Goal: Task Accomplishment & Management: Manage account settings

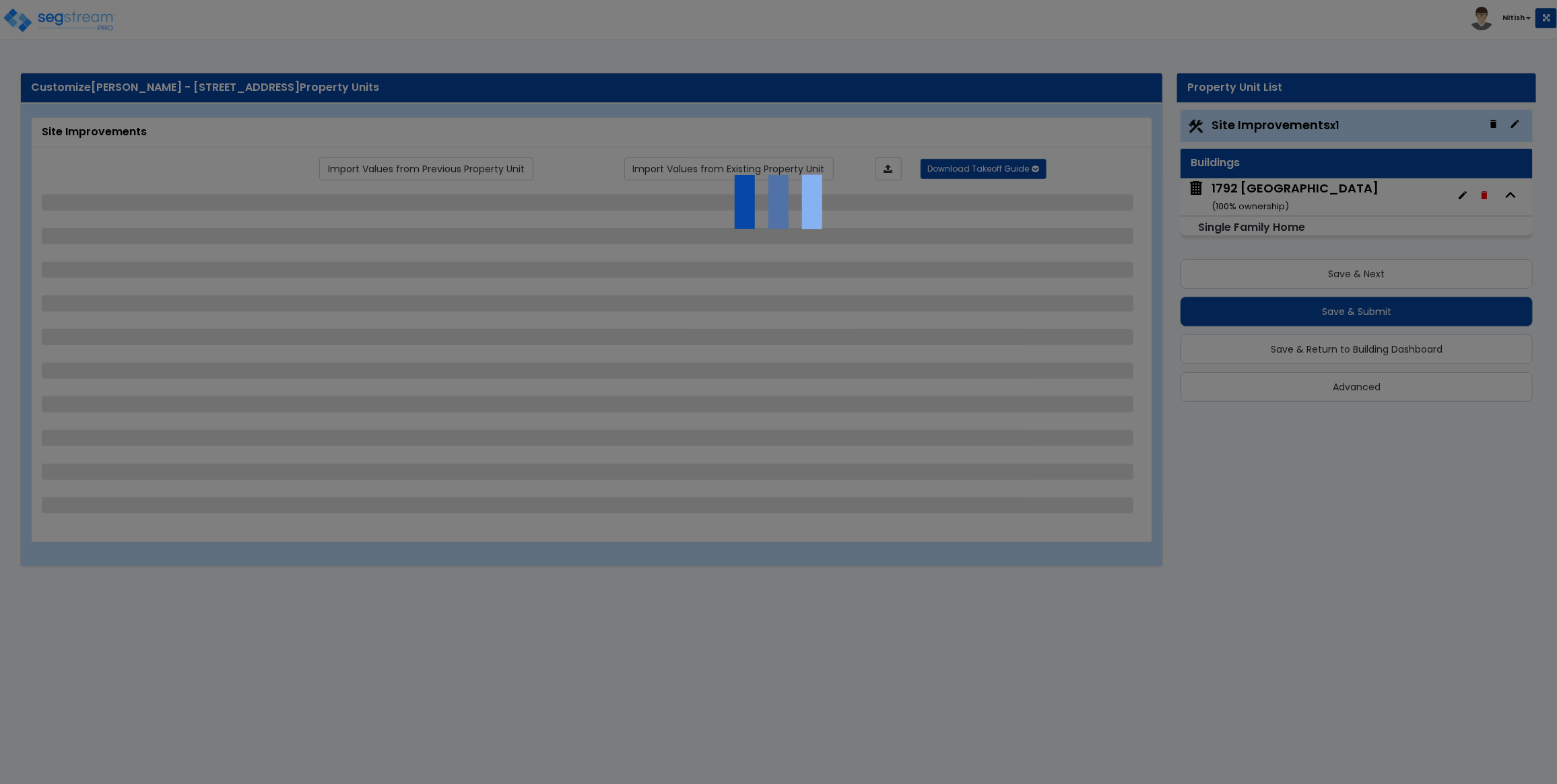
select select "2"
select select "1"
select select "2"
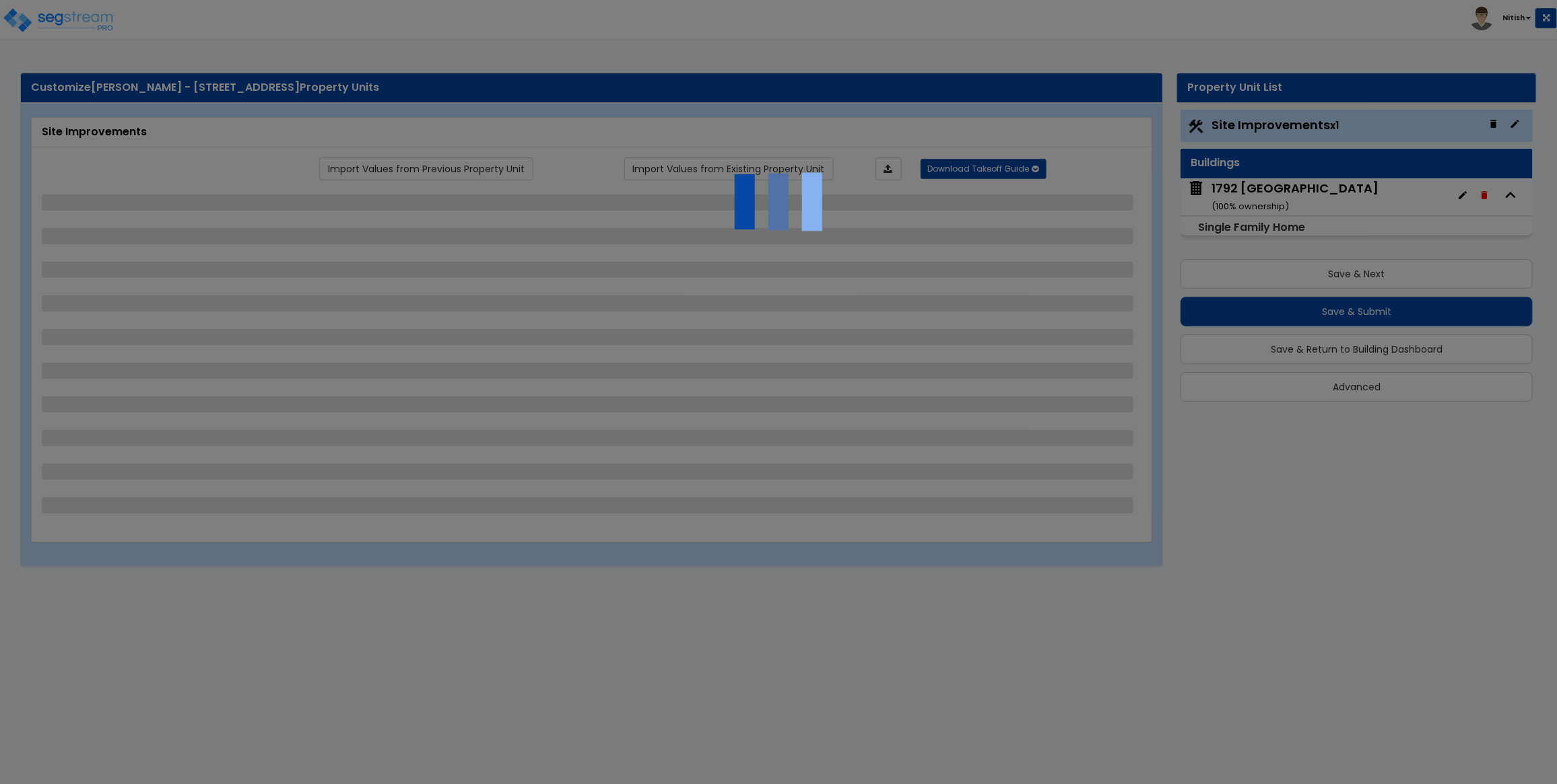
select select "1"
select select "2"
select select "3"
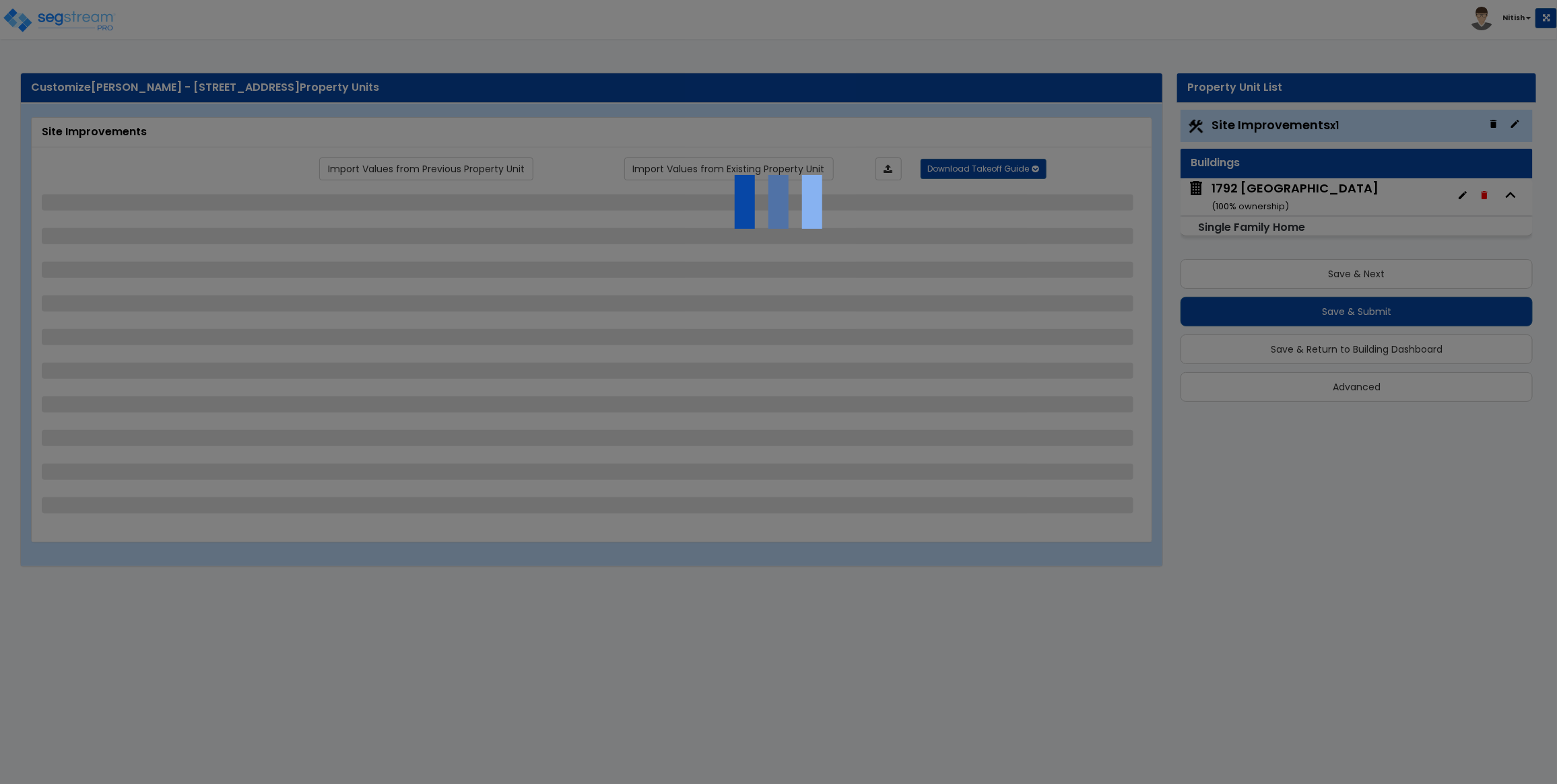
select select "2"
select select "6"
select select "4"
select select "3"
select select "2"
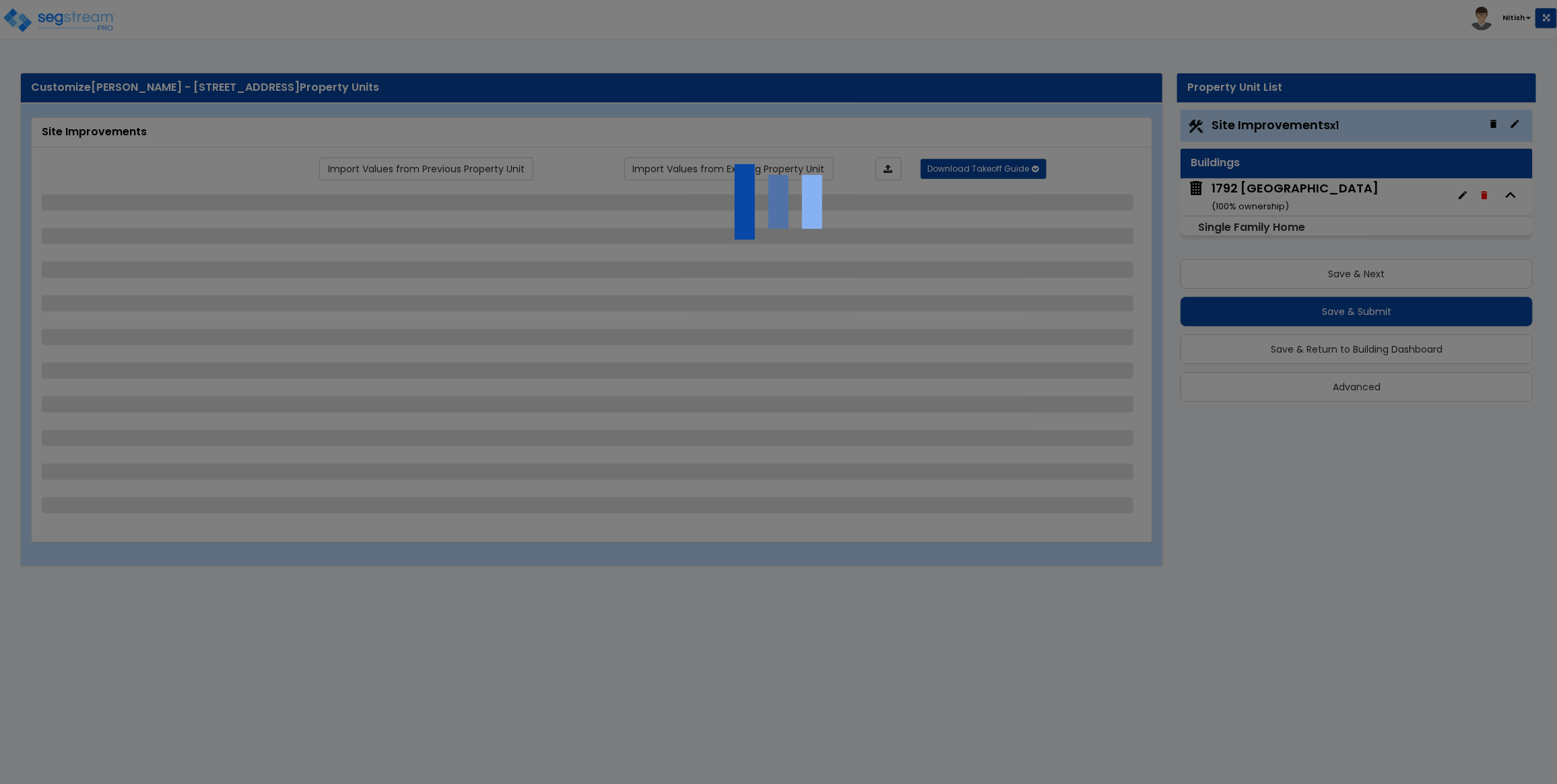
select select "2"
select select "3"
select select "2"
select select "4"
select select "2"
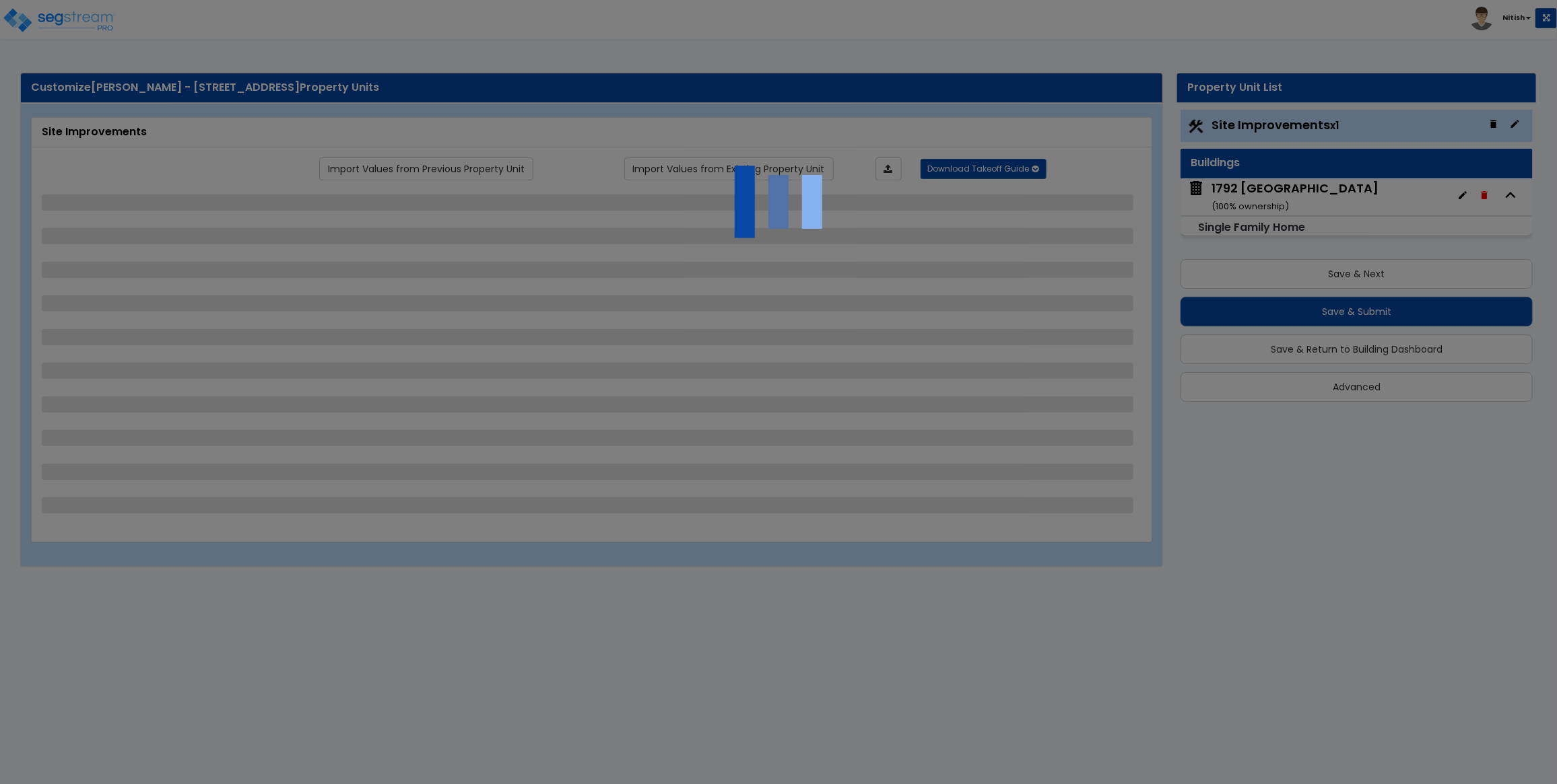
select select "3"
select select "11"
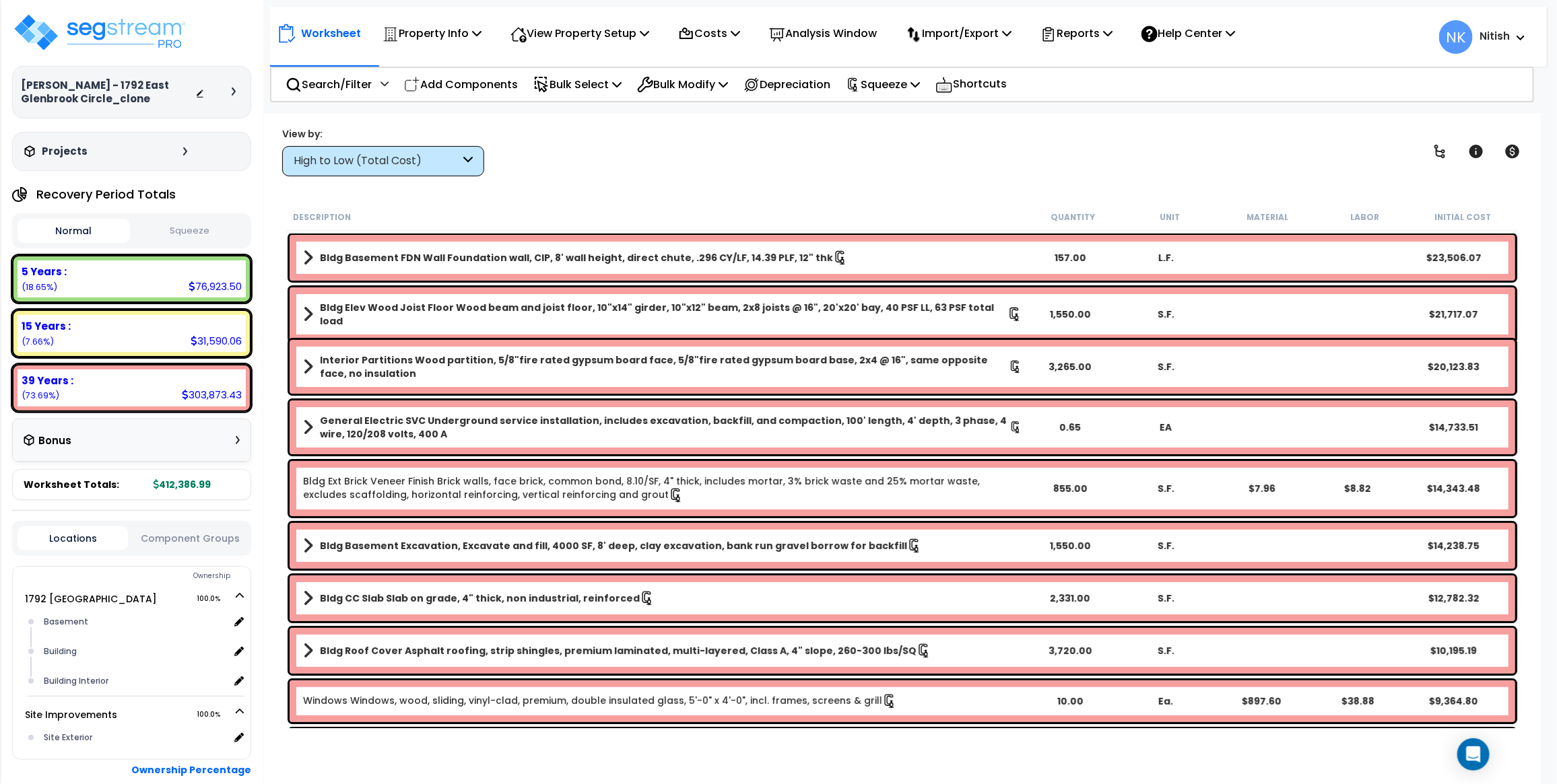
click at [232, 90] on icon at bounding box center [233, 91] width 4 height 8
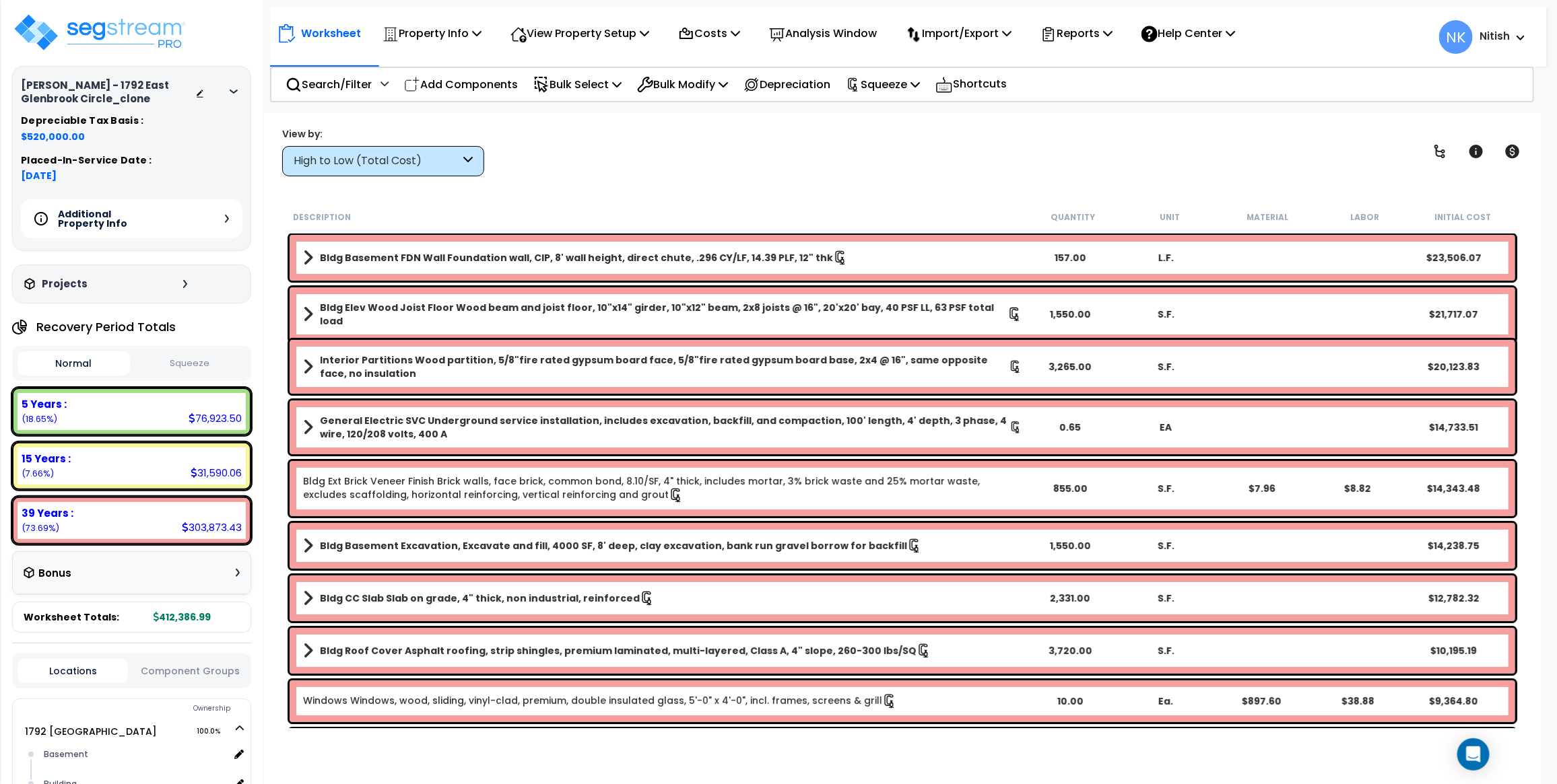
click at [227, 211] on div "Additional Property Info" at bounding box center [132, 219] width 221 height 39
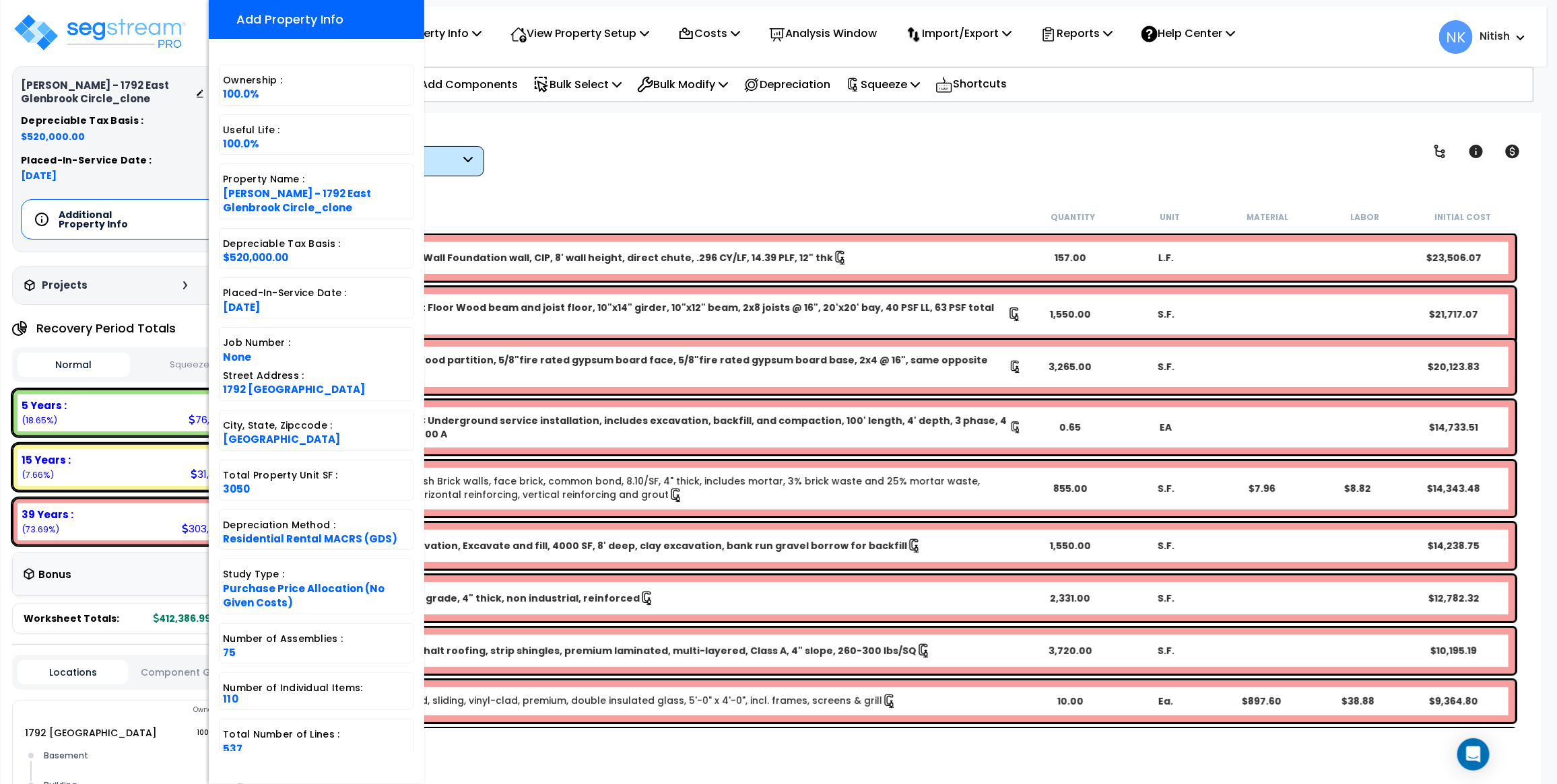
click at [554, 169] on div "View by: High to Low (Total Cost) High to Low (Total Cost)" at bounding box center [902, 151] width 1250 height 50
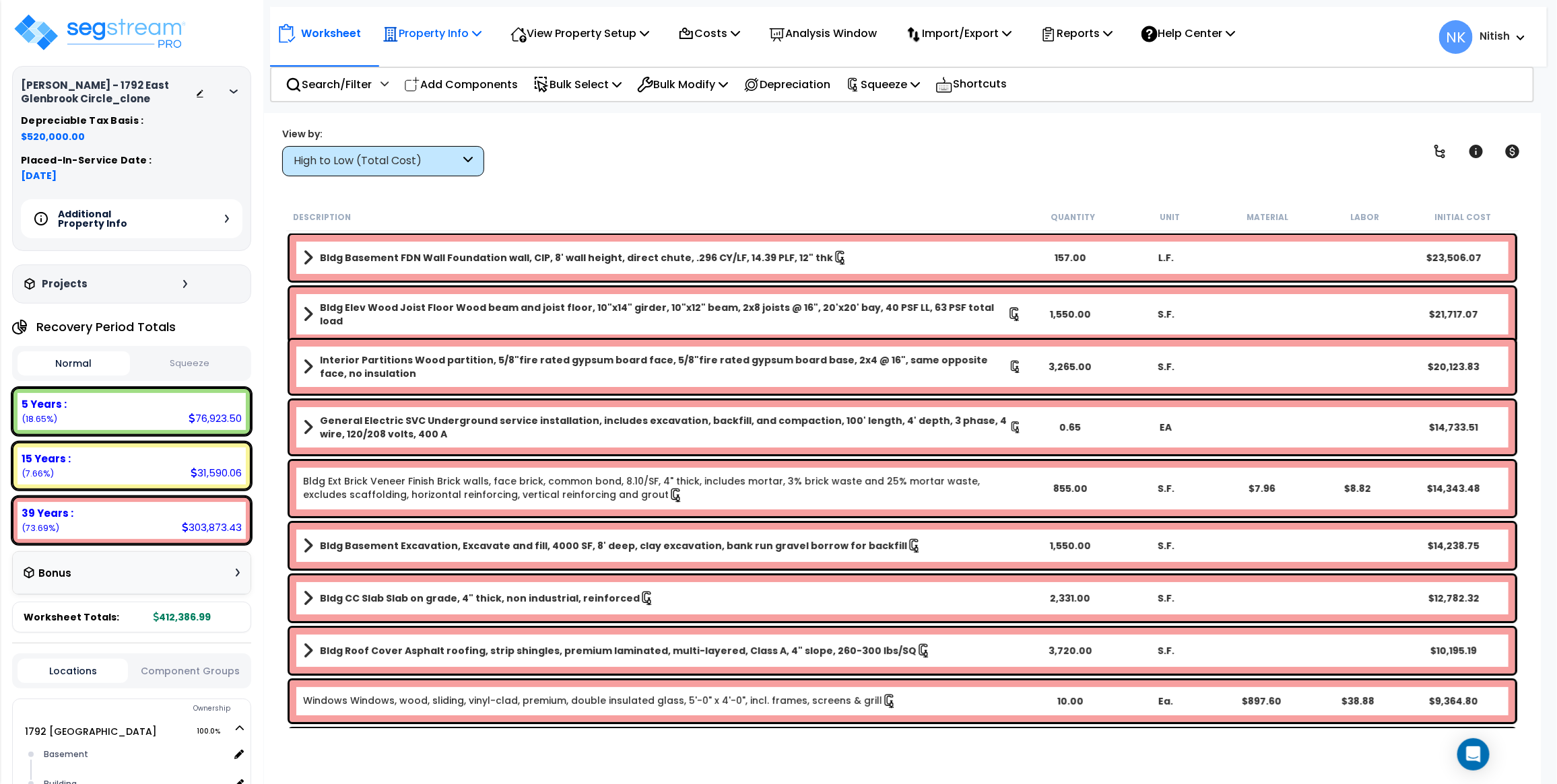
click at [433, 34] on p "Property Info" at bounding box center [432, 33] width 99 height 18
click at [439, 71] on link "Property Setup" at bounding box center [442, 64] width 133 height 27
click at [459, 28] on p "Property Info" at bounding box center [432, 33] width 99 height 18
click at [449, 138] on link "Clone property" at bounding box center [442, 149] width 133 height 27
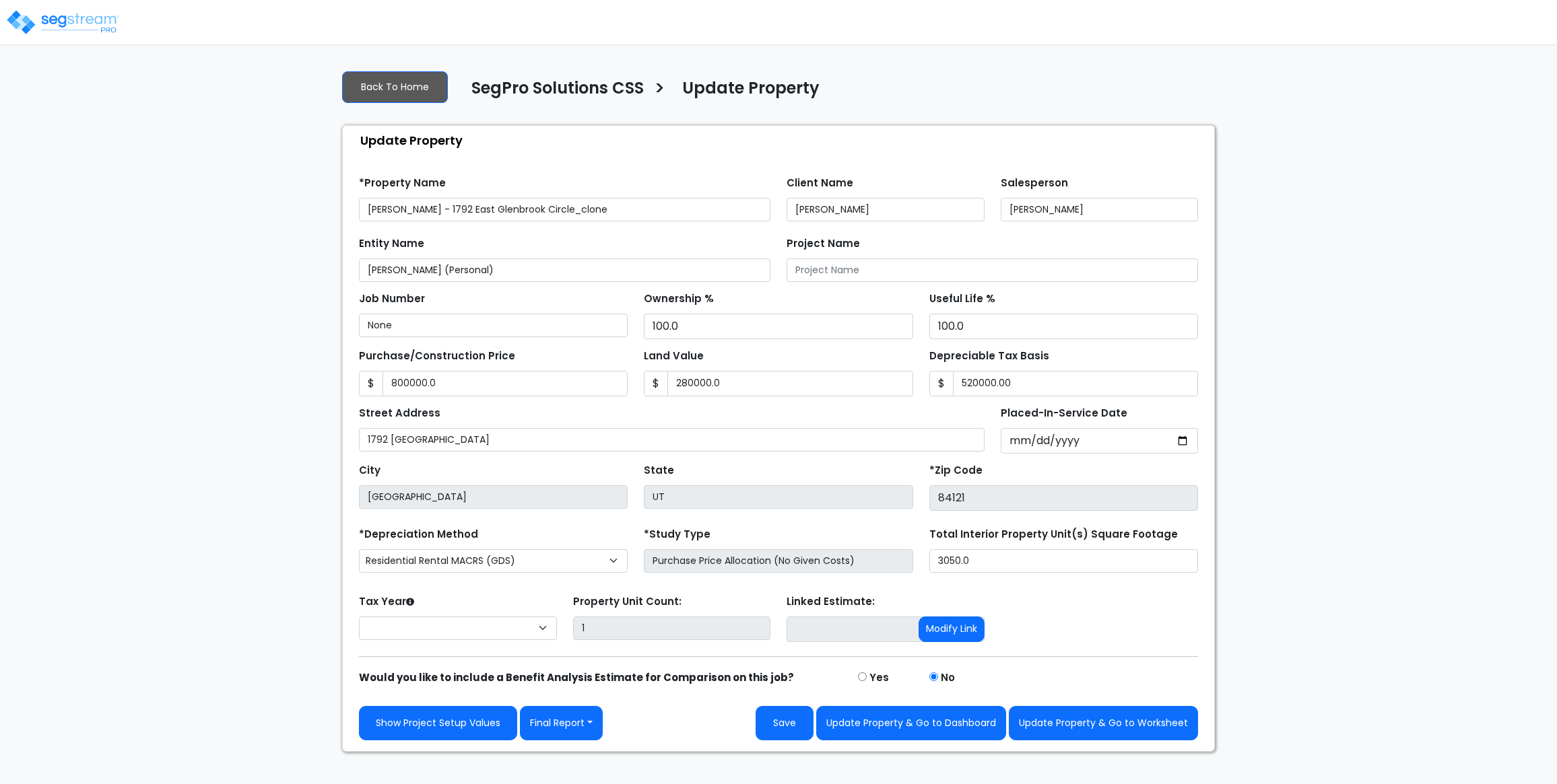
type input "800,000.0"
type input "280,000.0"
type input "520,000.00"
select select "2024"
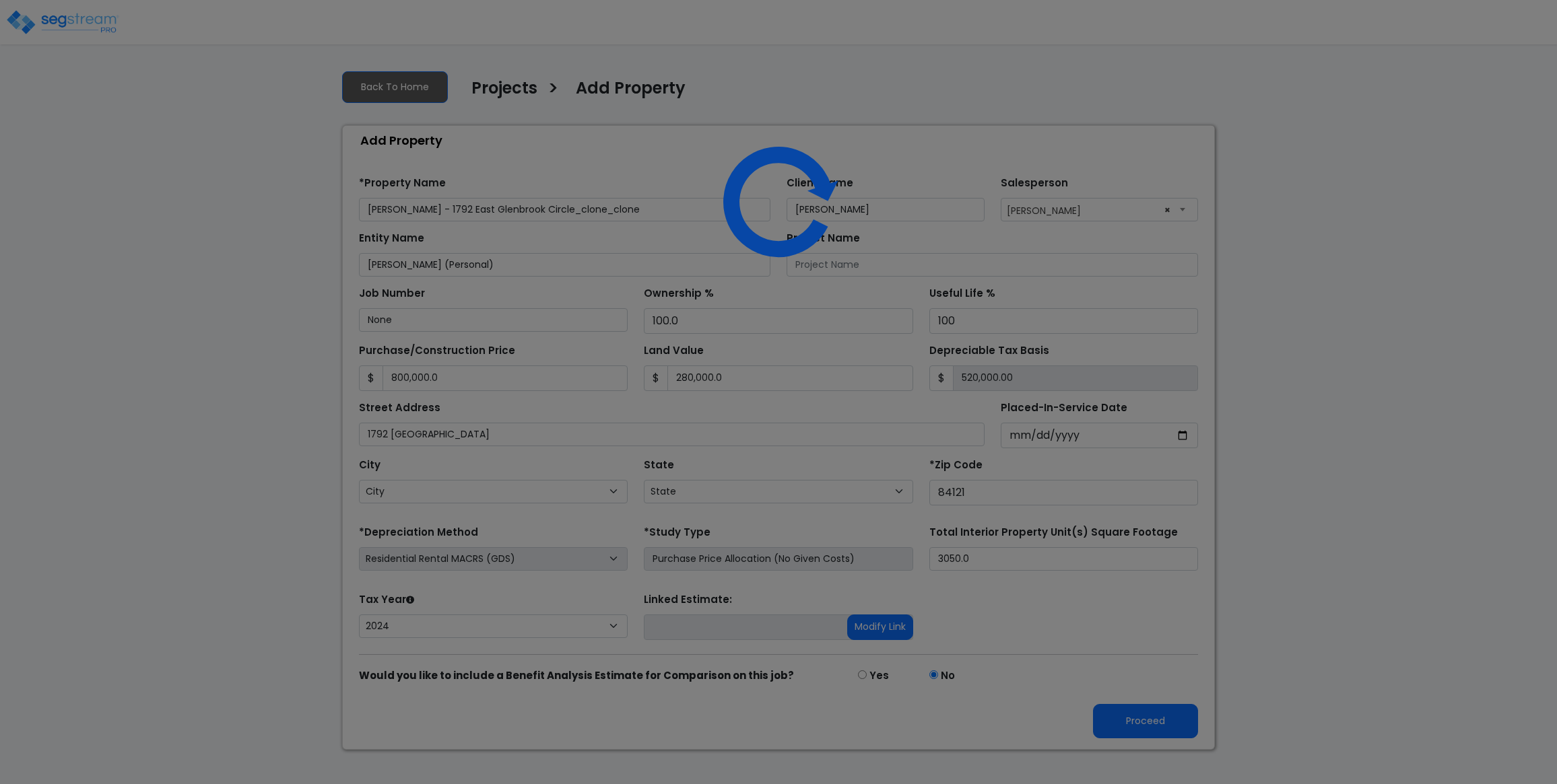
select select "RRM(_30"
select select "2024"
select select "UT"
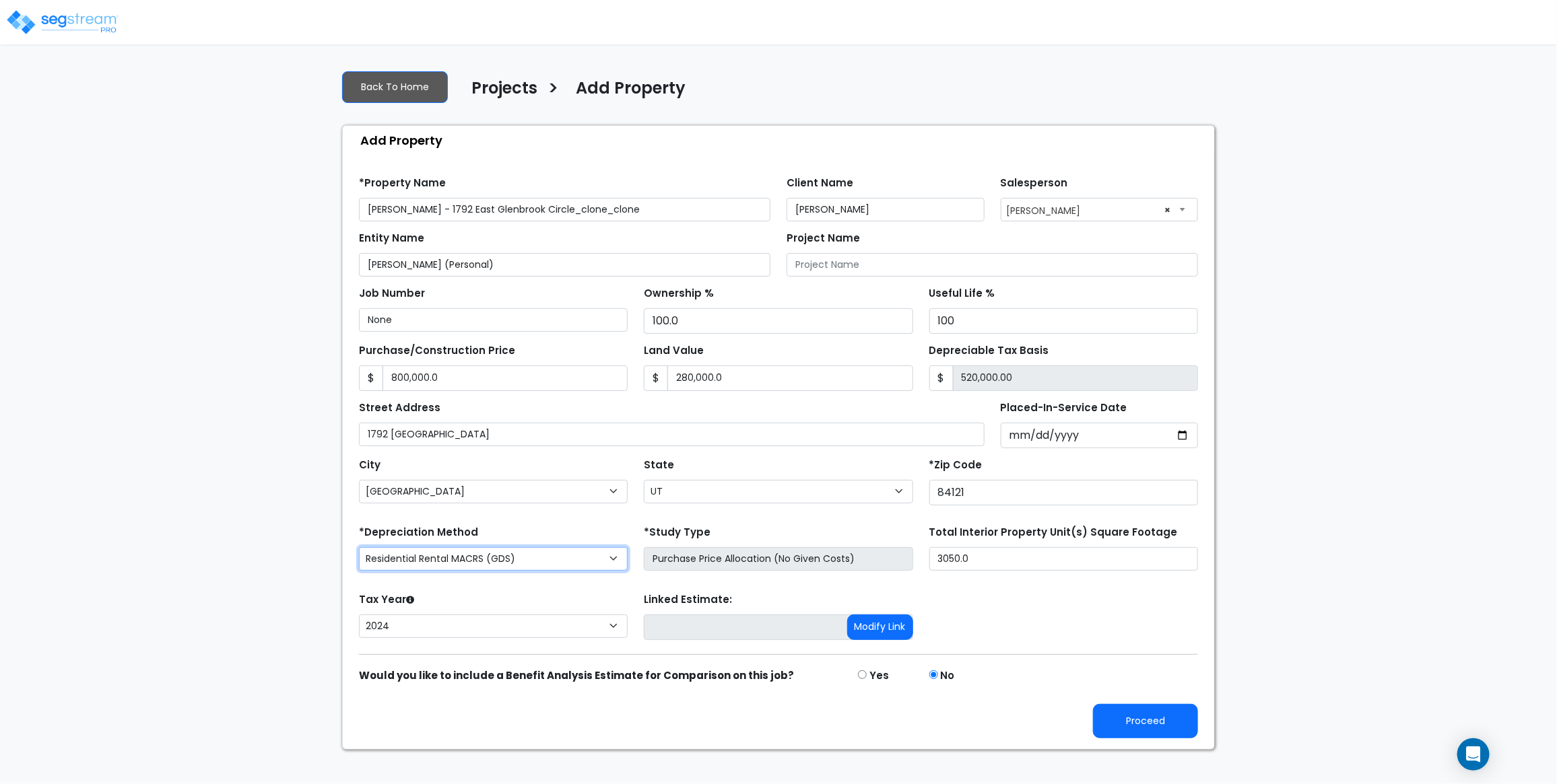
select select "CM(_119"
click at [1127, 739] on button "Proceed" at bounding box center [1145, 722] width 105 height 35
type input "800000"
type input "280000"
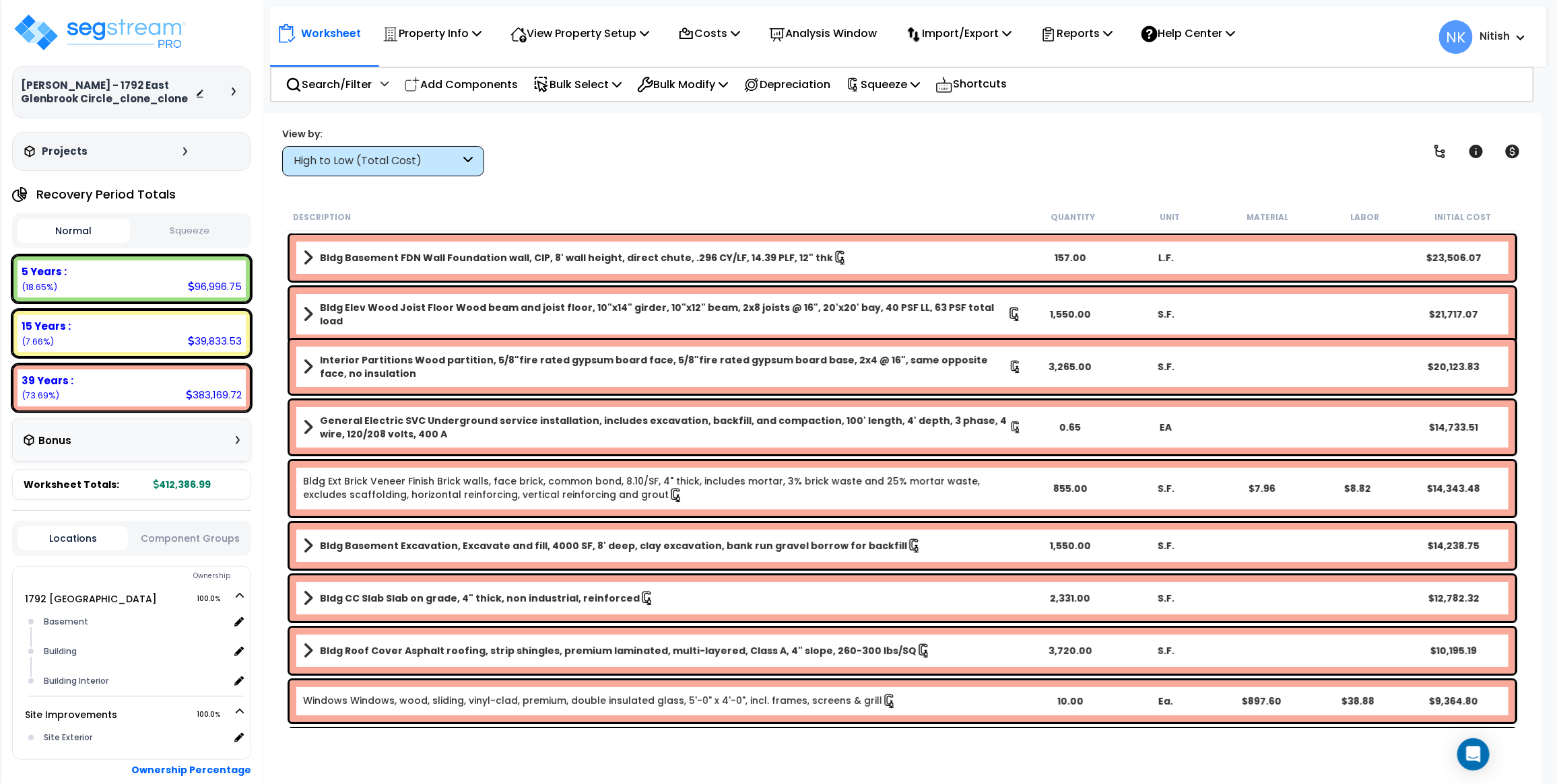
click at [591, 113] on div "Worksheet Property Info Property Setup Add Property Unit Template property Clon…" at bounding box center [902, 505] width 1277 height 784
click at [433, 35] on p "Property Info" at bounding box center [432, 33] width 99 height 18
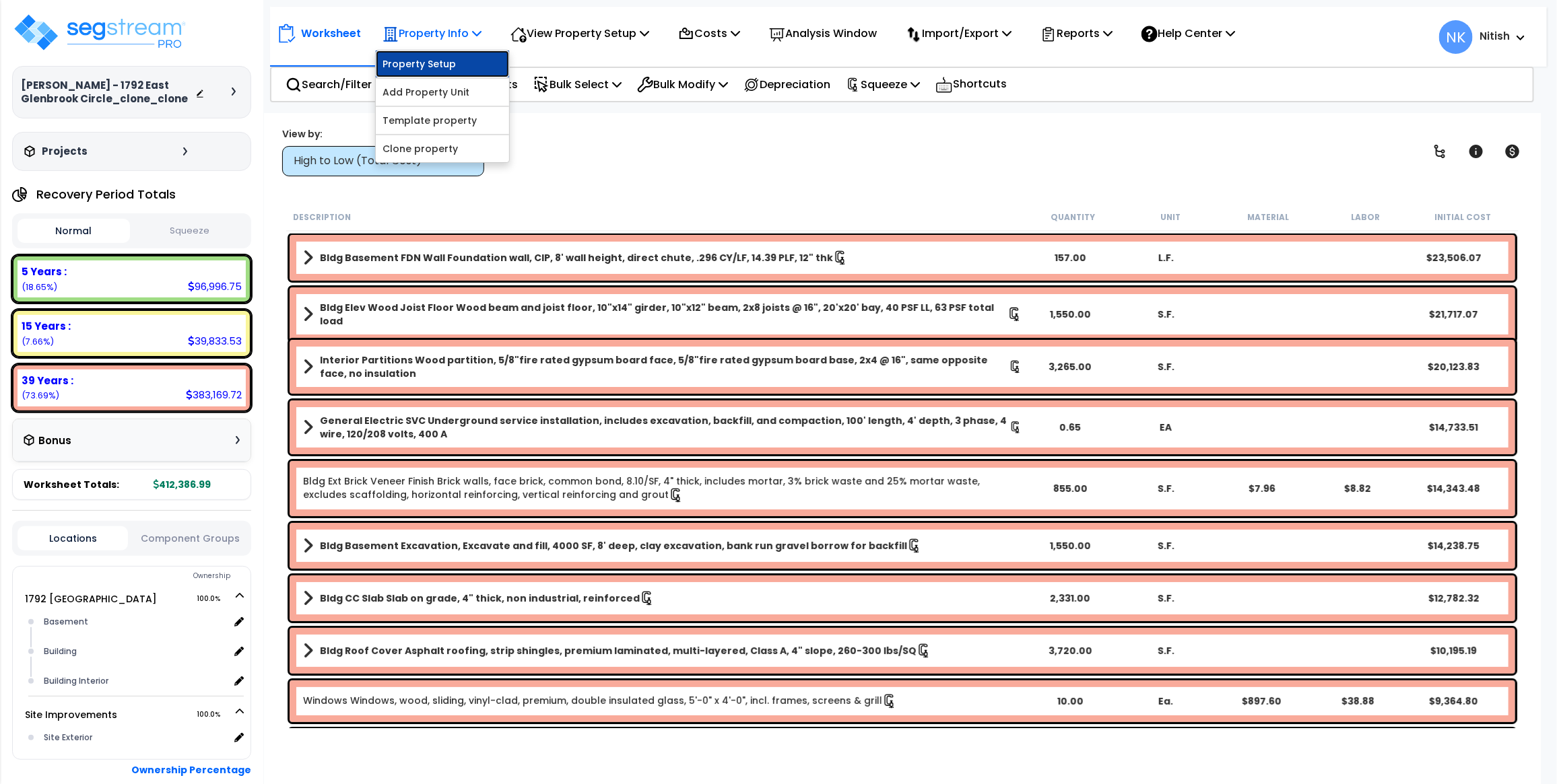
click at [434, 61] on link "Property Setup" at bounding box center [442, 64] width 133 height 27
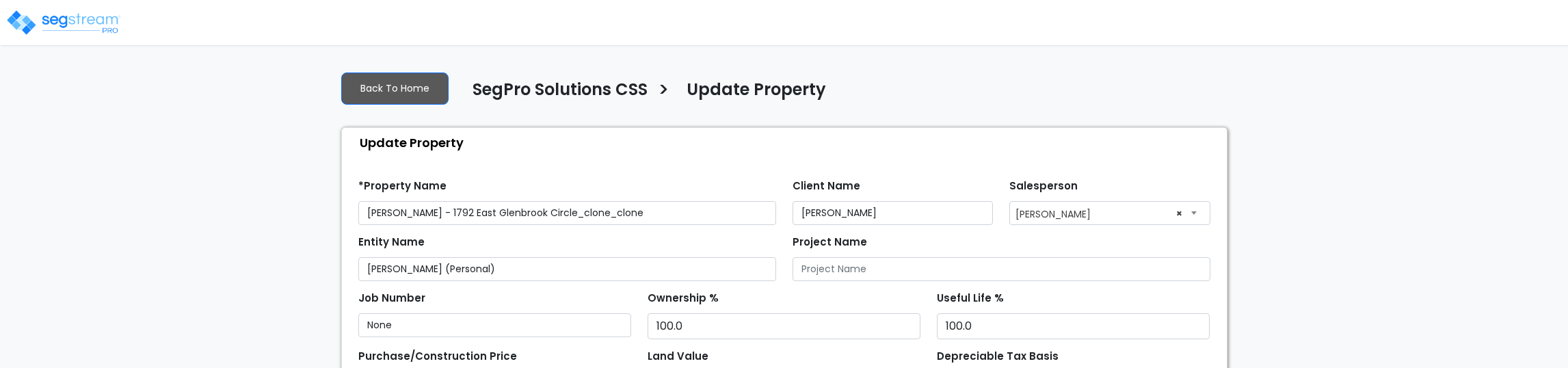
select select "2024"
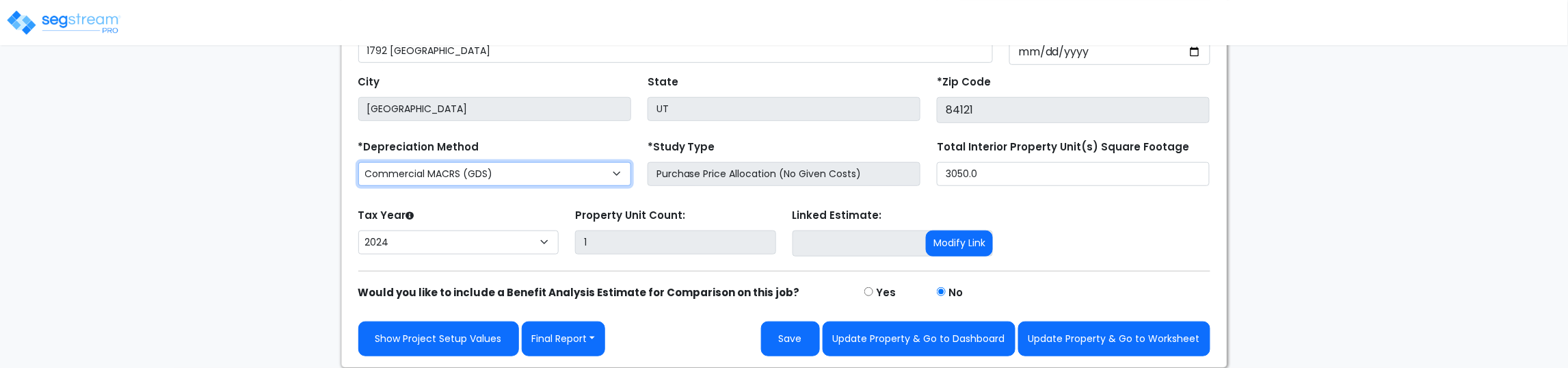
select select "RRM(_30"
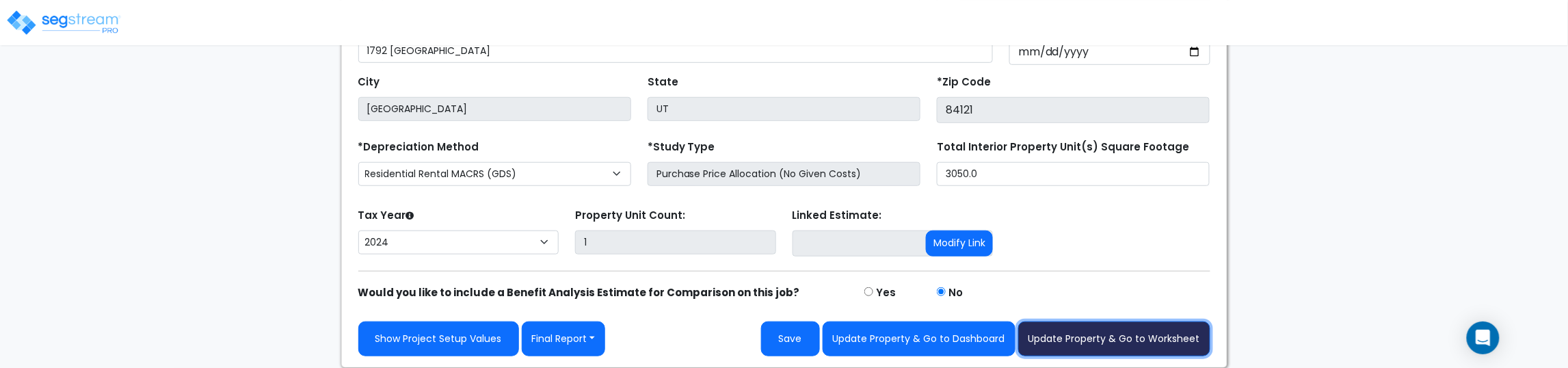
click at [1065, 340] on button "Update Property & Go to Worksheet" at bounding box center [1113, 340] width 192 height 35
type input "800000"
type input "280000"
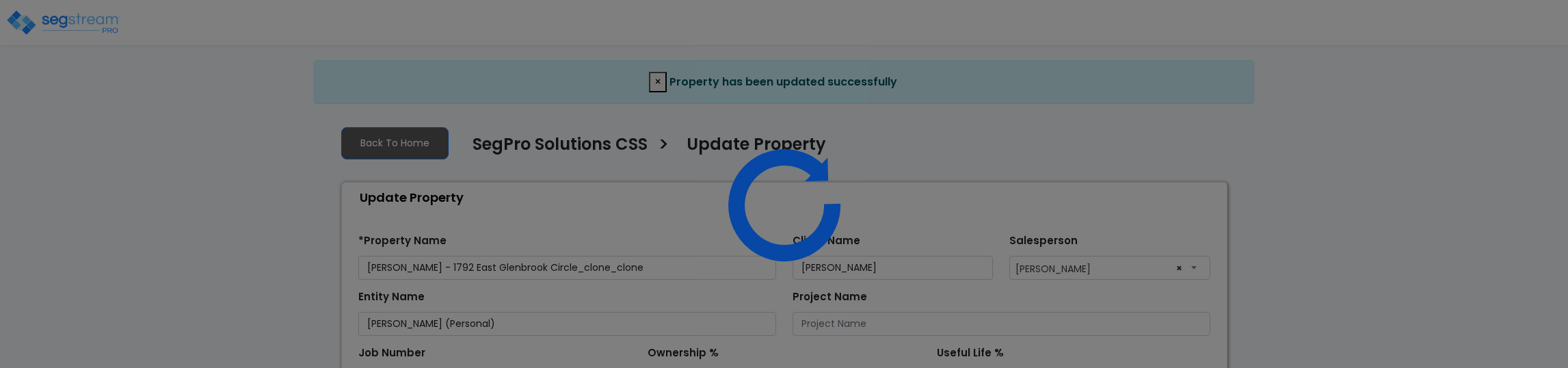
select select "2024"
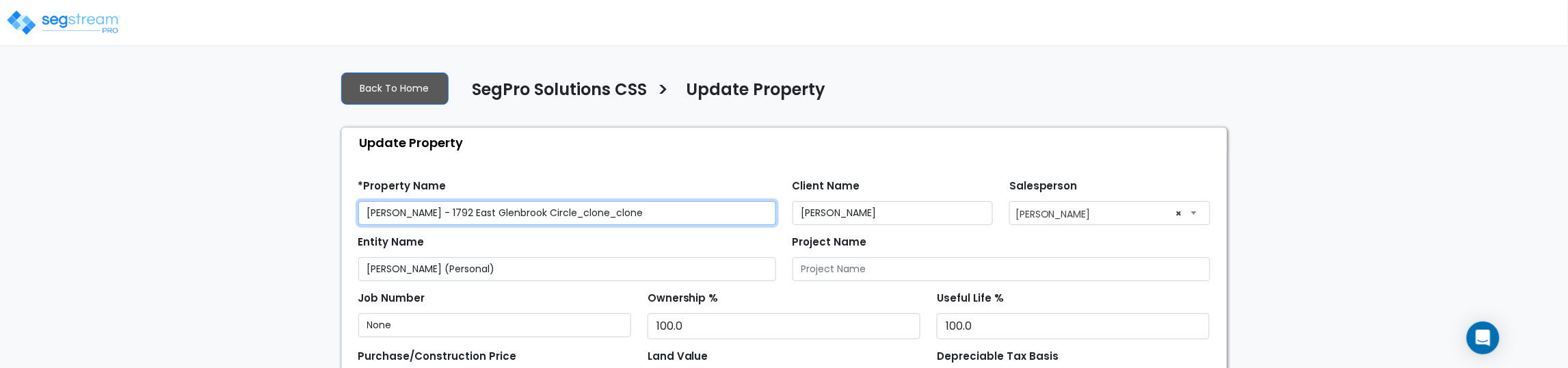
scroll to position [408, 0]
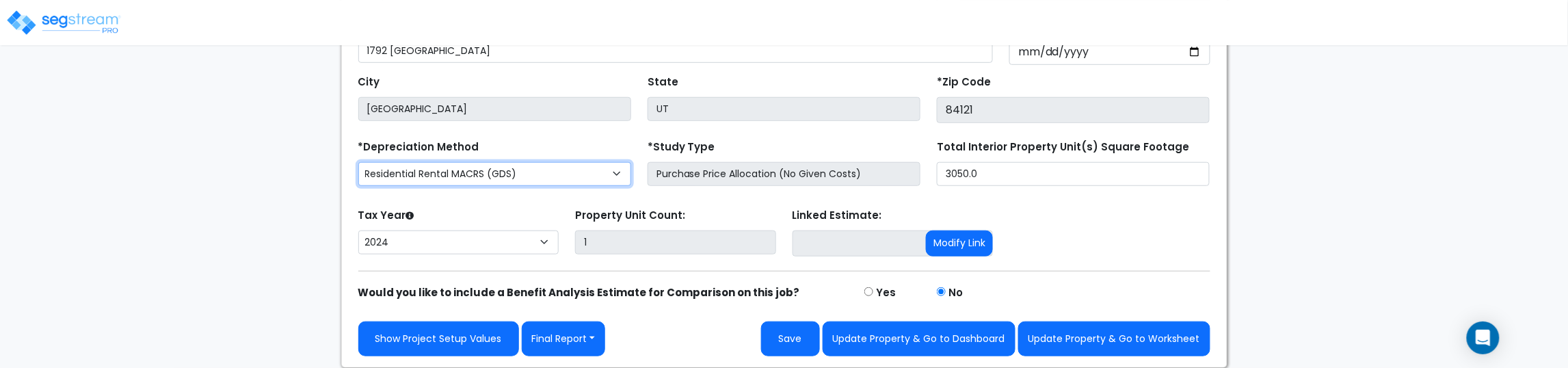
select select "CM(_119"
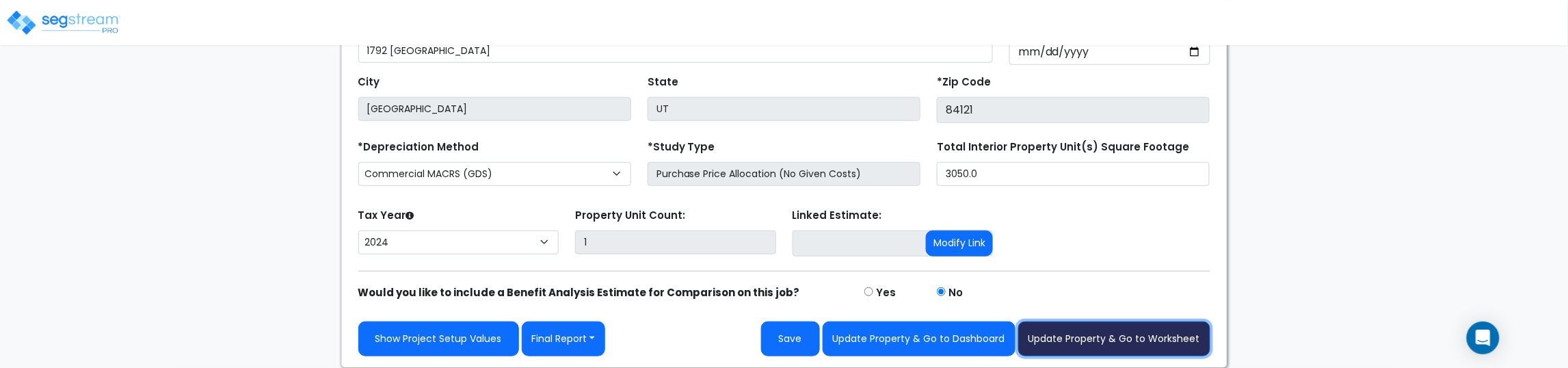
click at [1174, 347] on button "Update Property & Go to Worksheet" at bounding box center [1113, 340] width 192 height 35
type input "800000"
type input "280000"
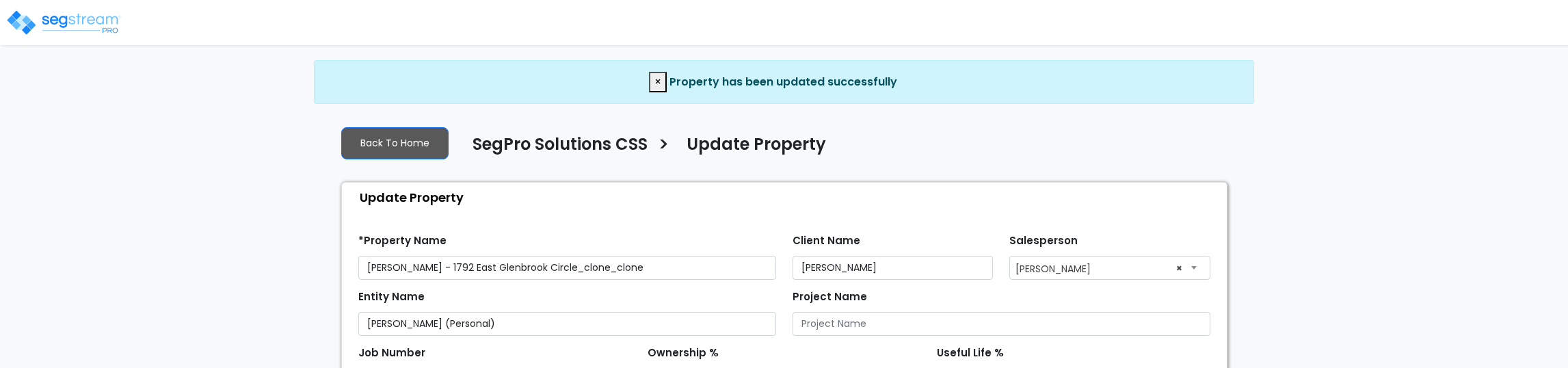
select select "2024"
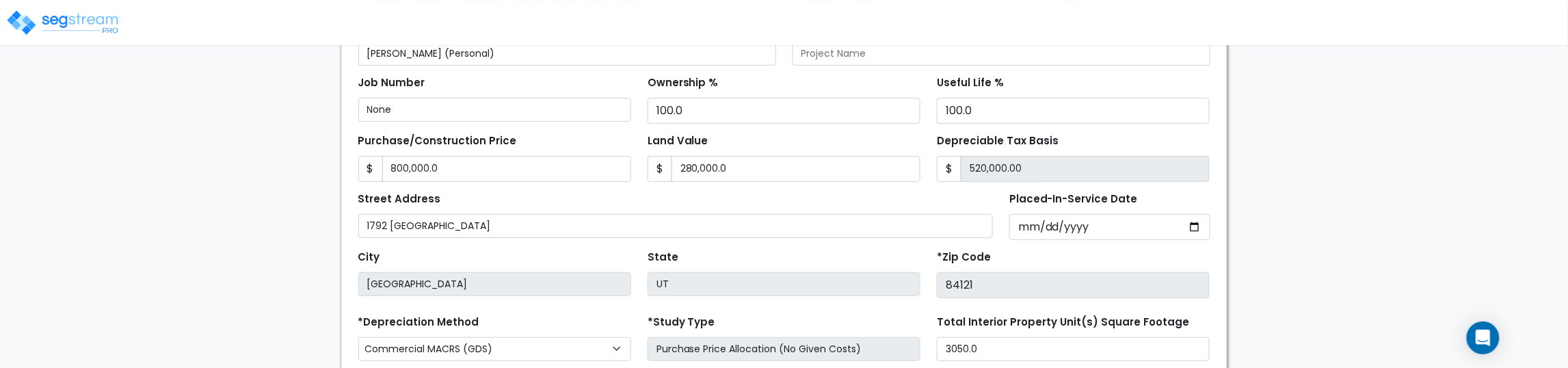
scroll to position [185, 0]
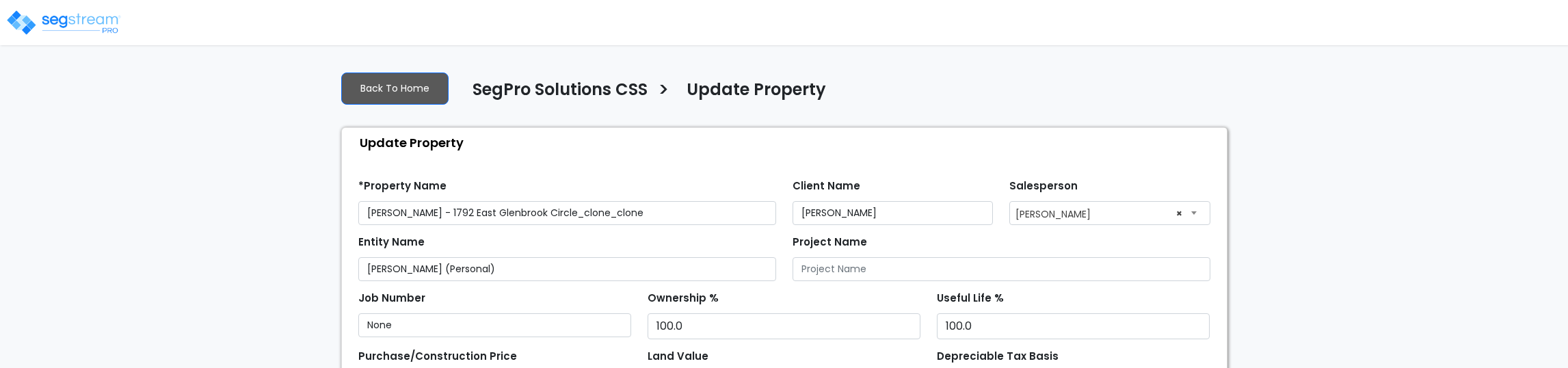
select select "2024"
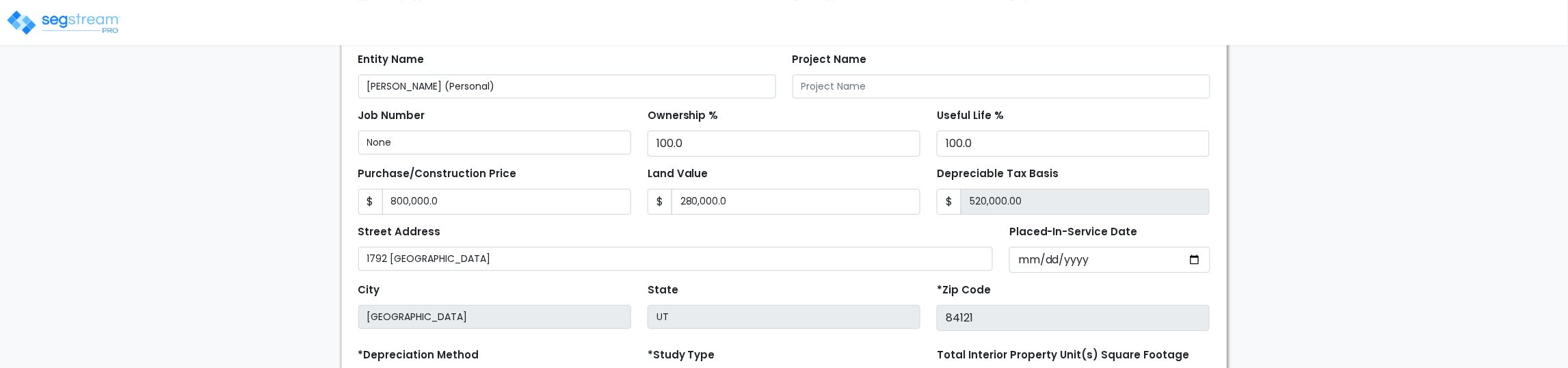
scroll to position [408, 0]
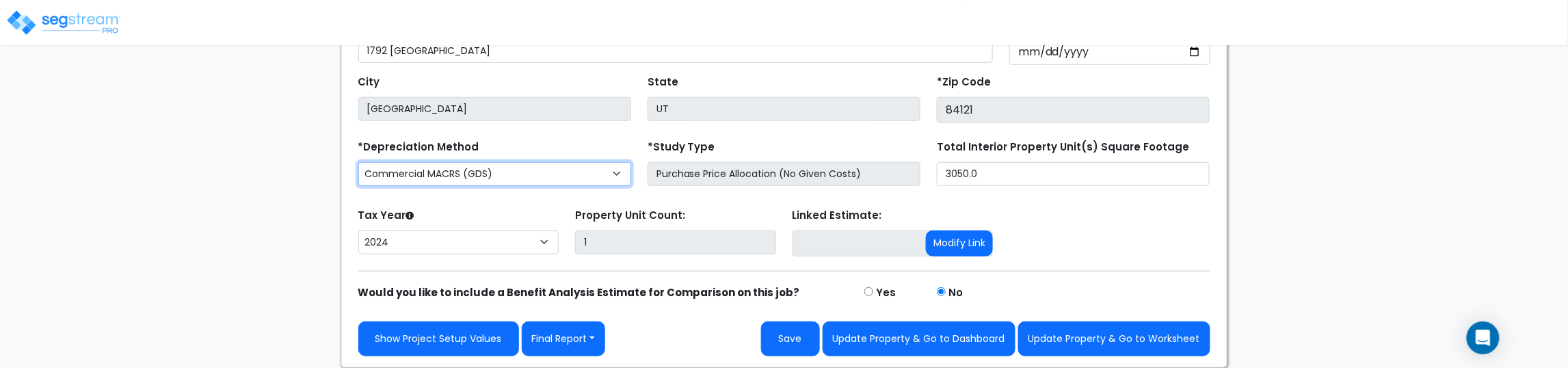
select select "RRM(_30"
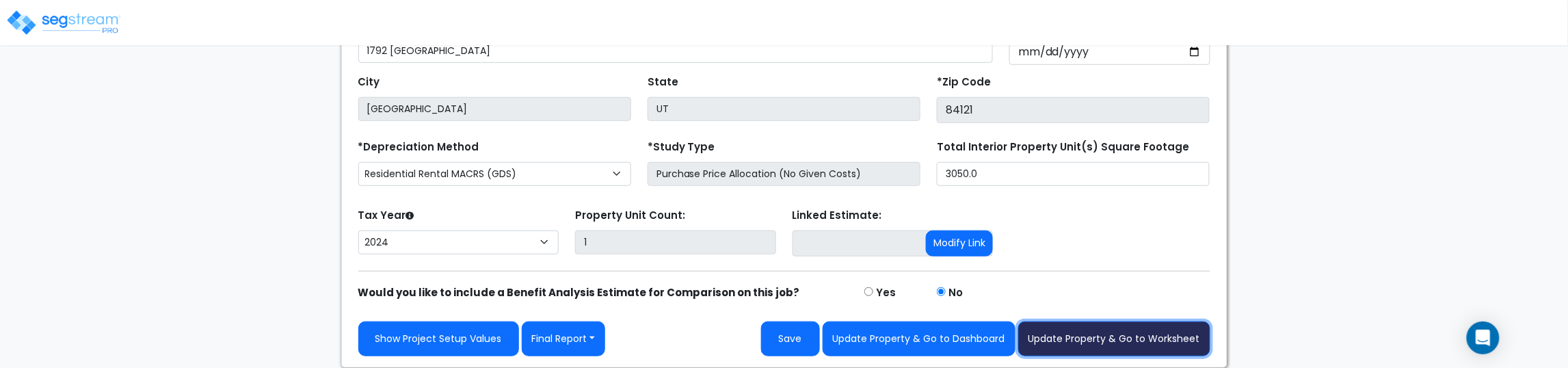
click at [1092, 344] on button "Update Property & Go to Worksheet" at bounding box center [1113, 340] width 192 height 35
type input "800000"
type input "280000"
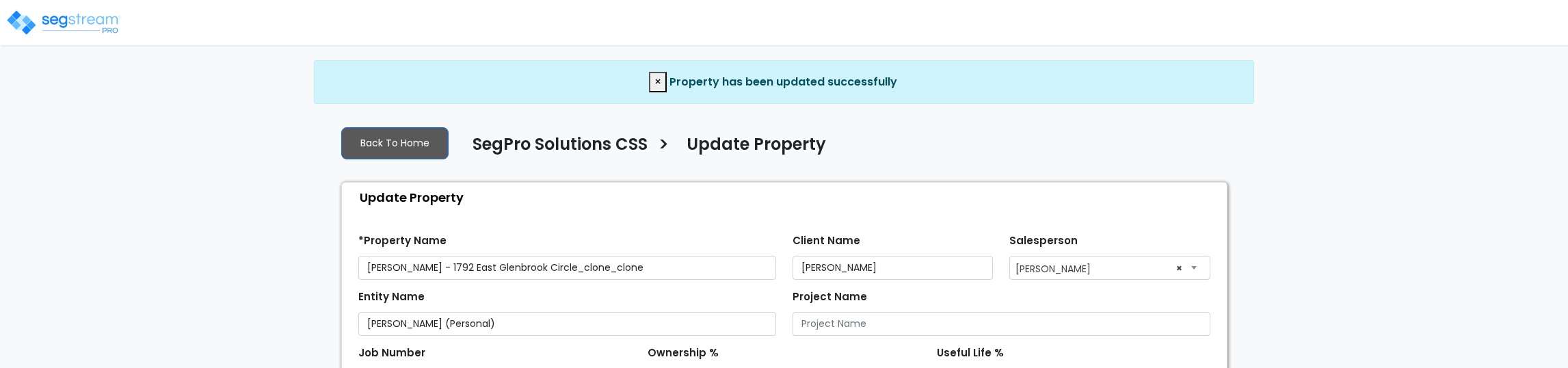
select select "2024"
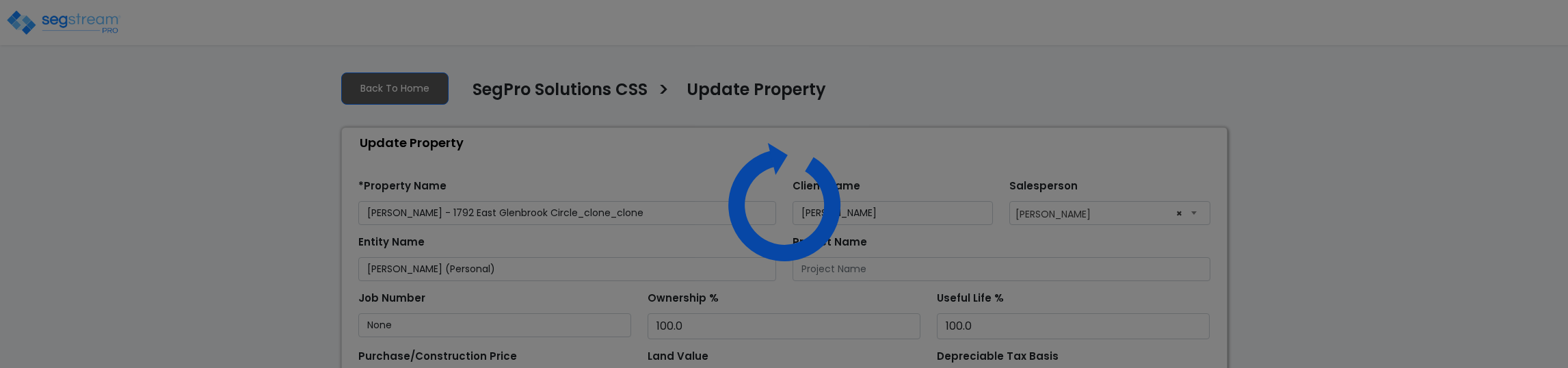
select select "2024"
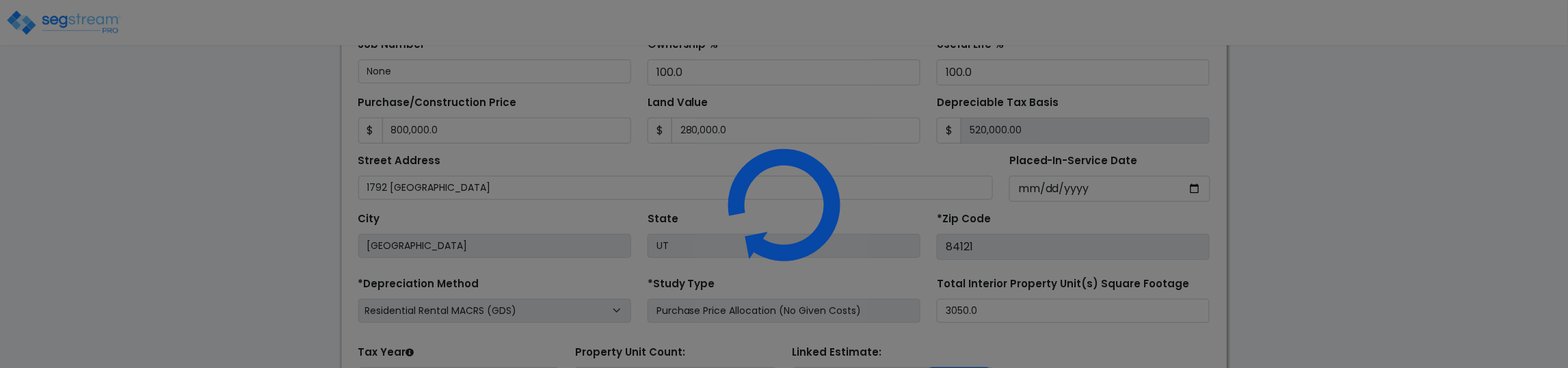
scroll to position [271, 0]
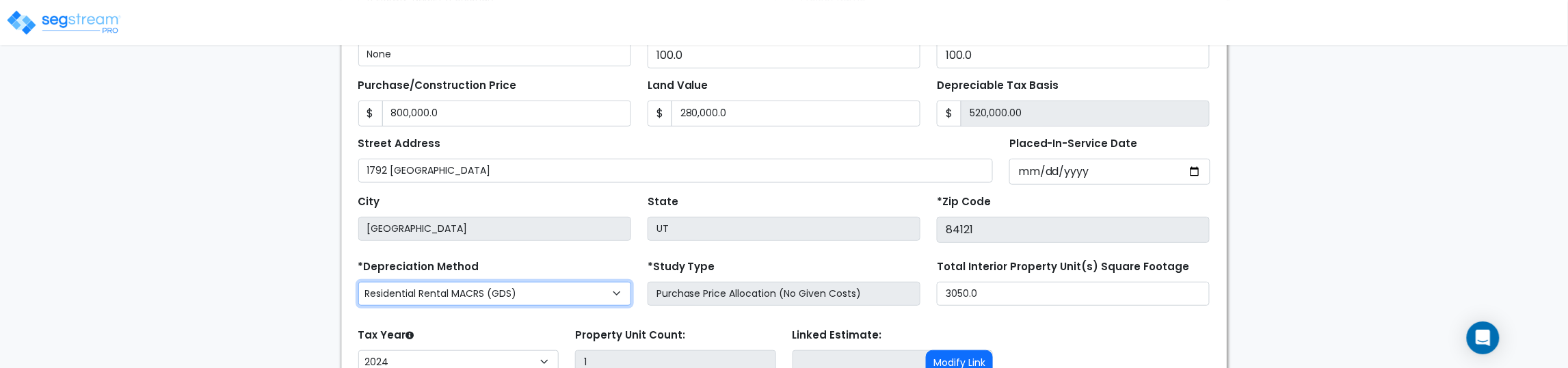
select select "CM(_119"
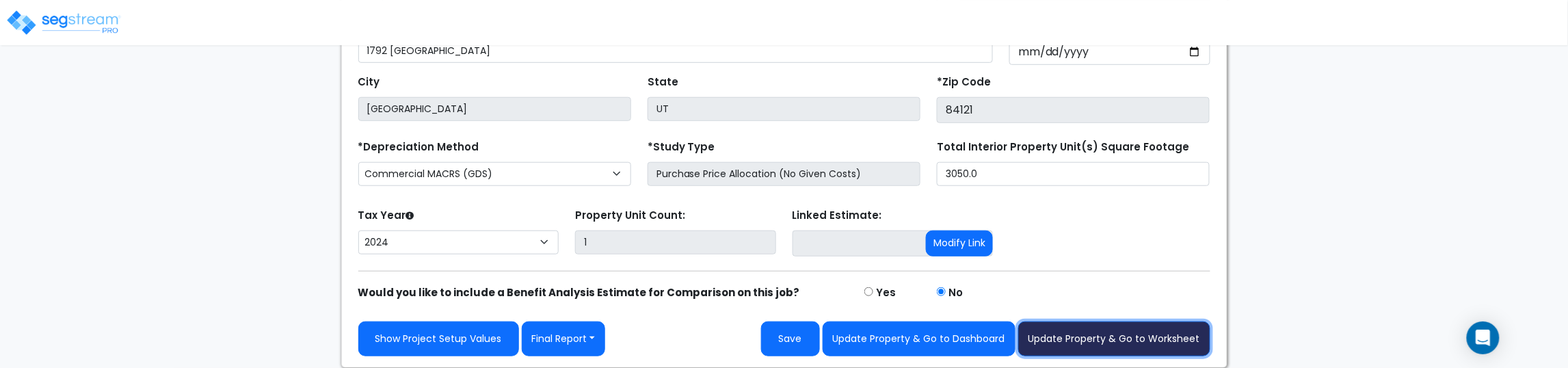
click at [1054, 344] on button "Update Property & Go to Worksheet" at bounding box center [1113, 340] width 192 height 35
type input "800000"
type input "280000"
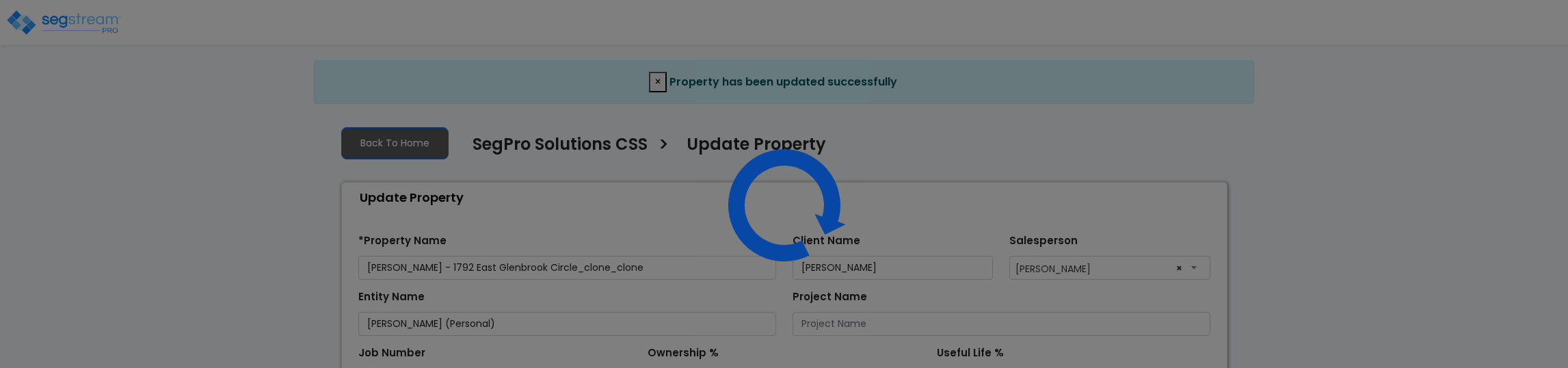
select select "2024"
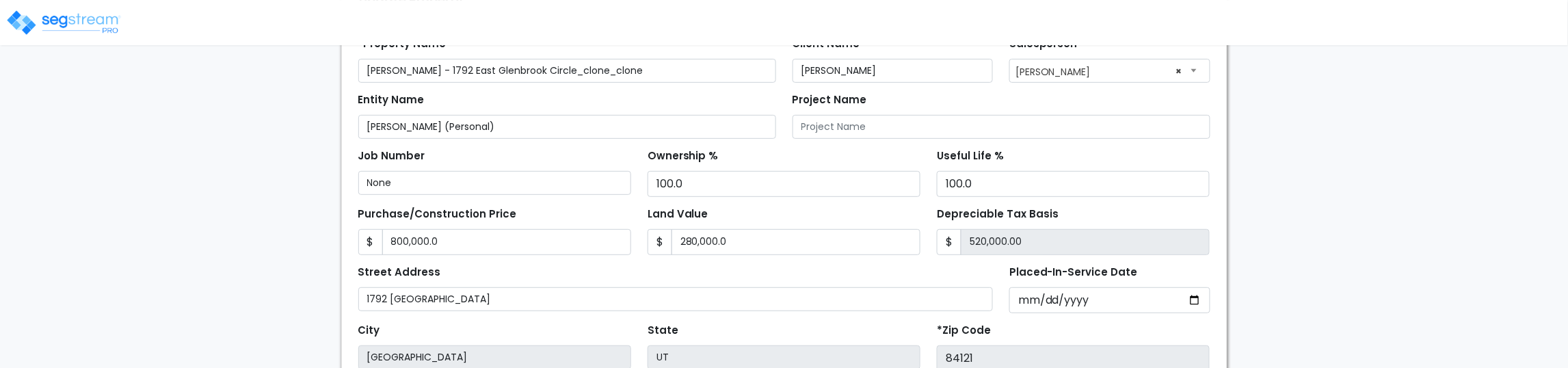
scroll to position [257, 0]
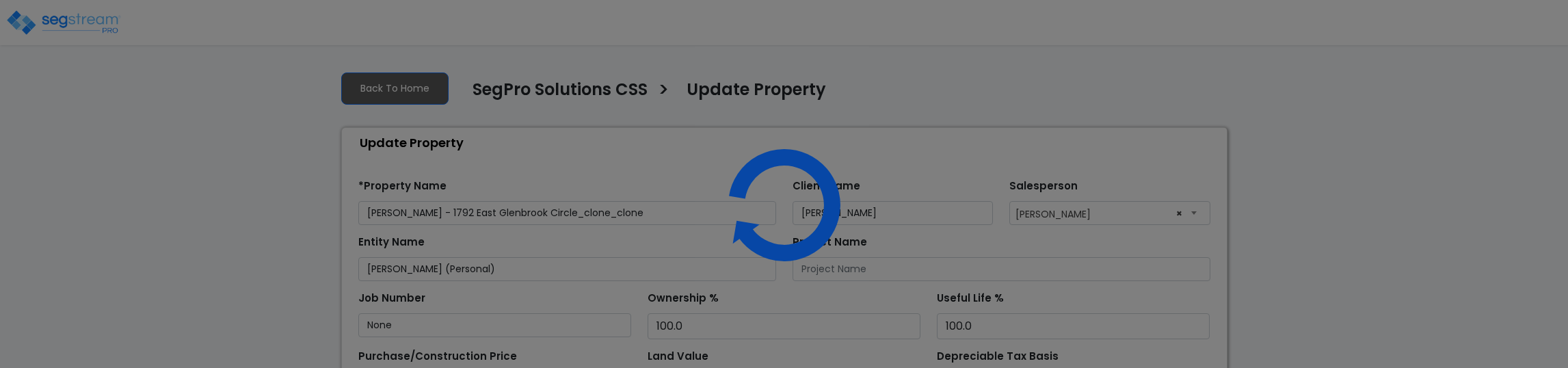
select select "2024"
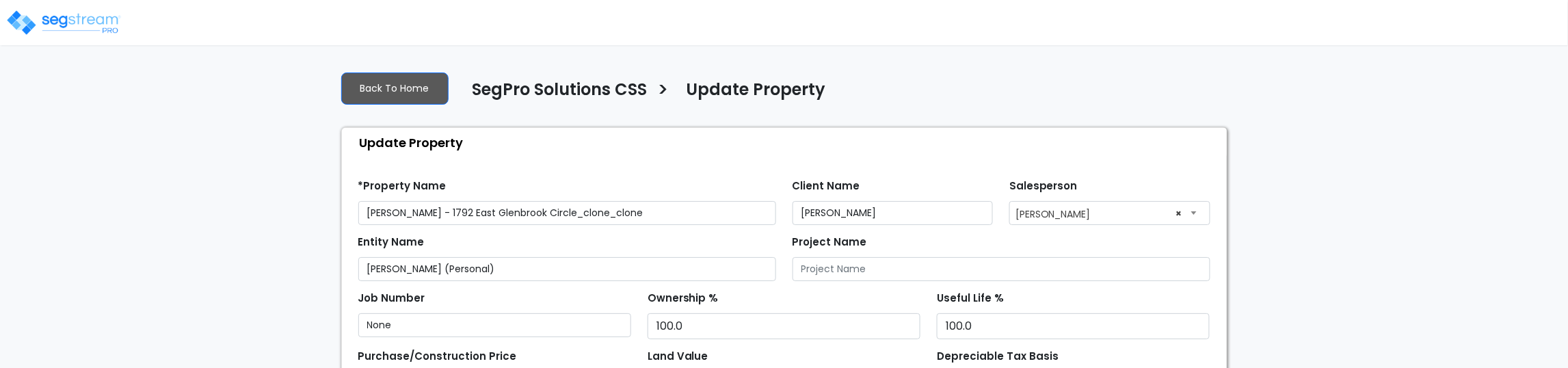
scroll to position [408, 0]
select select "2024"
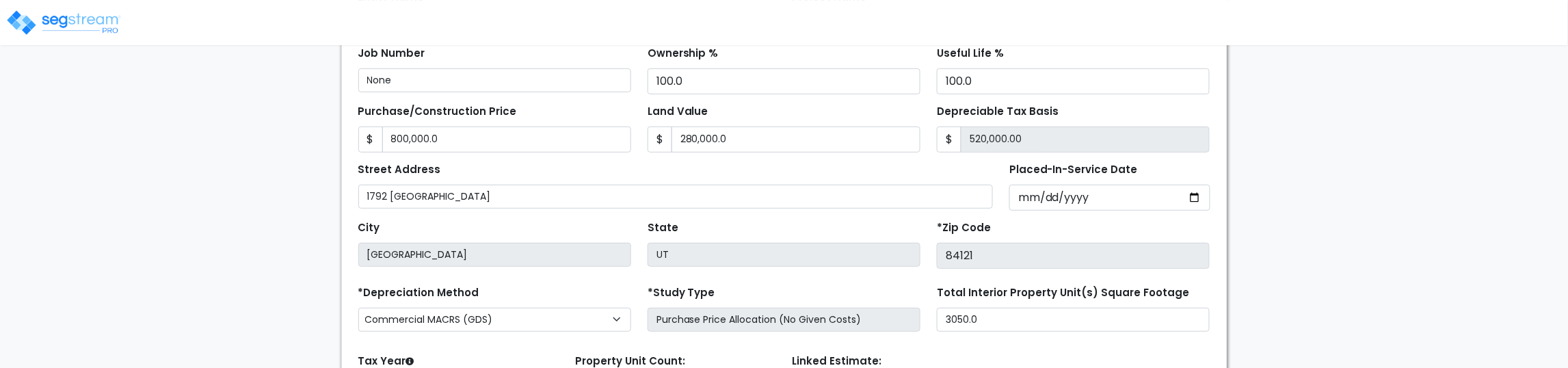
scroll to position [408, 0]
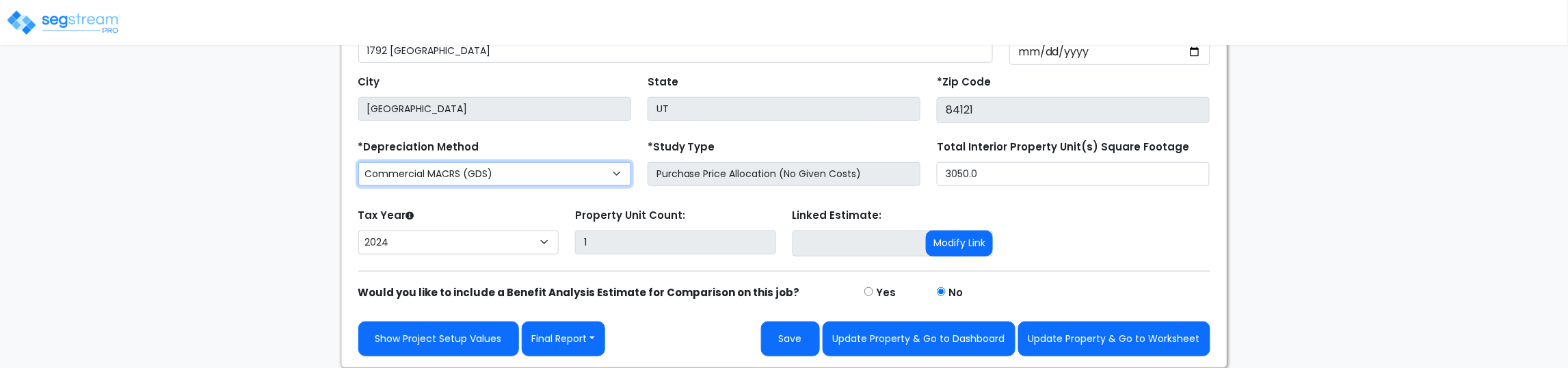
select select "RRM(_30"
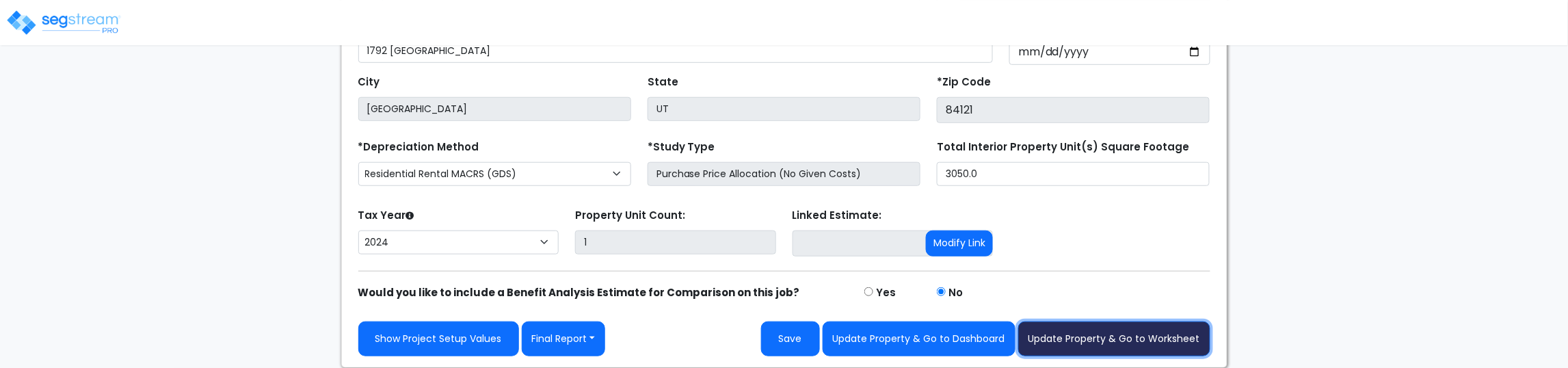
click at [1093, 344] on button "Update Property & Go to Worksheet" at bounding box center [1113, 340] width 192 height 35
type input "800000"
type input "280000"
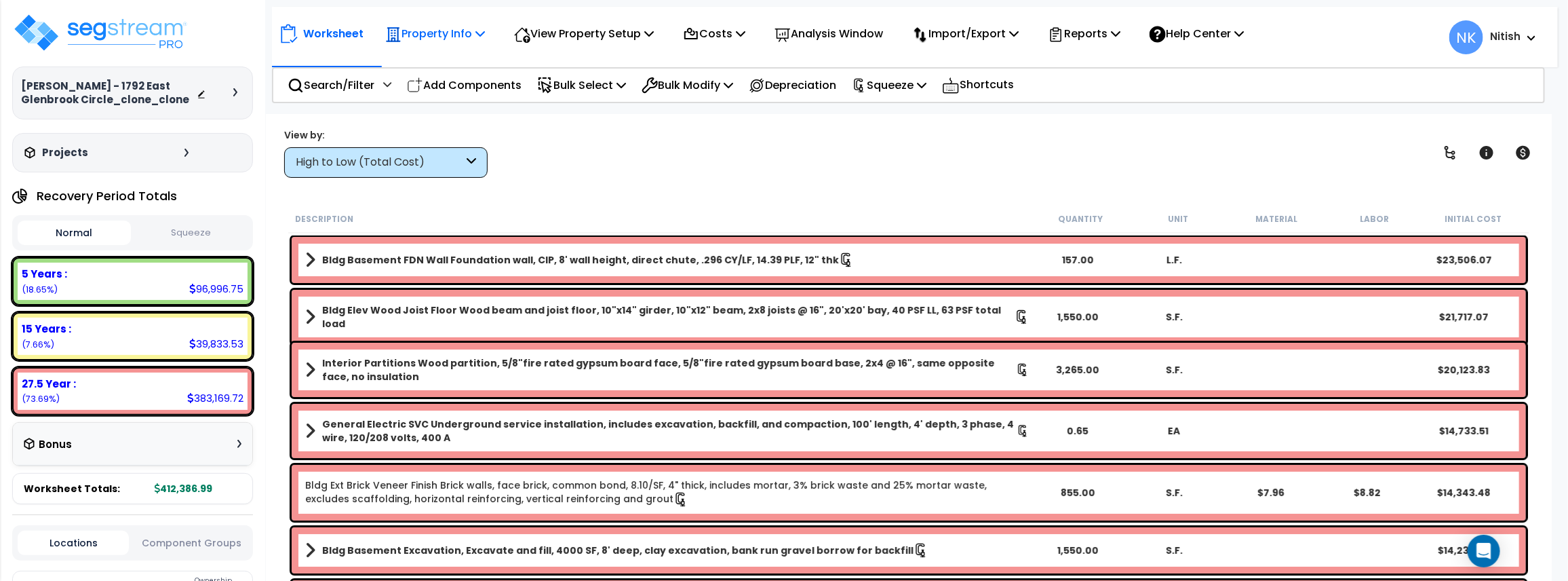
click at [430, 30] on p "Property Info" at bounding box center [435, 33] width 100 height 18
click at [467, 62] on link "Property Setup" at bounding box center [445, 64] width 134 height 27
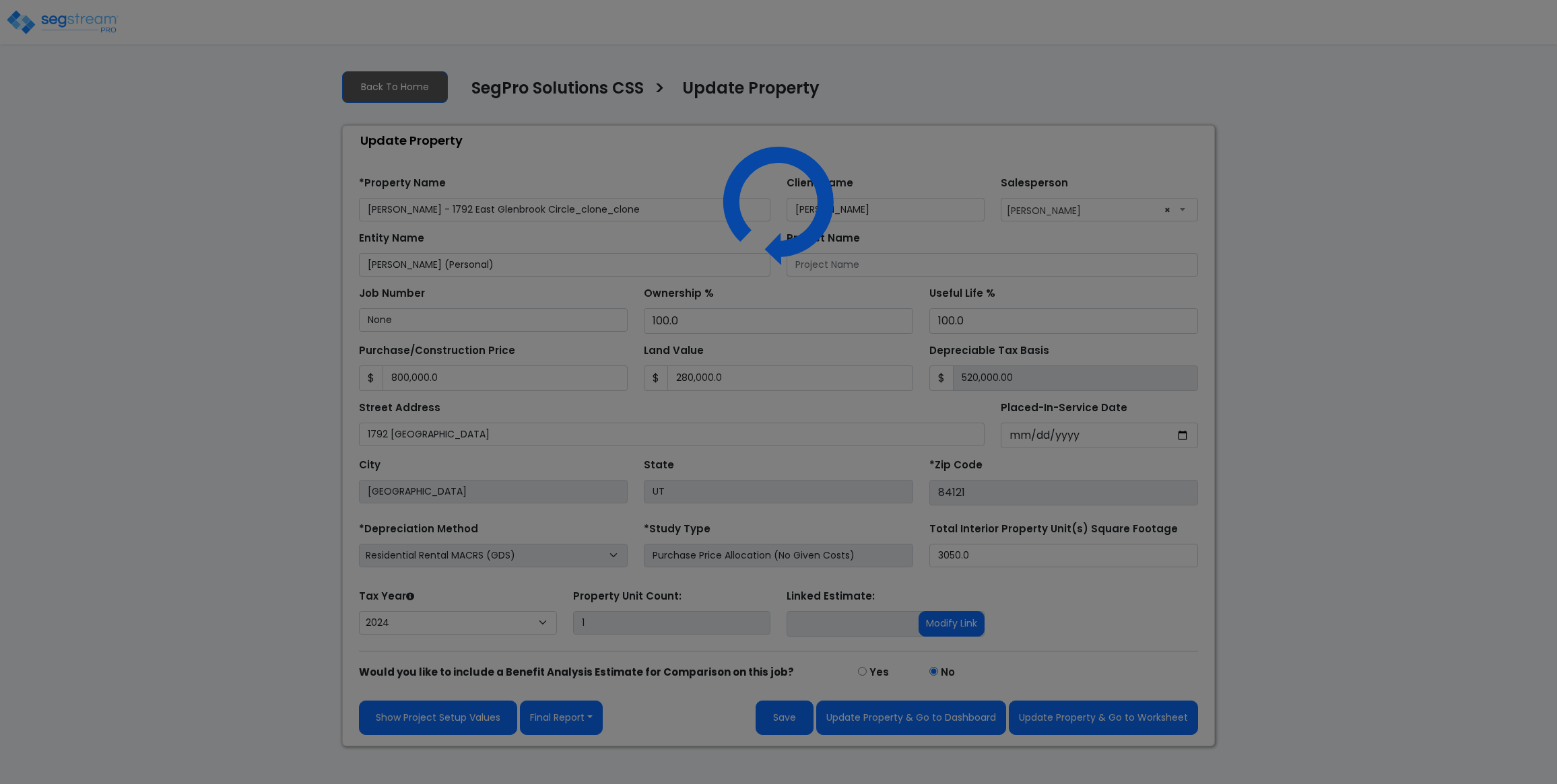
select select "2024"
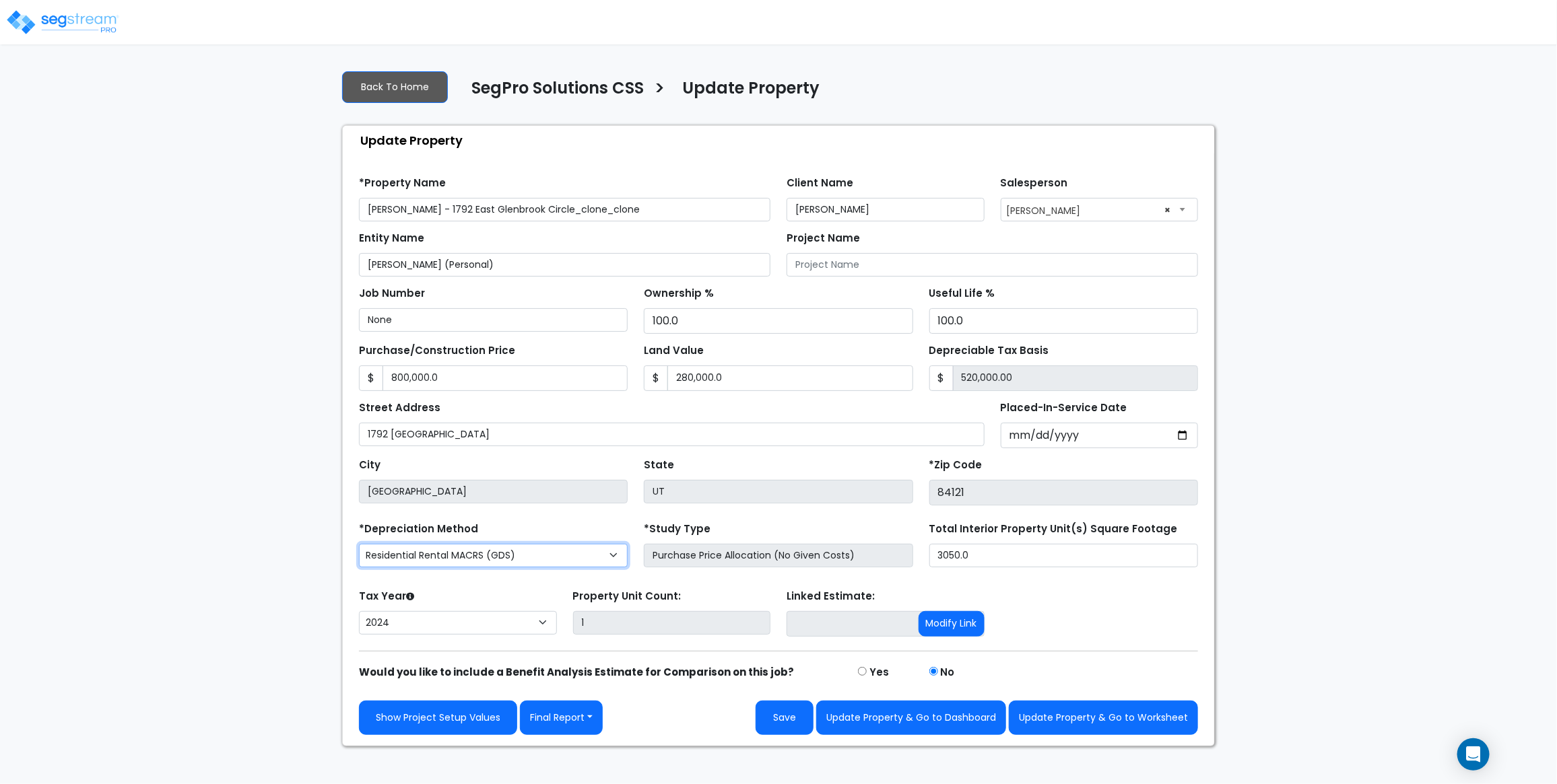
select select "CM(_119"
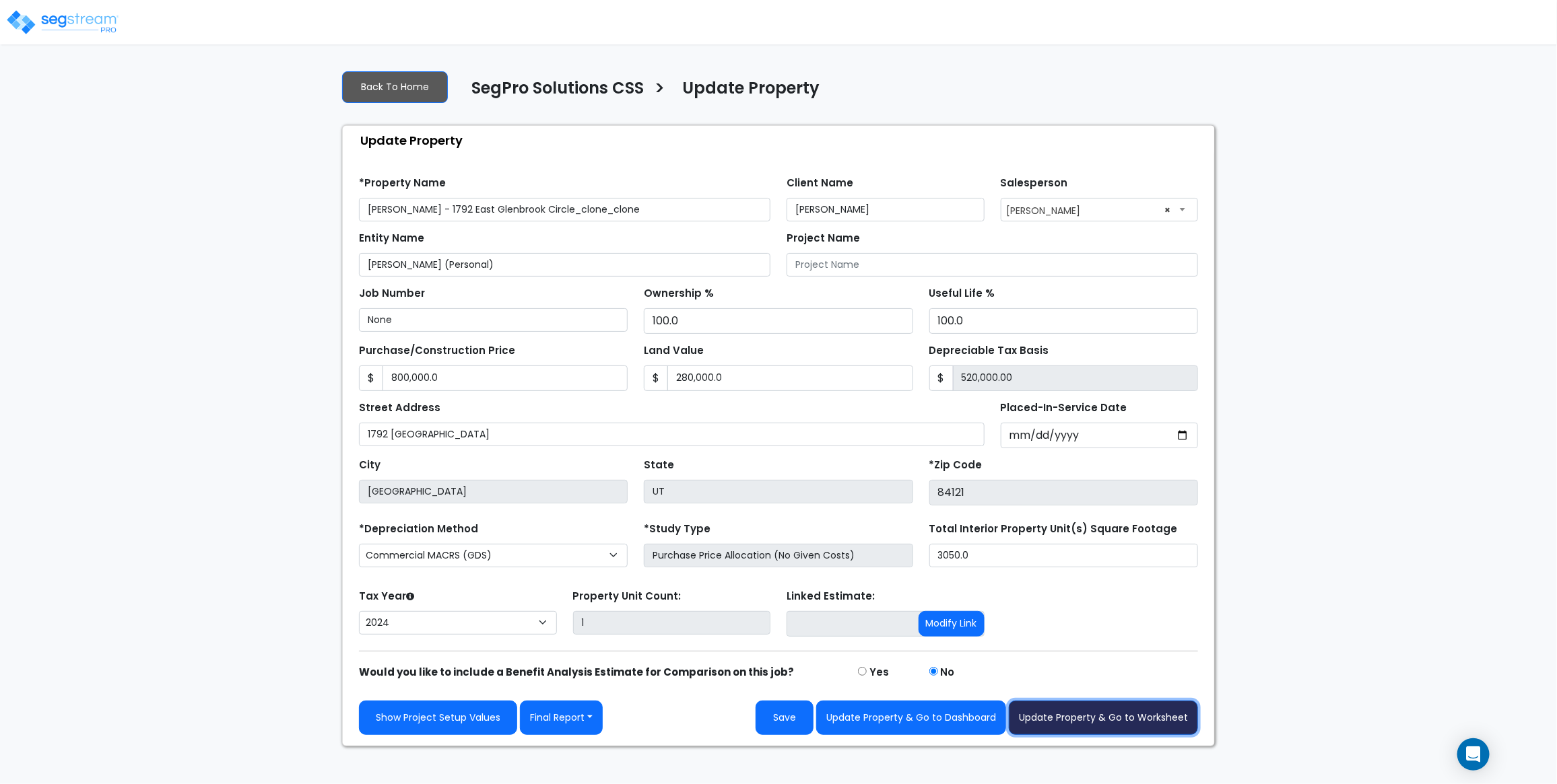
click at [1111, 735] on button "Update Property & Go to Worksheet" at bounding box center [1102, 718] width 189 height 35
type input "800000"
type input "280000"
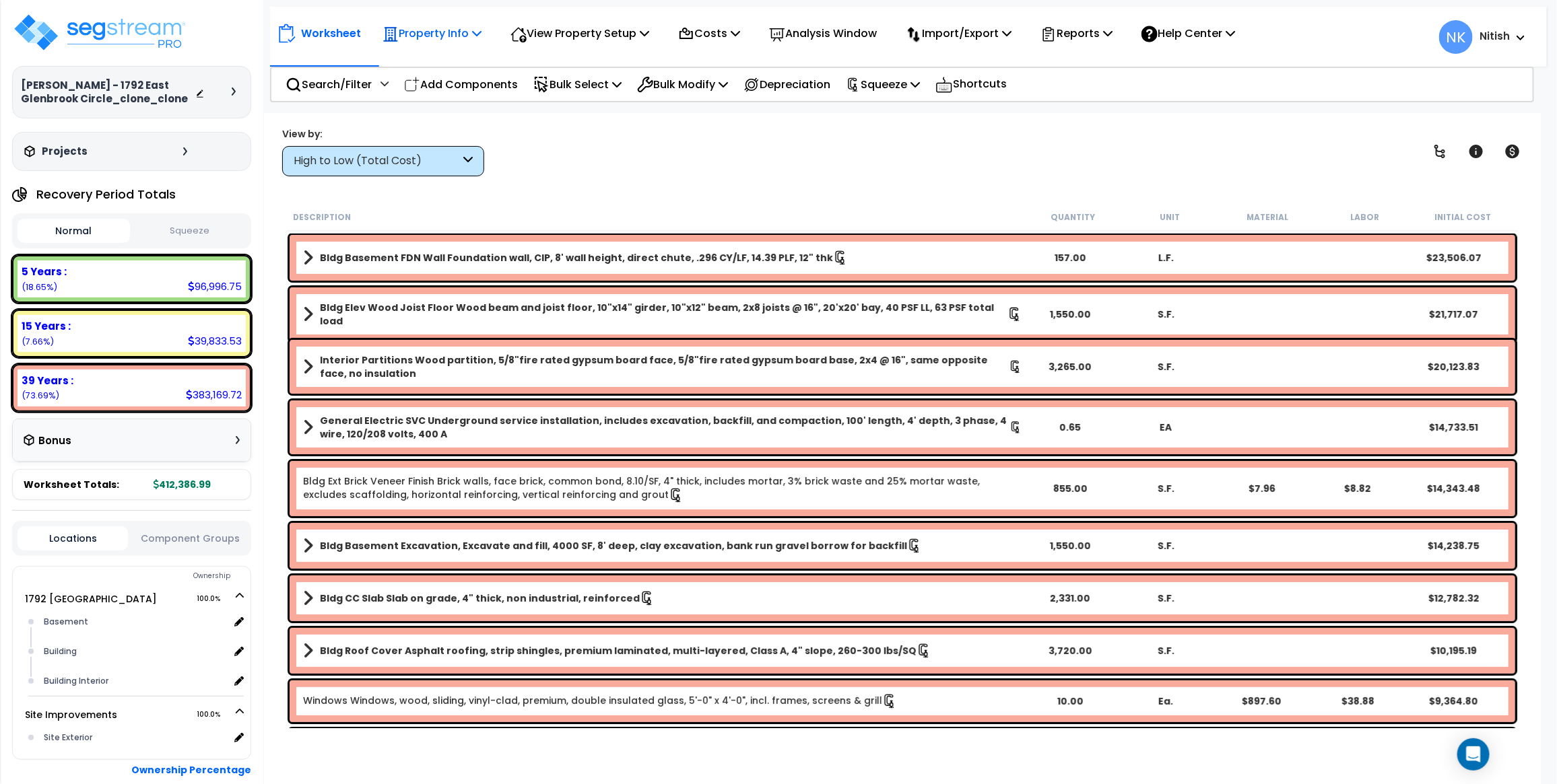
click at [455, 32] on p "Property Info" at bounding box center [432, 33] width 99 height 18
click at [439, 143] on link "Clone property" at bounding box center [442, 149] width 133 height 27
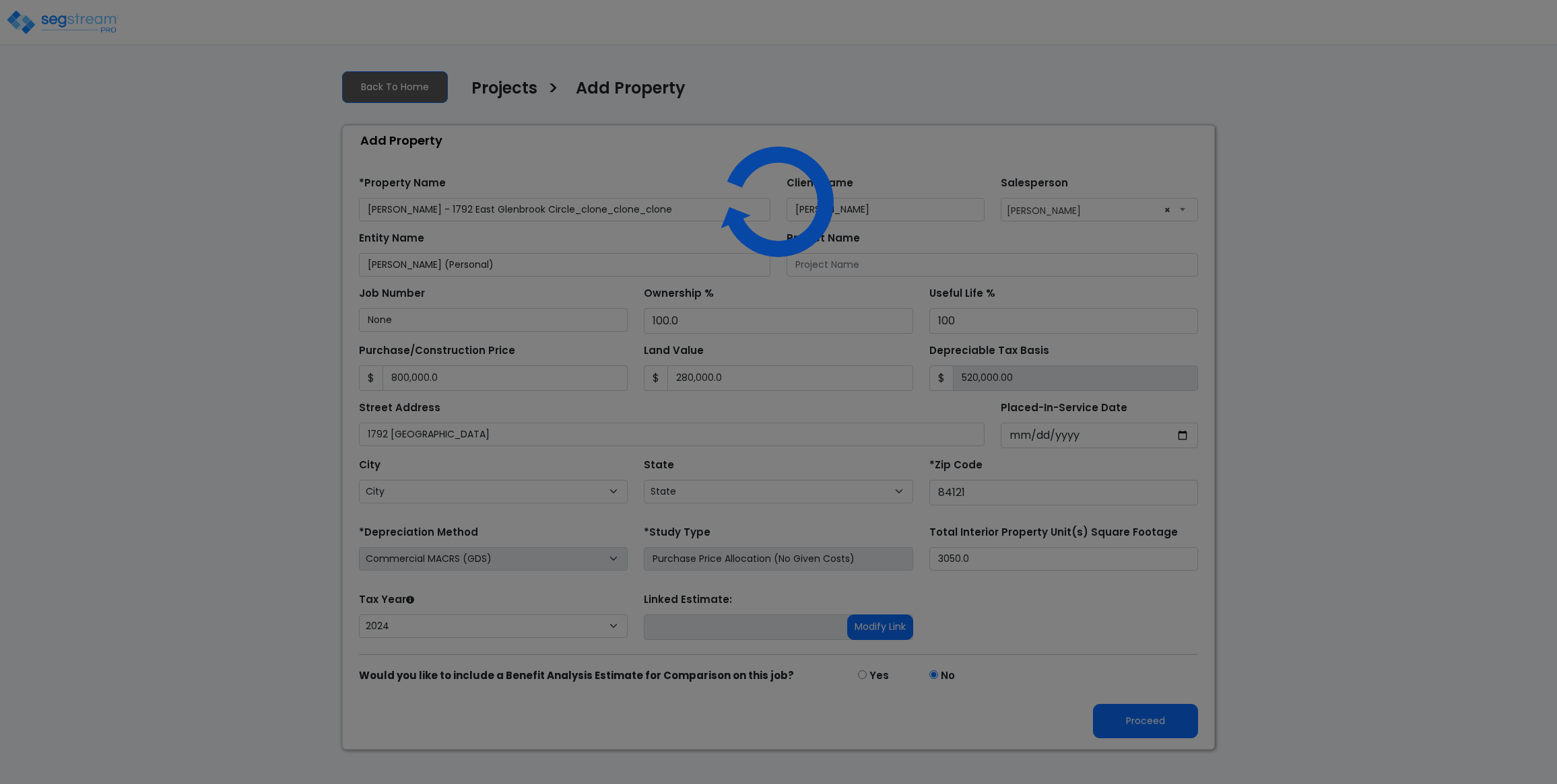
select select "2024"
select select "UT"
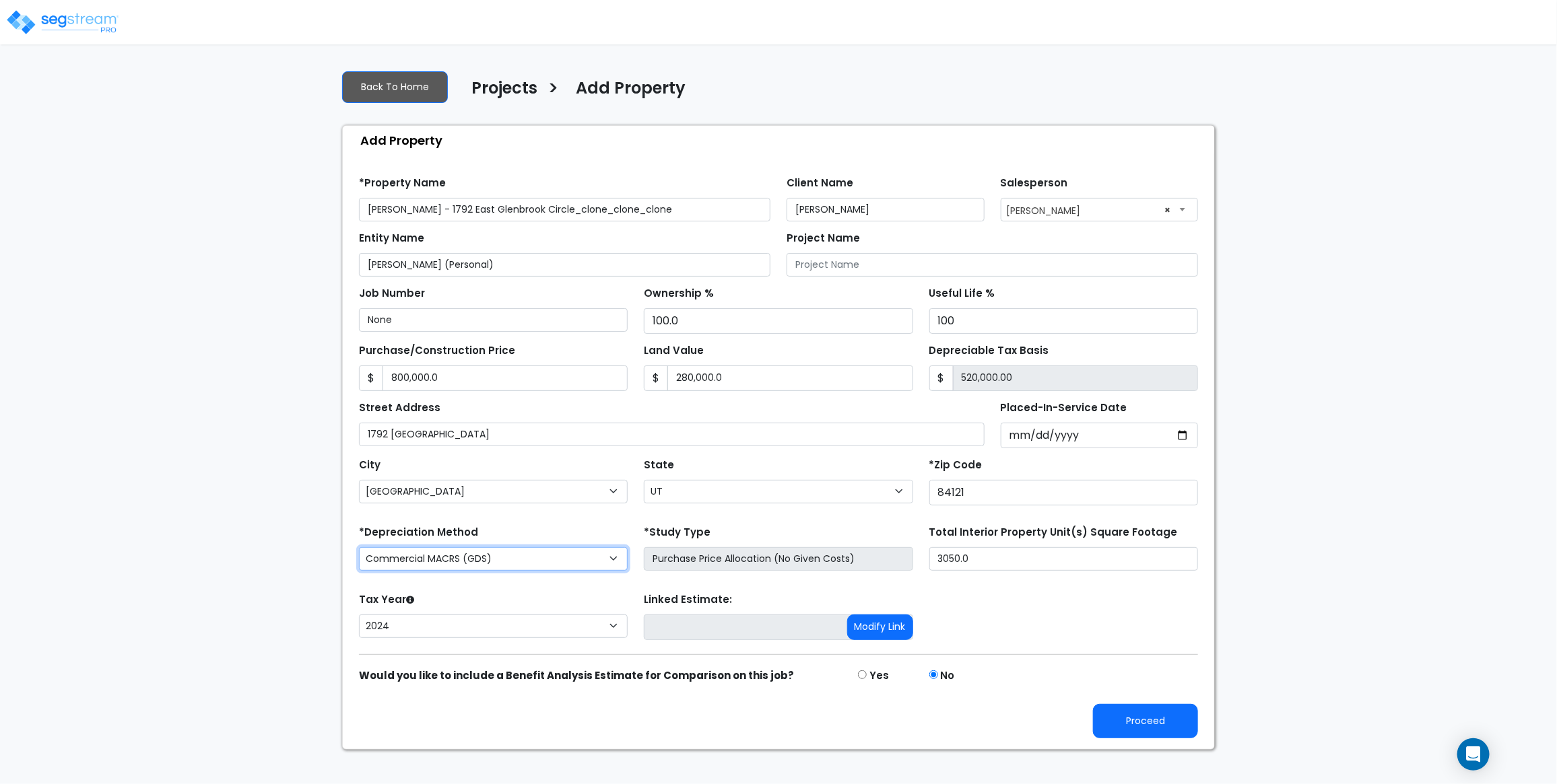
select select "RRM(_30"
click at [1125, 736] on button "Proceed" at bounding box center [1145, 722] width 105 height 35
type input "800000"
type input "280000"
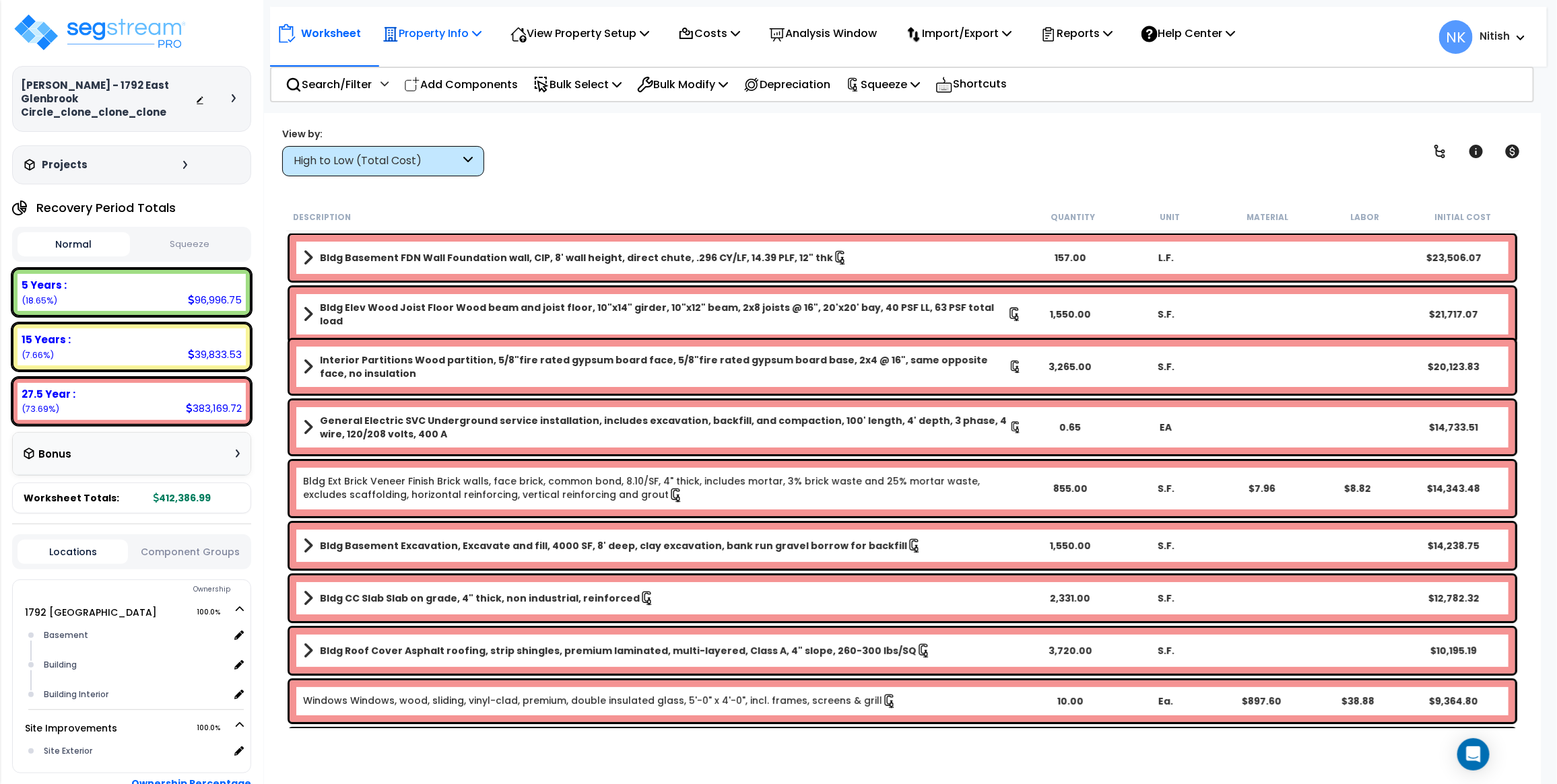
click at [442, 35] on p "Property Info" at bounding box center [432, 33] width 99 height 18
click at [439, 71] on link "Property Setup" at bounding box center [442, 64] width 133 height 27
click at [227, 95] on div at bounding box center [218, 99] width 47 height 14
click at [233, 96] on icon at bounding box center [233, 98] width 4 height 8
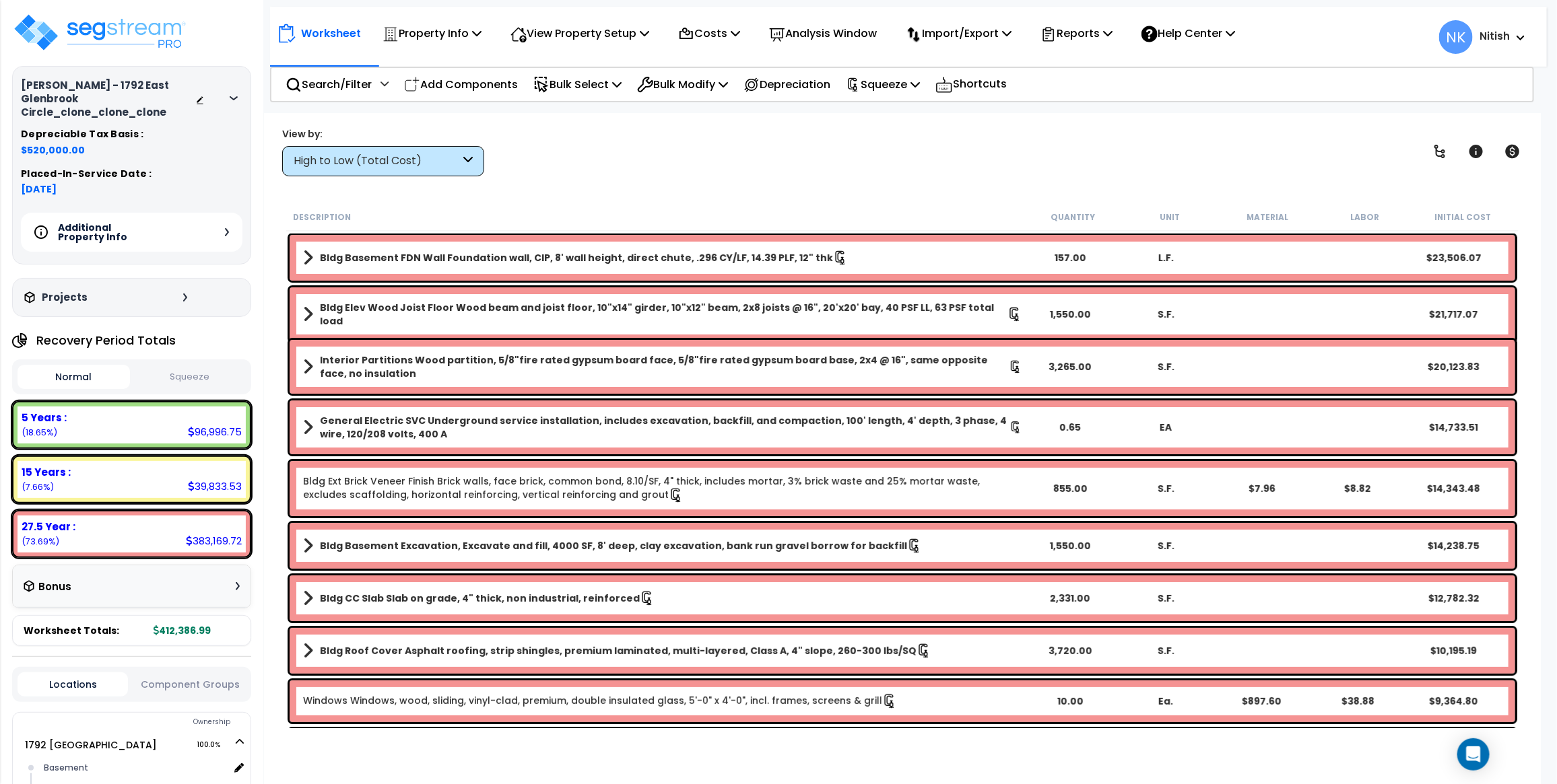
click at [226, 233] on icon at bounding box center [227, 232] width 4 height 8
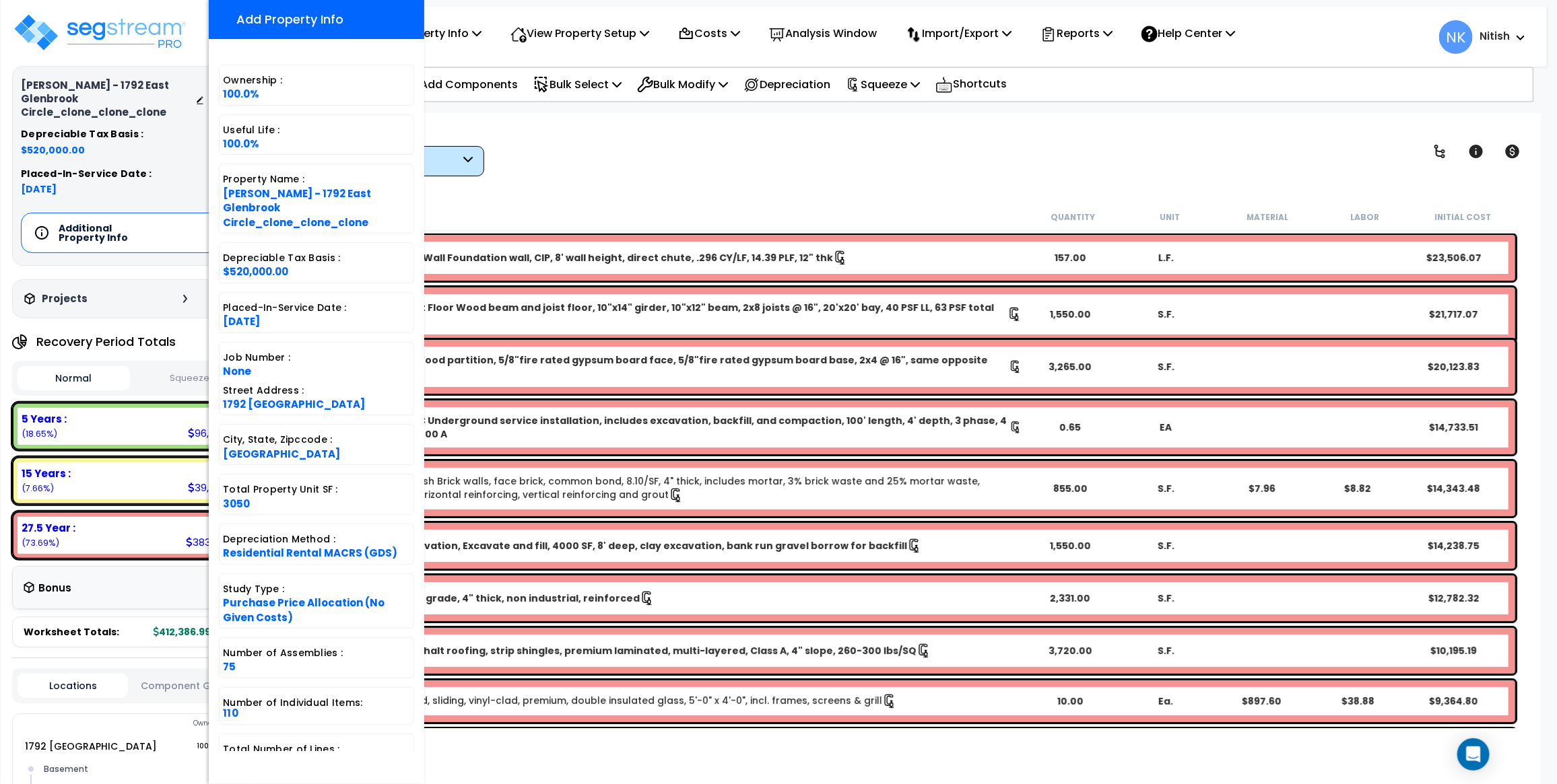
click at [509, 200] on div "Worksheet Property Info Property Setup Add Property Unit Template property Clon…" at bounding box center [902, 505] width 1277 height 784
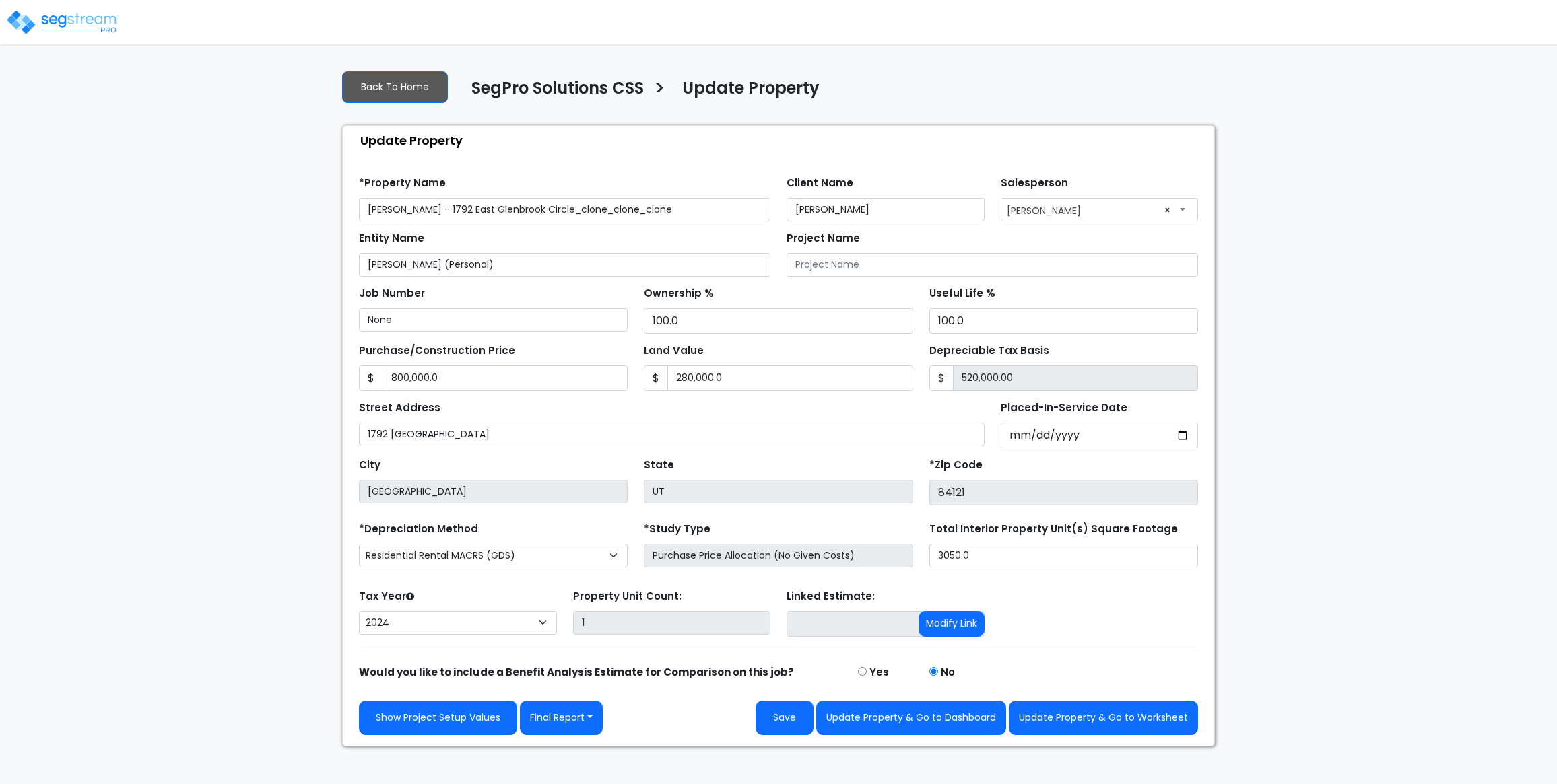
select select "2024"
click at [1079, 734] on button "Update Property & Go to Worksheet" at bounding box center [1102, 718] width 189 height 35
type input "800000"
type input "280000"
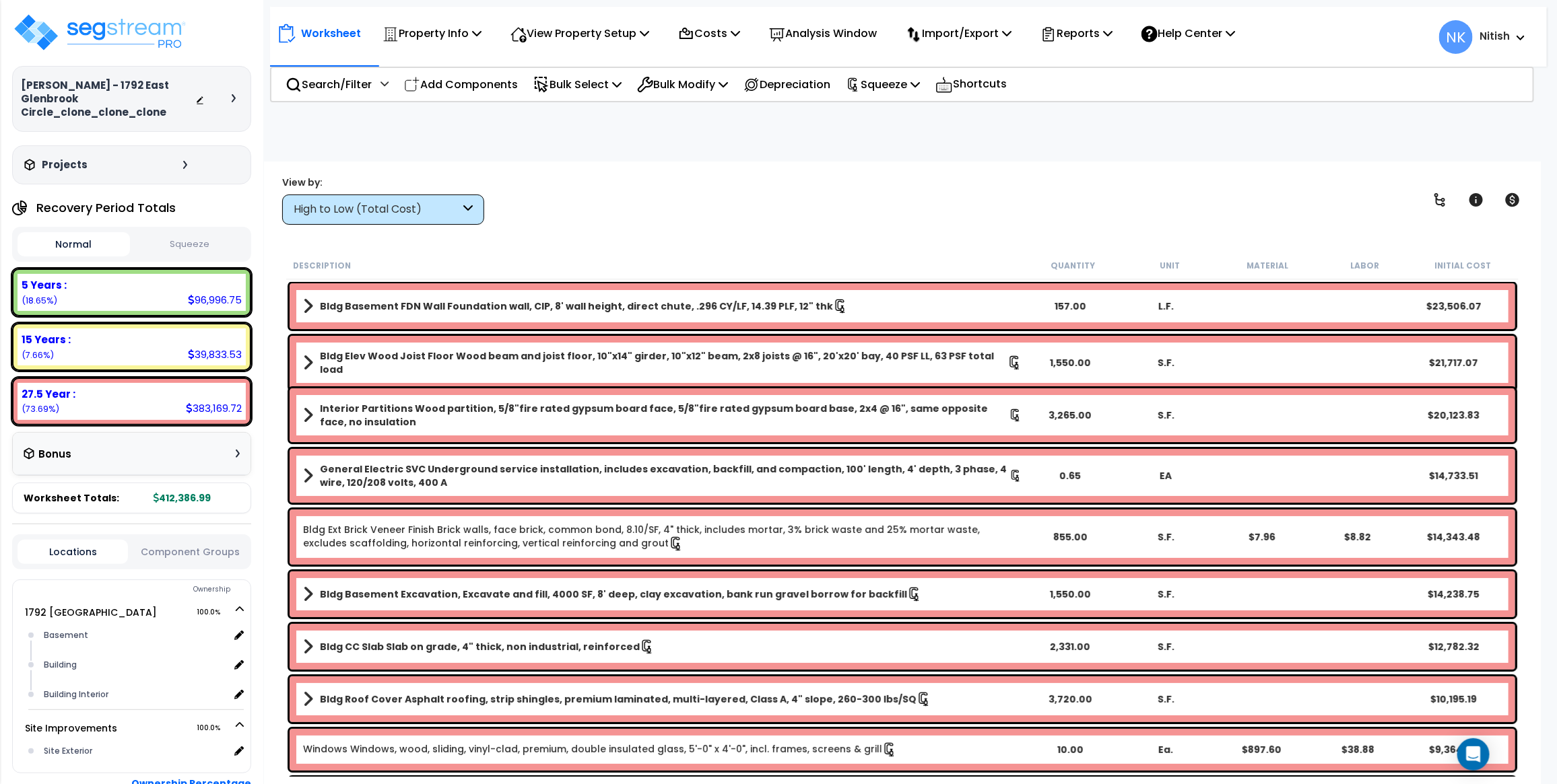
click at [230, 102] on div at bounding box center [218, 99] width 47 height 14
click at [233, 99] on icon at bounding box center [233, 98] width 4 height 8
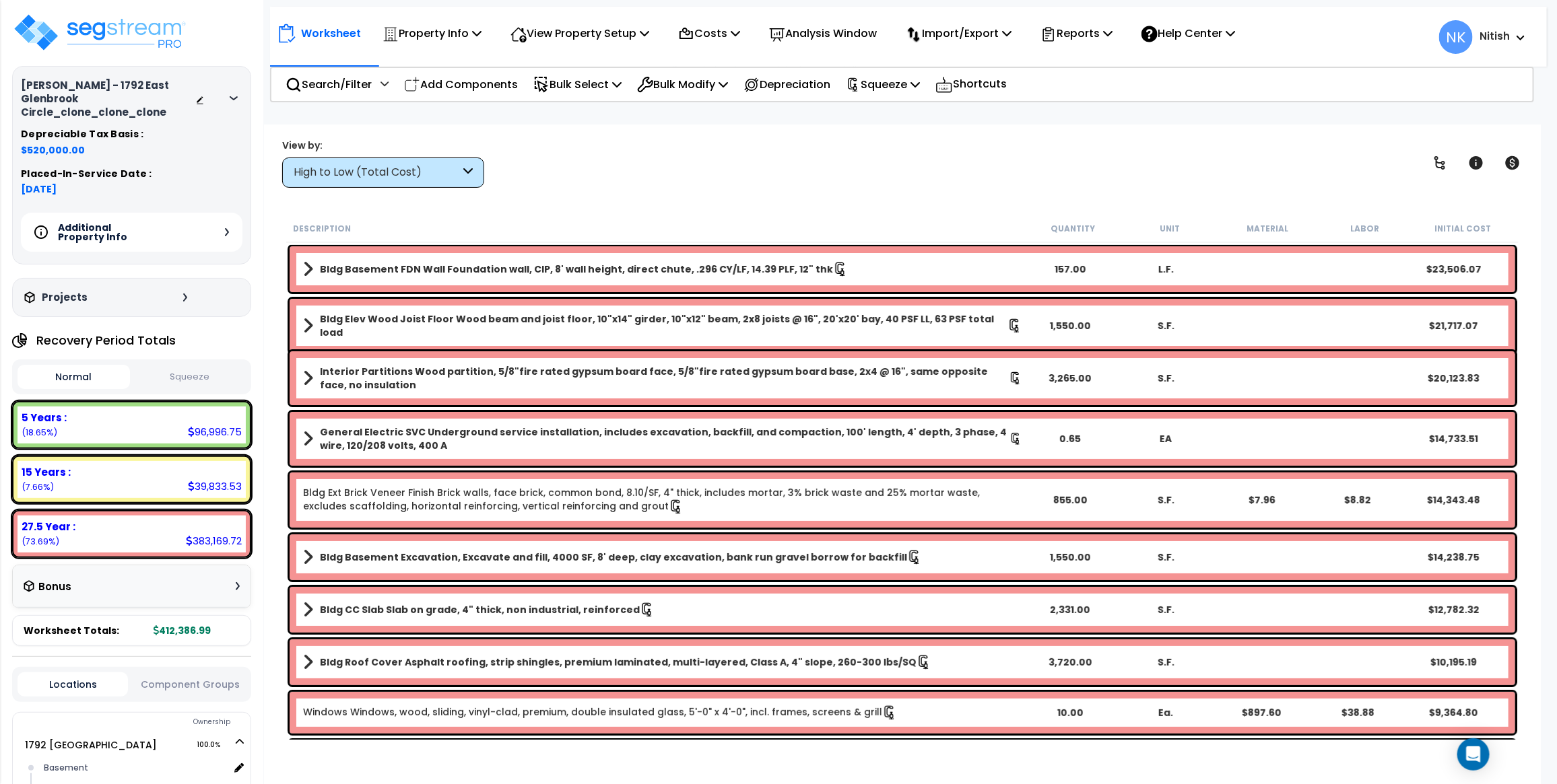
click at [226, 234] on icon at bounding box center [227, 232] width 4 height 8
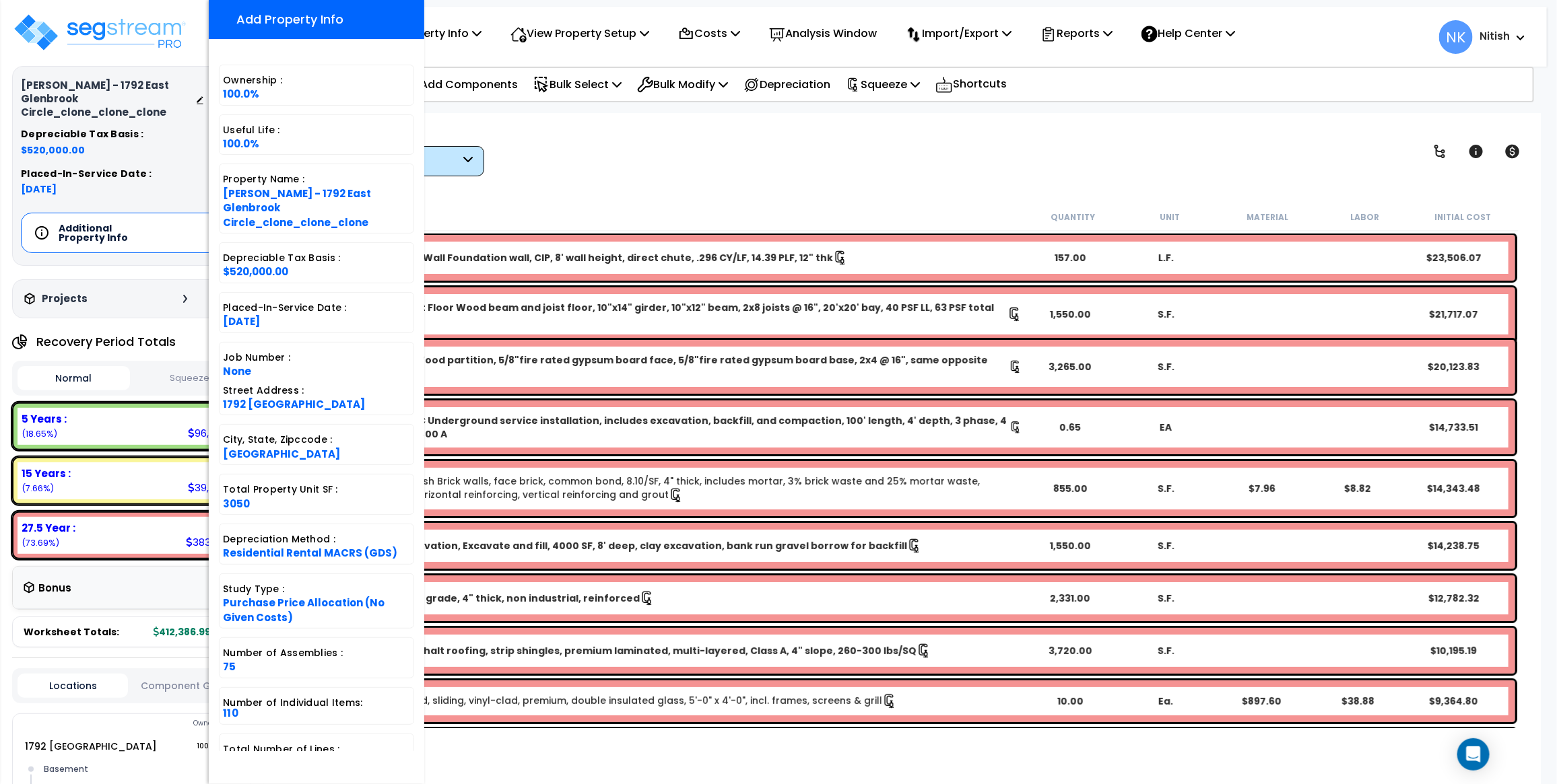
click at [475, 49] on div "Worksheet Property Info Property Setup Add Property Unit Template property Clon…" at bounding box center [908, 30] width 1277 height 47
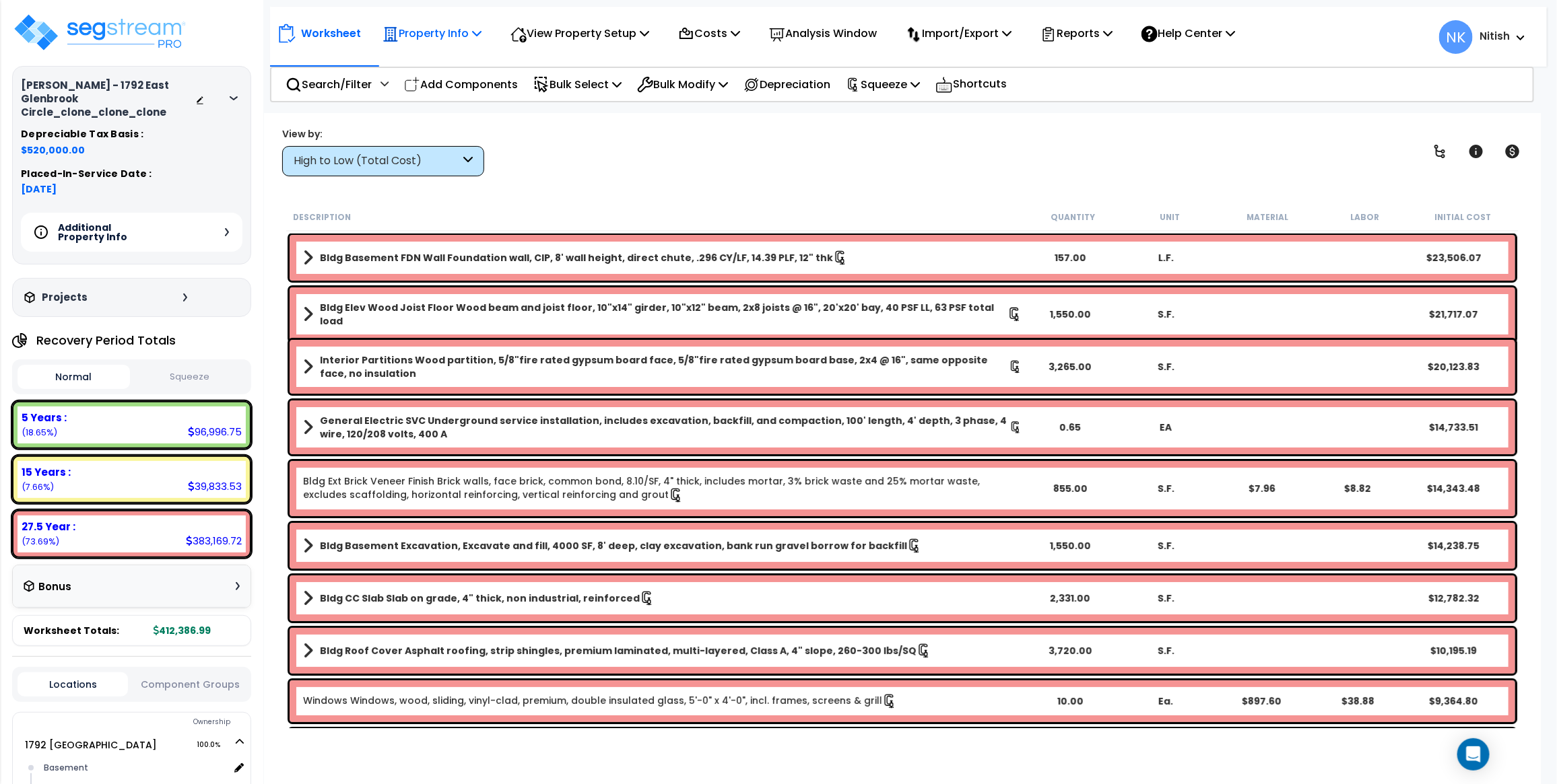
click at [476, 30] on icon at bounding box center [476, 33] width 10 height 11
click at [449, 67] on link "Property Setup" at bounding box center [442, 64] width 133 height 27
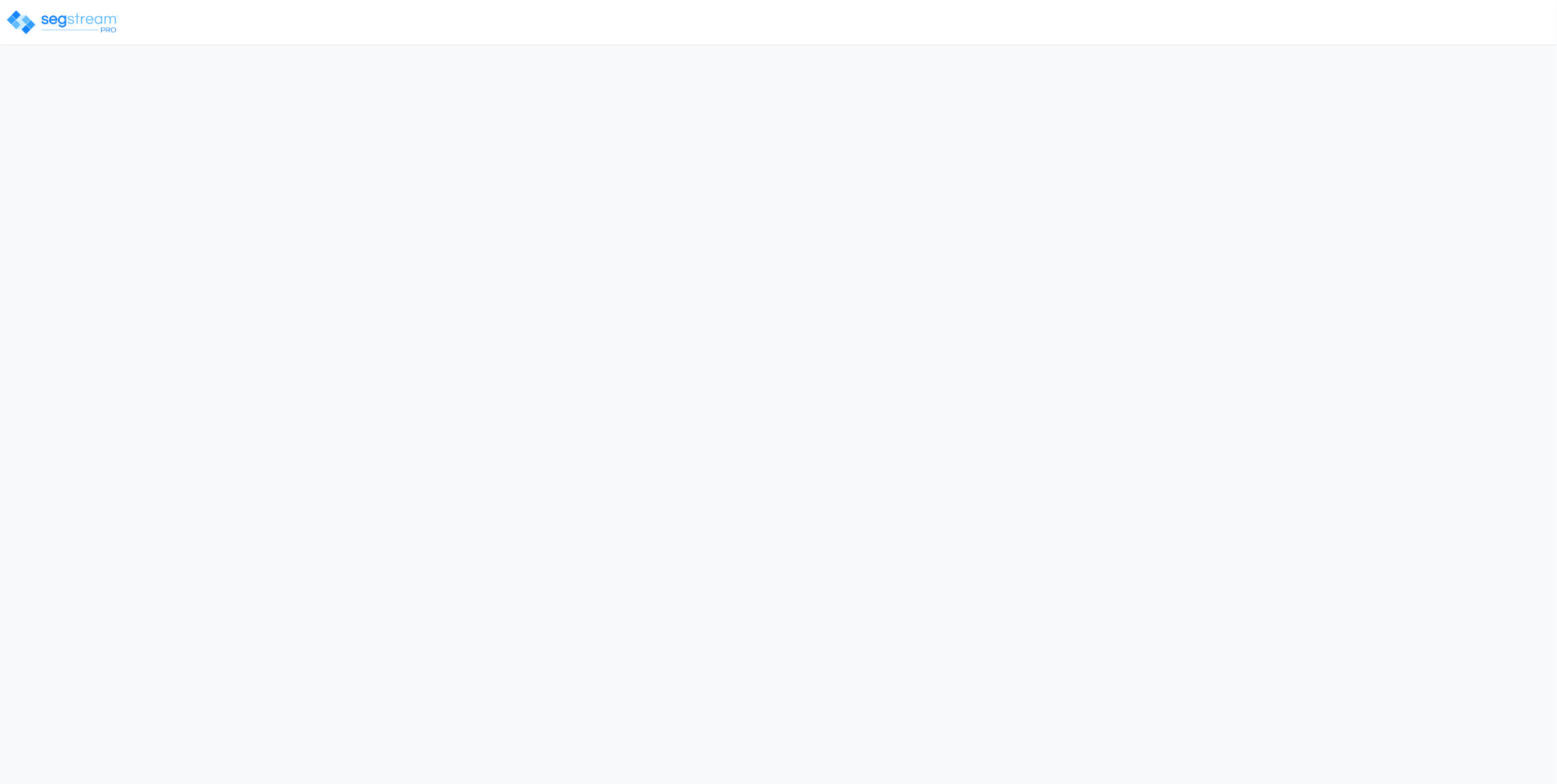
select select "2024"
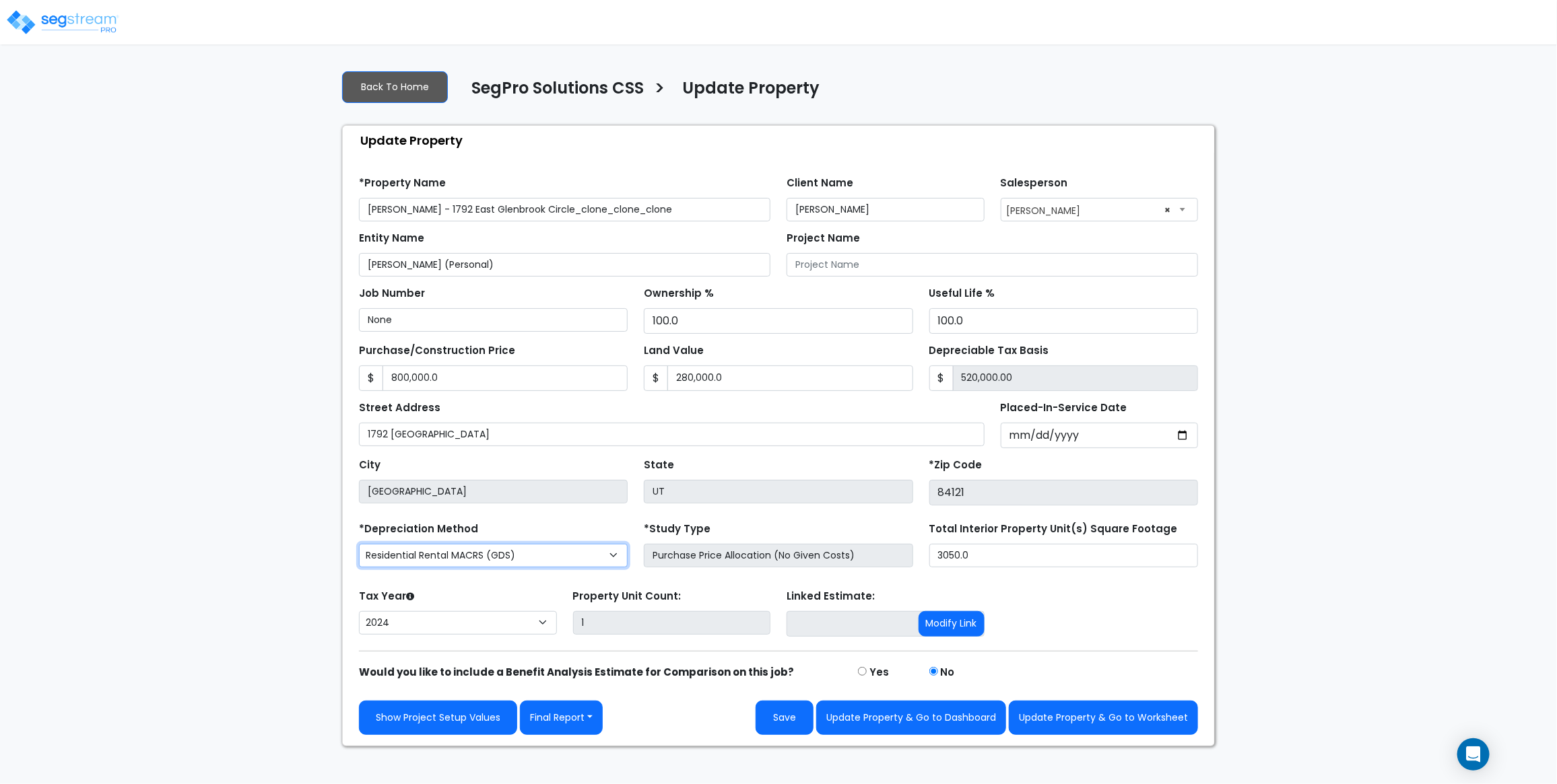
select select "CM(_119"
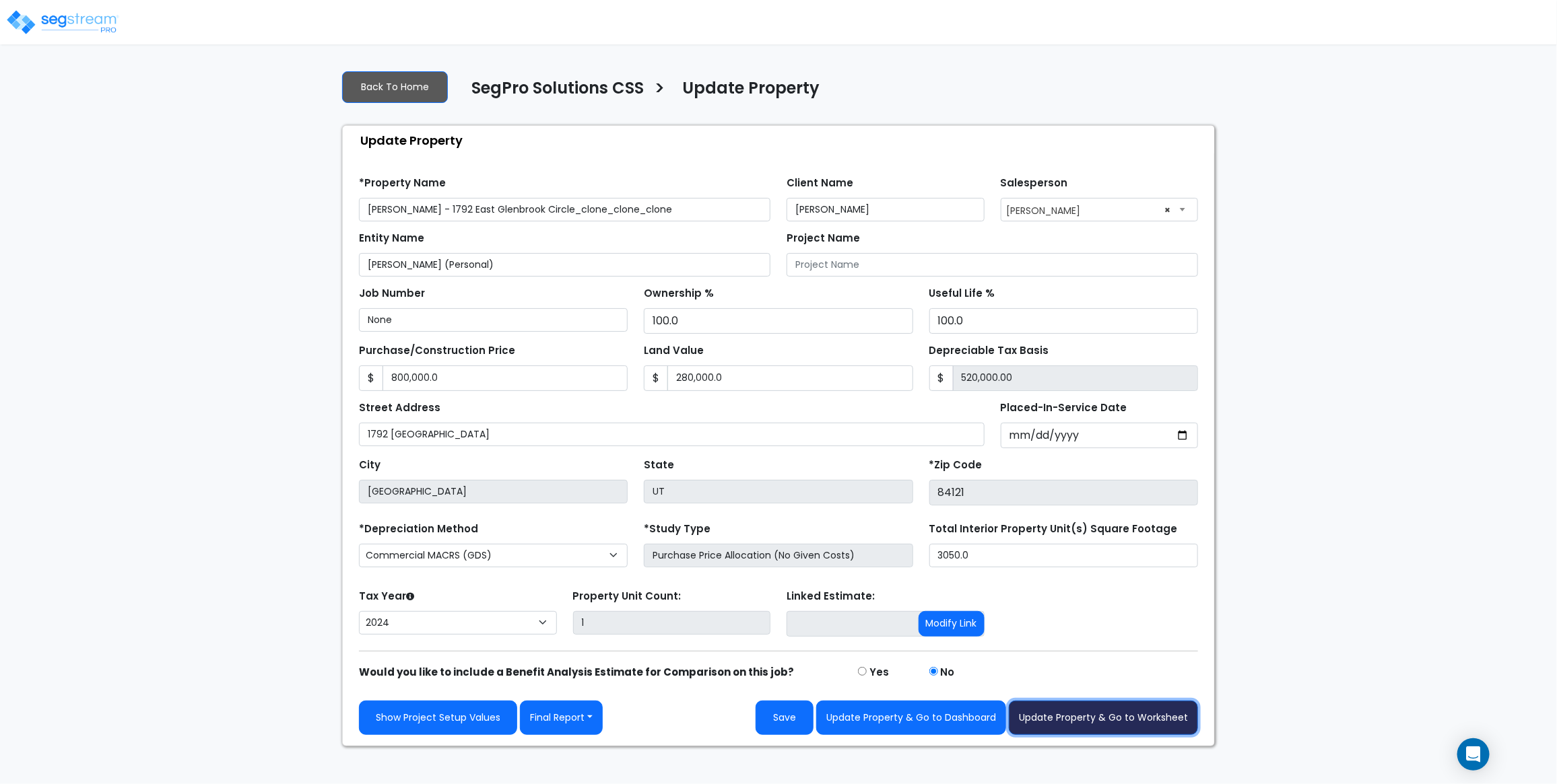
click at [1099, 731] on button "Update Property & Go to Worksheet" at bounding box center [1102, 718] width 189 height 35
type input "800000"
type input "280000"
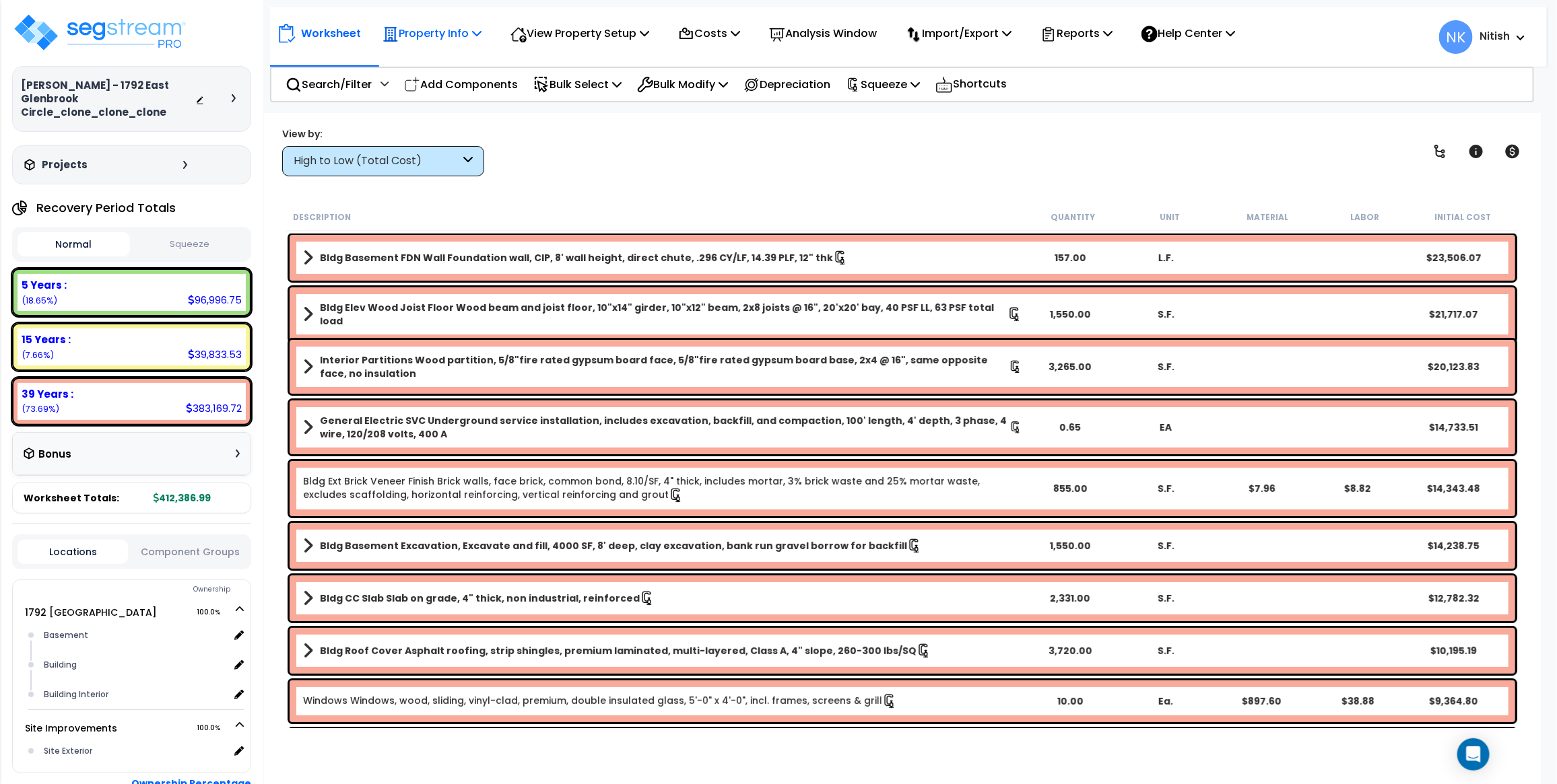
click at [448, 41] on p "Property Info" at bounding box center [432, 33] width 99 height 18
click at [583, 177] on div "Worksheet Property Info Property Setup Add Property Unit Template property Clon…" at bounding box center [902, 505] width 1277 height 784
click at [424, 34] on p "Property Info" at bounding box center [432, 33] width 99 height 18
click at [432, 61] on link "Property Setup" at bounding box center [442, 64] width 133 height 27
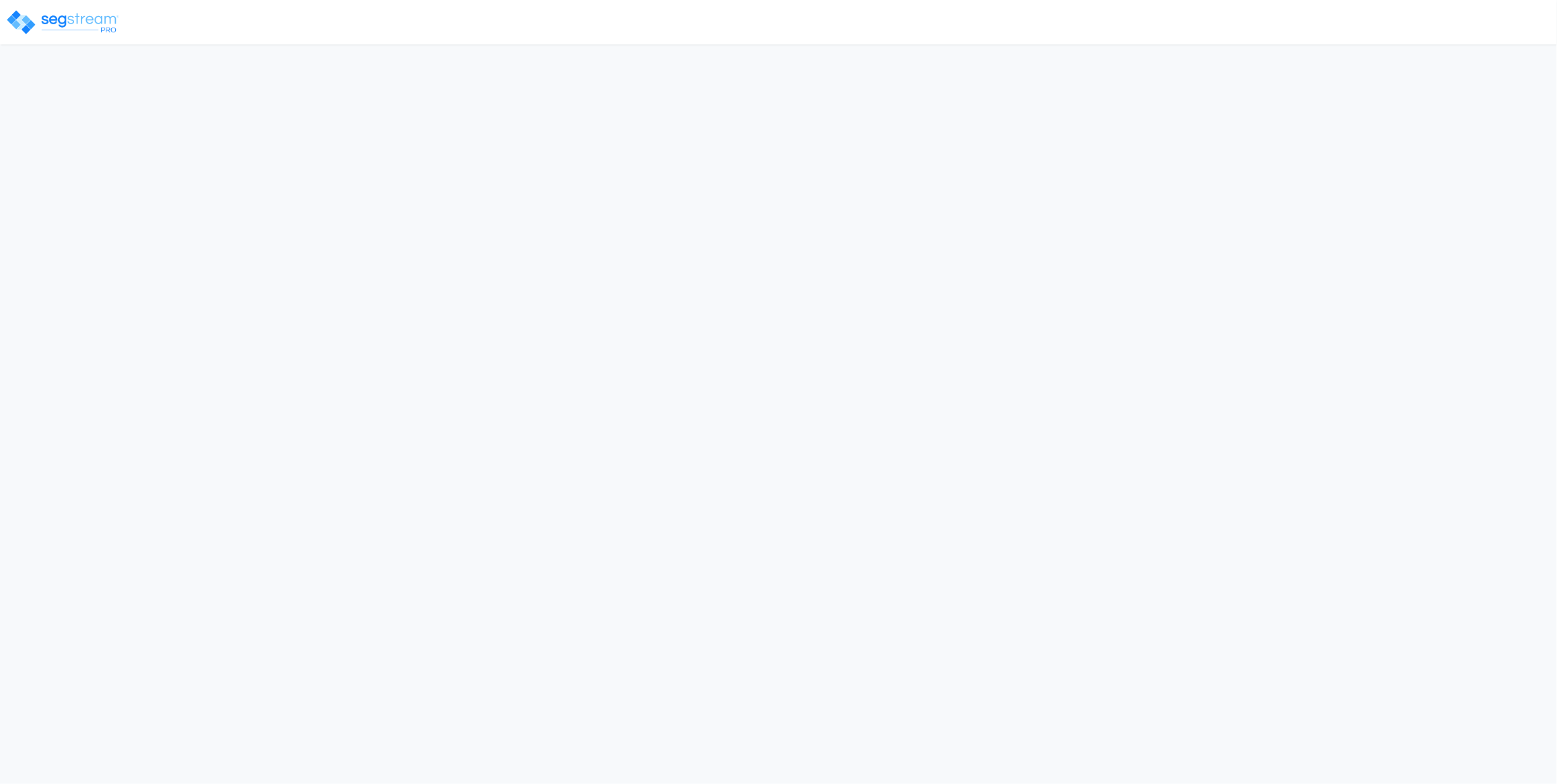
select select "2024"
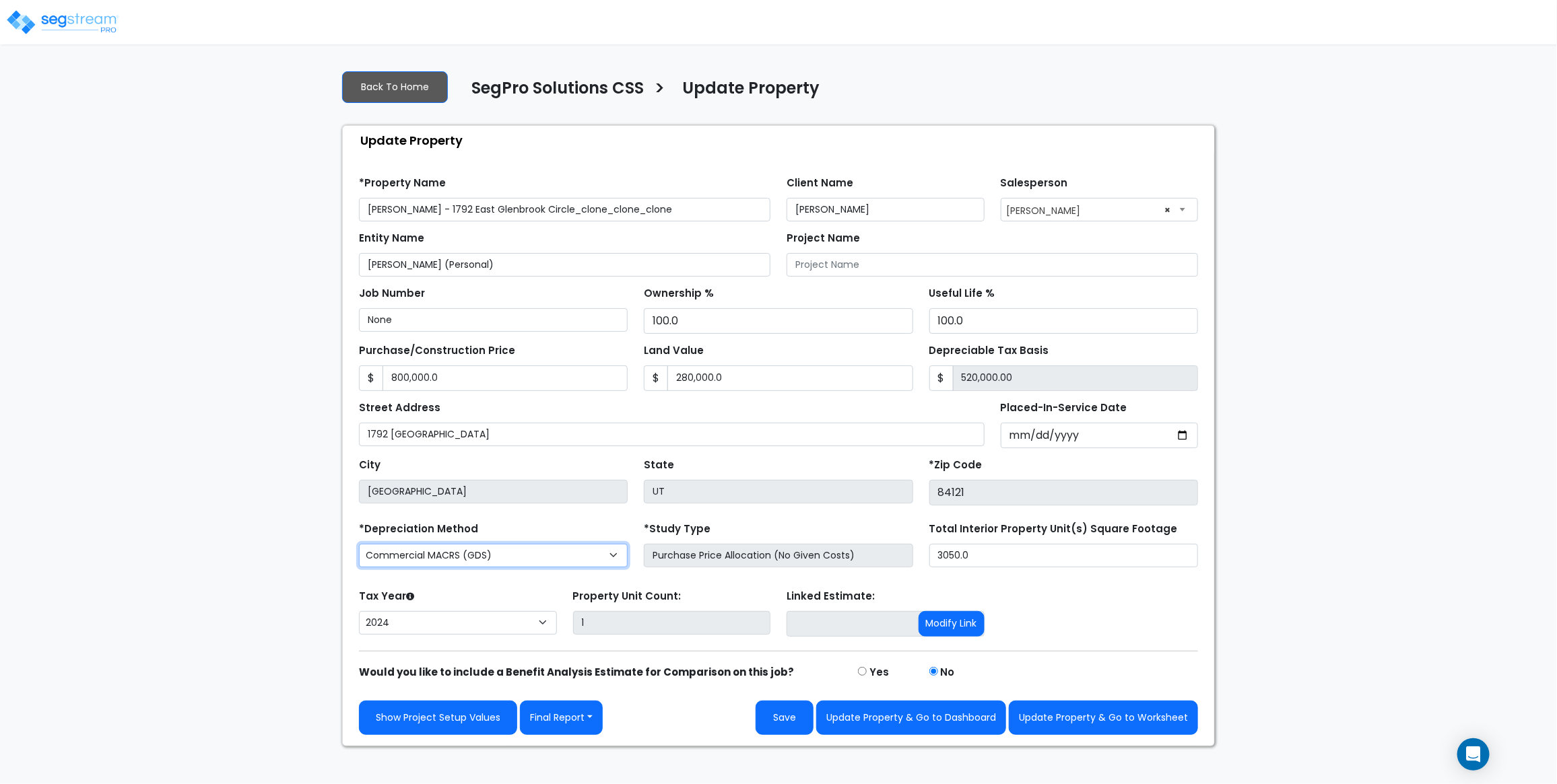
select select "RRM(_30"
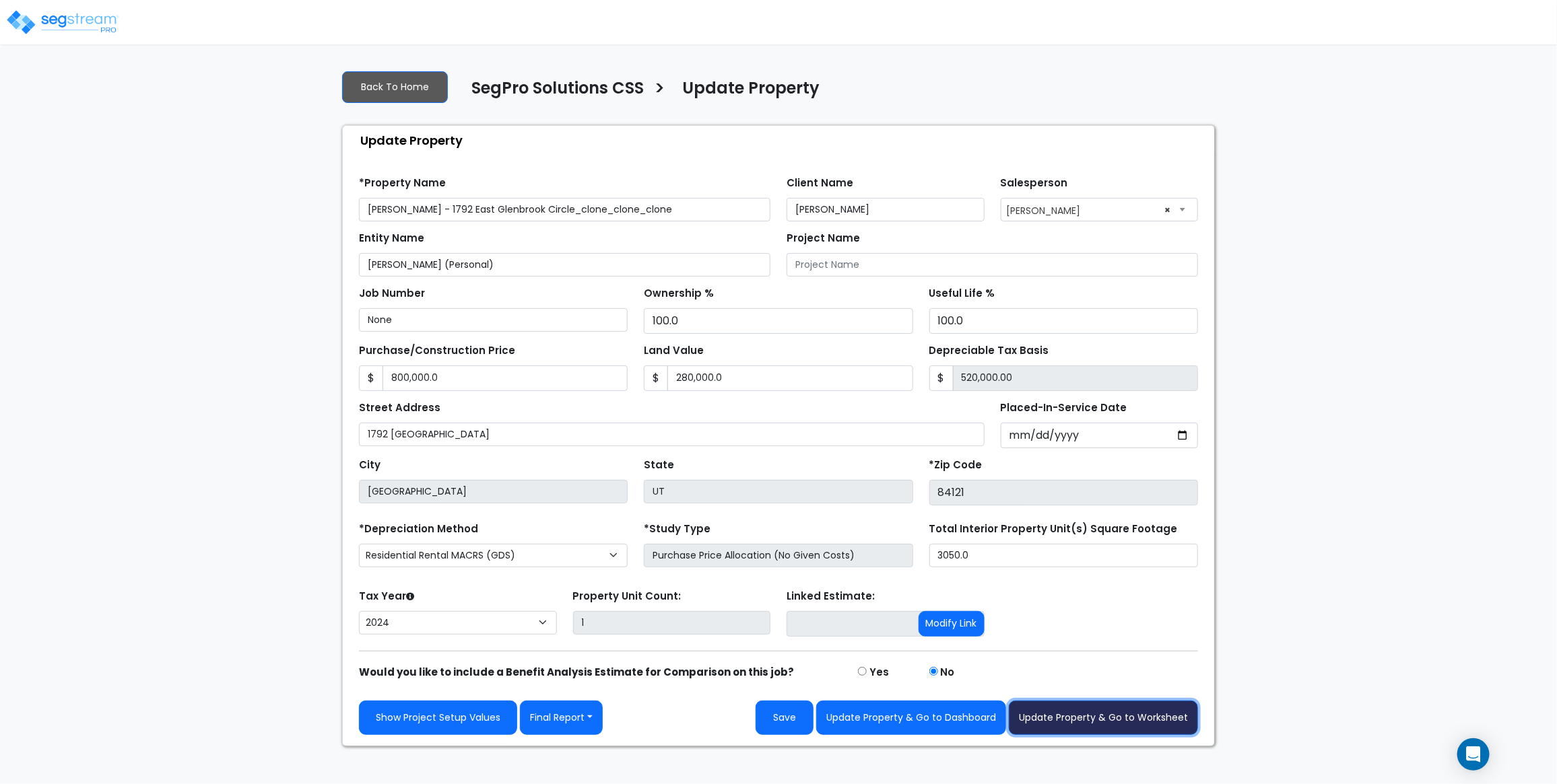
click at [1103, 732] on button "Update Property & Go to Worksheet" at bounding box center [1102, 718] width 189 height 35
type input "800000"
type input "280000"
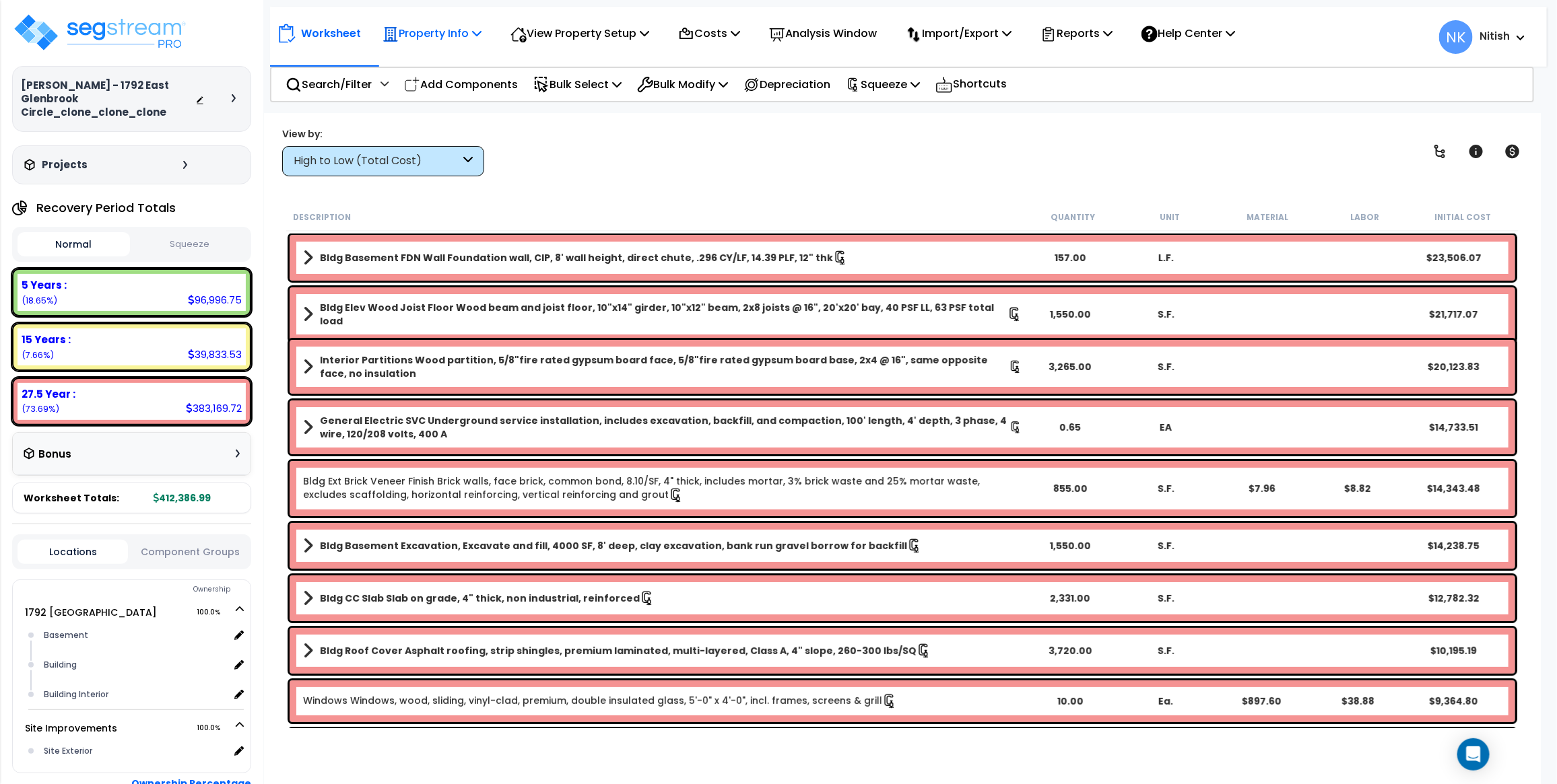
click at [453, 28] on p "Property Info" at bounding box center [432, 33] width 99 height 18
click at [432, 149] on link "Clone property" at bounding box center [442, 149] width 133 height 27
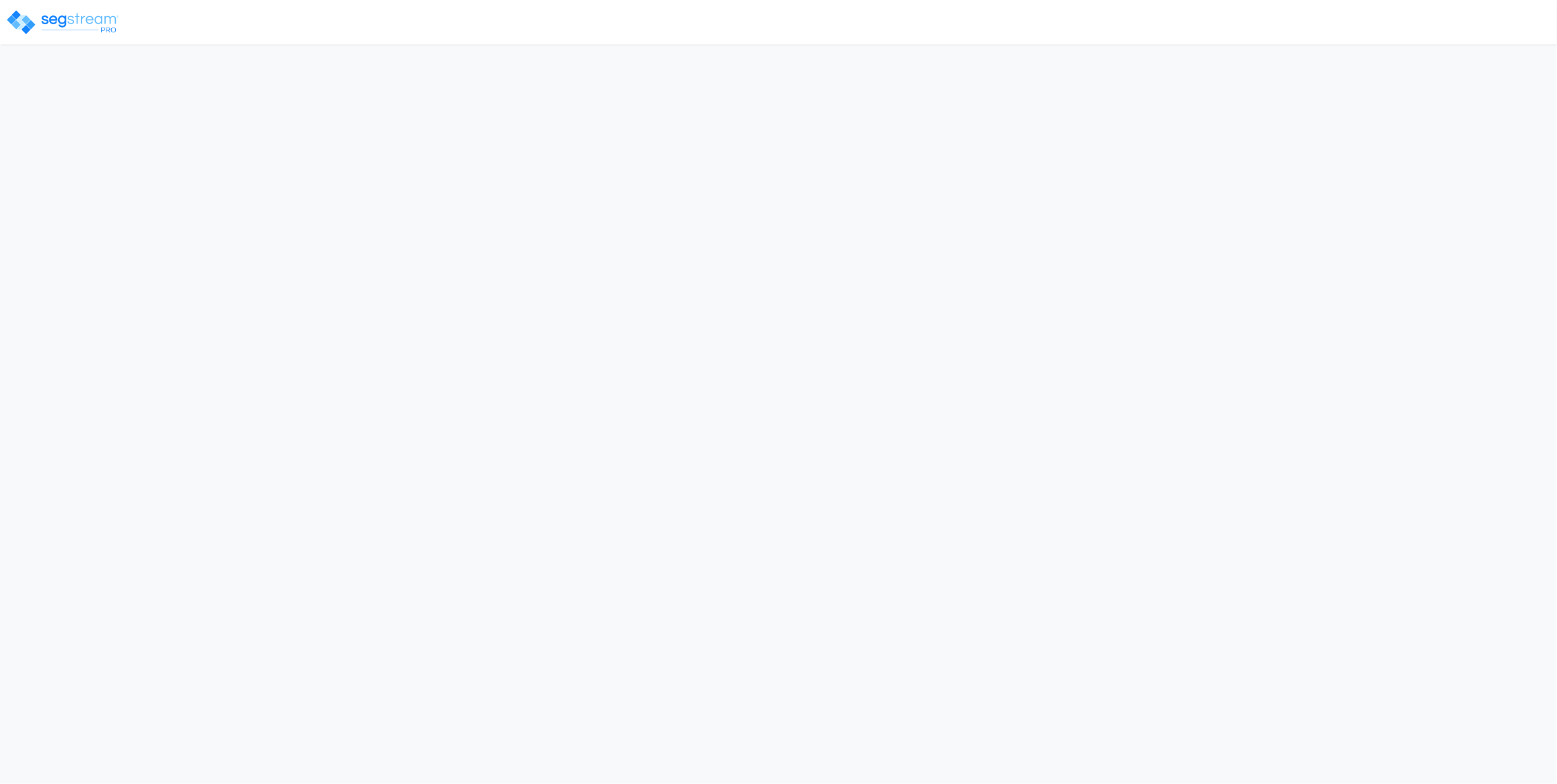
select select "RRM(_30"
select select "2024"
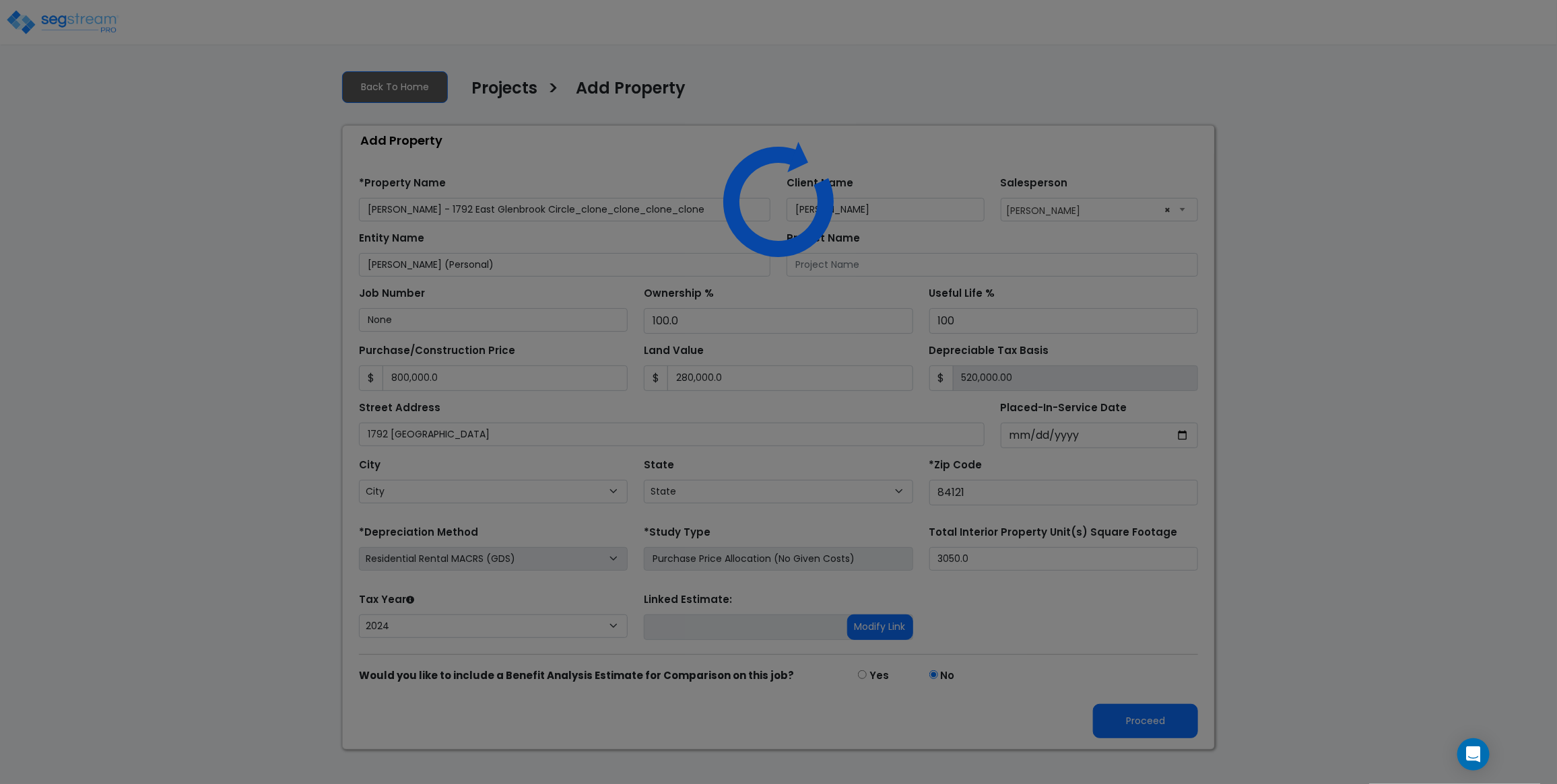
select select "UT"
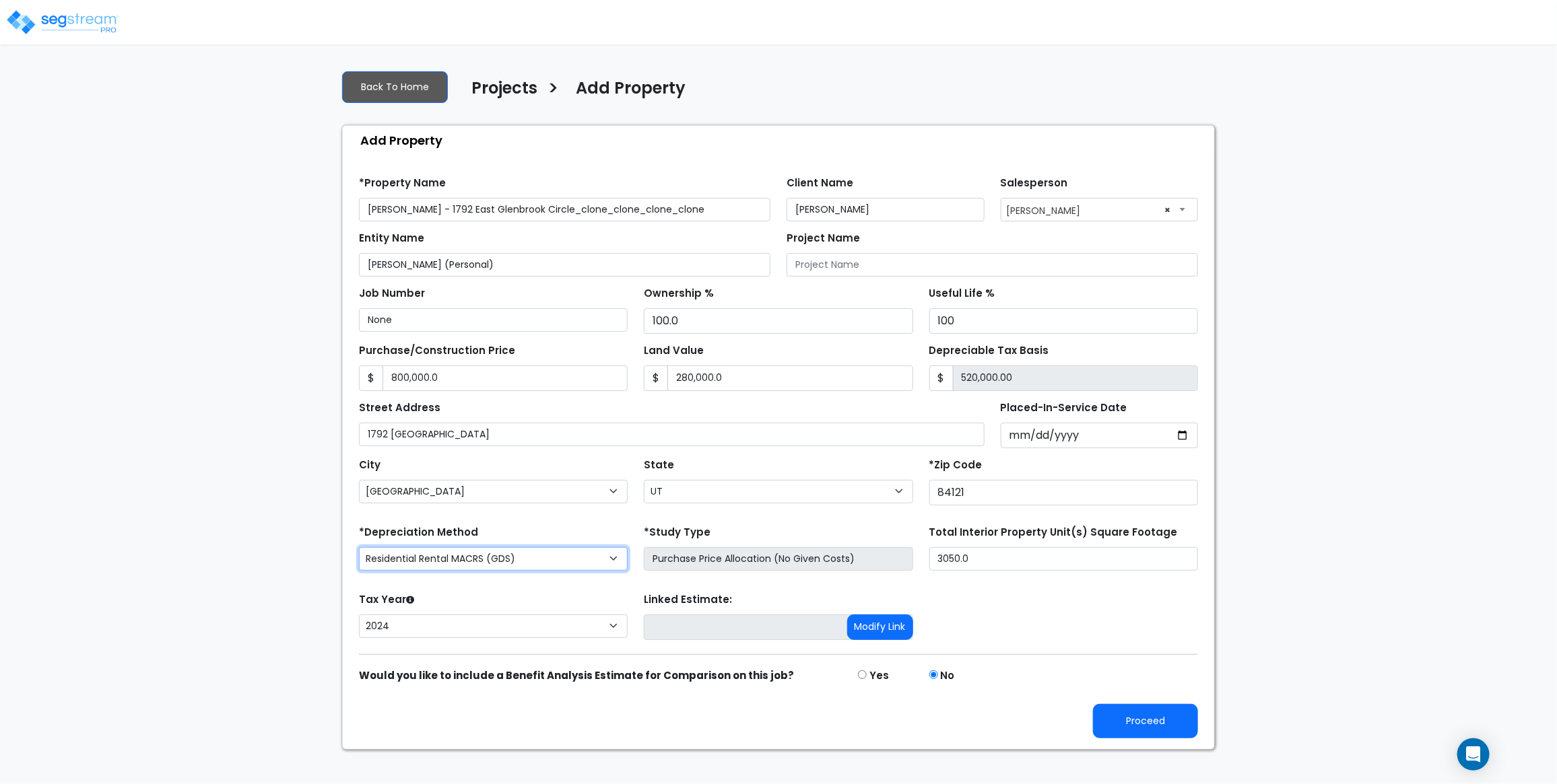
select select "CM(_119"
drag, startPoint x: 1132, startPoint y: 725, endPoint x: 1120, endPoint y: 728, distance: 12.4
click at [1133, 725] on button "Proceed" at bounding box center [1145, 722] width 105 height 35
type input "800000"
type input "280000"
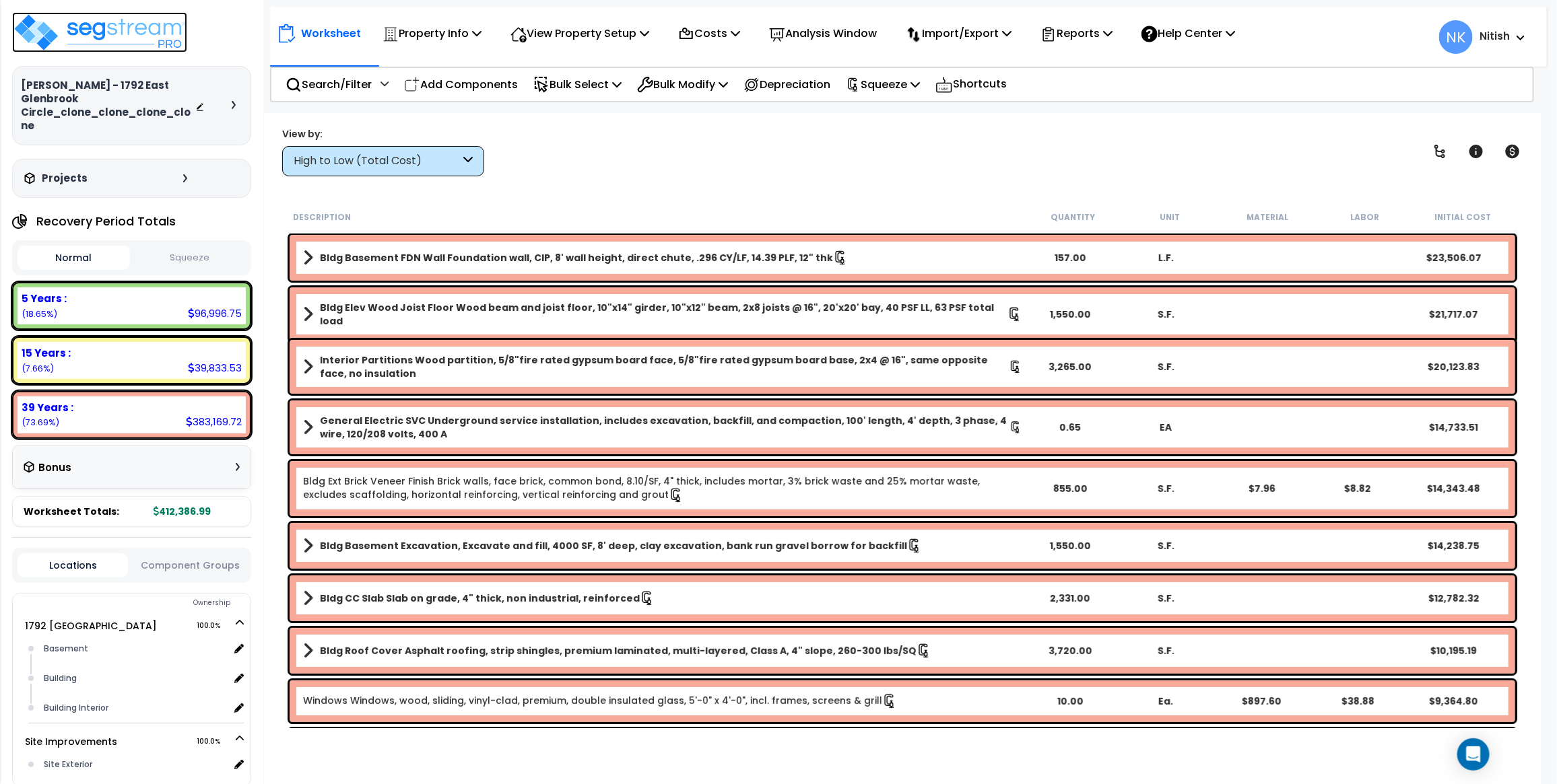
click at [117, 29] on img at bounding box center [99, 32] width 175 height 41
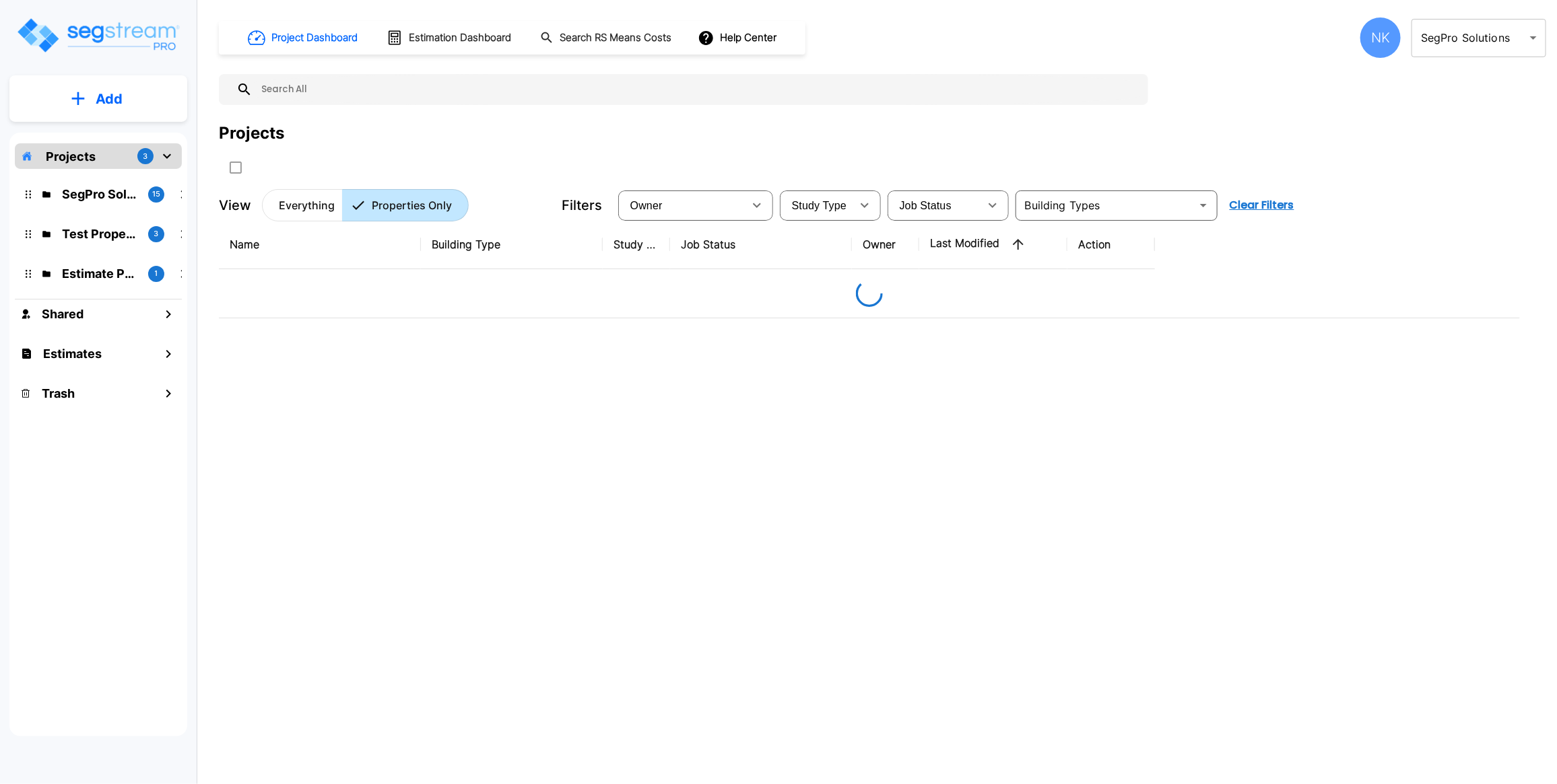
click at [1373, 39] on div "NK" at bounding box center [1381, 38] width 41 height 41
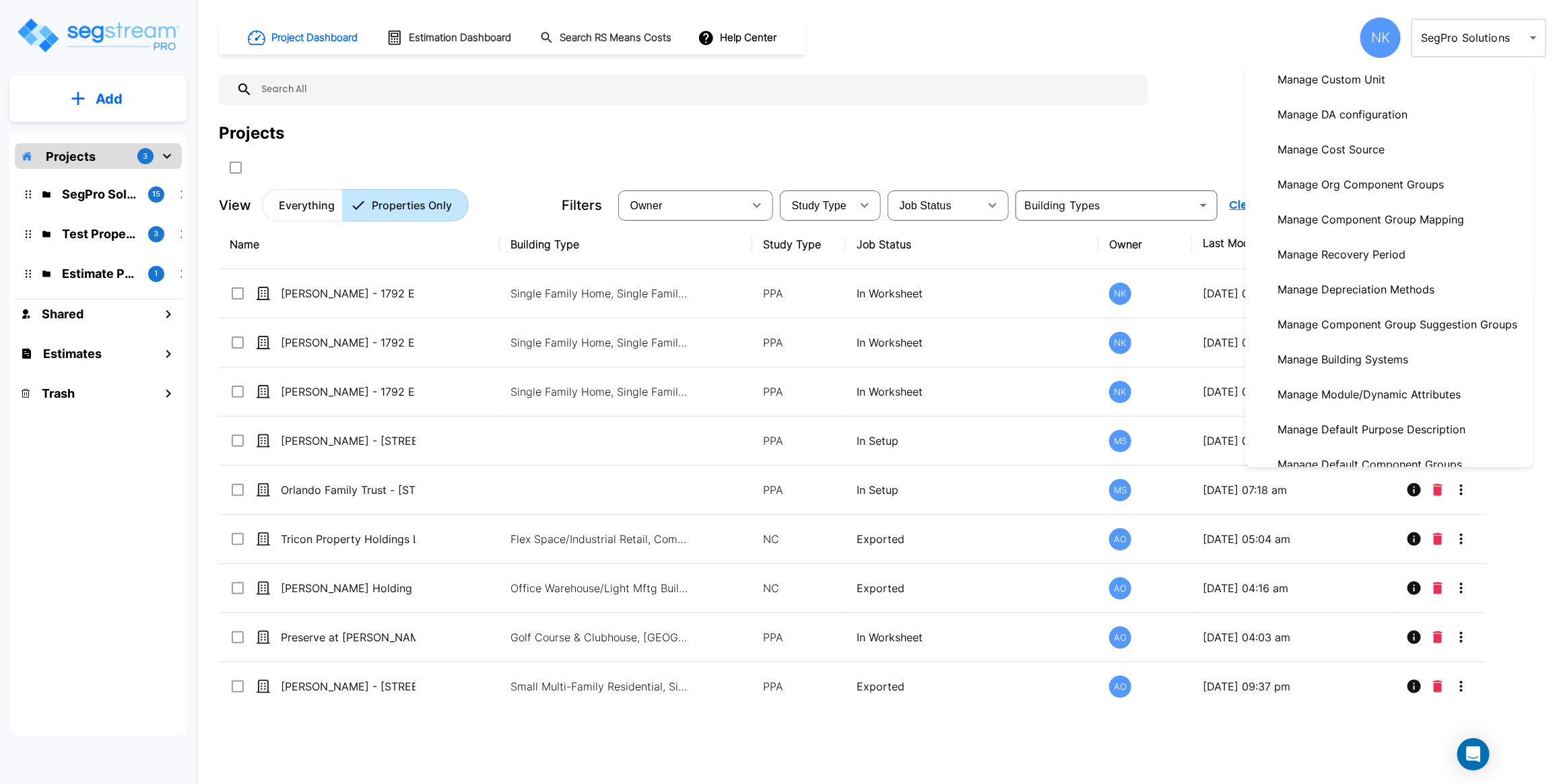
scroll to position [287, 0]
click at [1368, 293] on p "Manage Depreciation Methods" at bounding box center [1355, 286] width 168 height 27
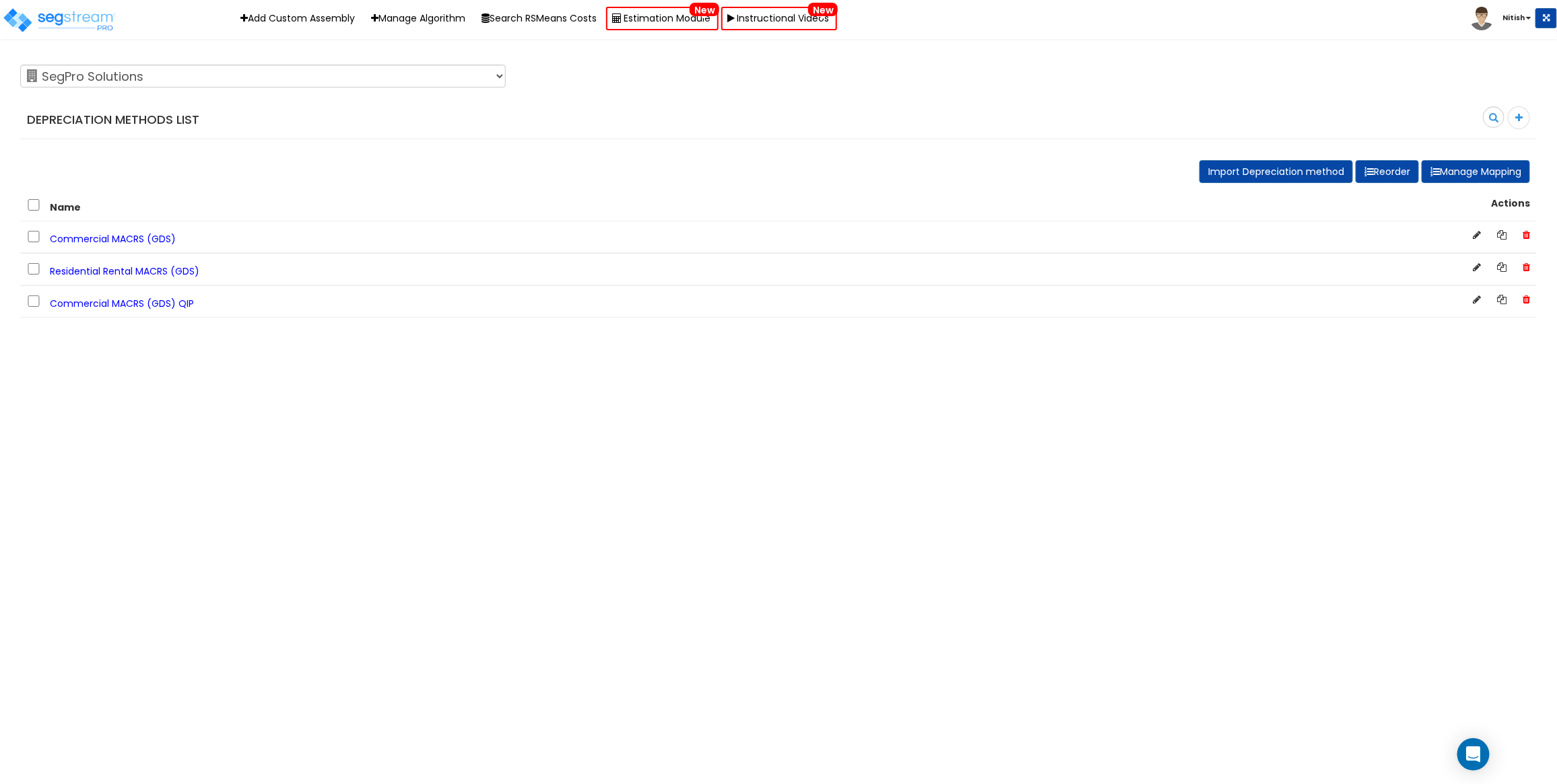
click at [110, 237] on span "Commercial MACRS (GDS)" at bounding box center [112, 239] width 126 height 14
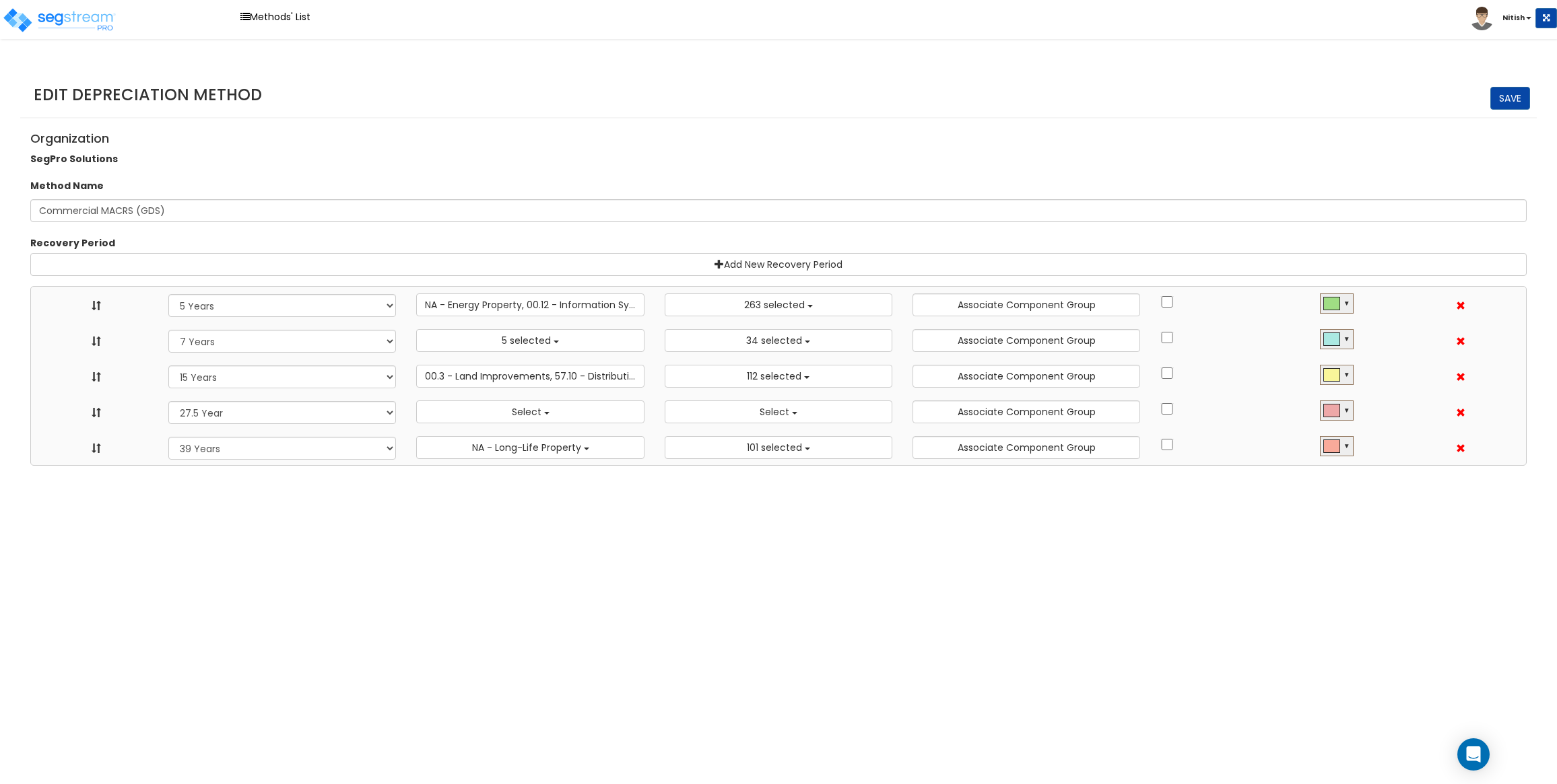
select select "5Y"
select select "10182"
select select "7Y"
select select "48830"
select select "11974"
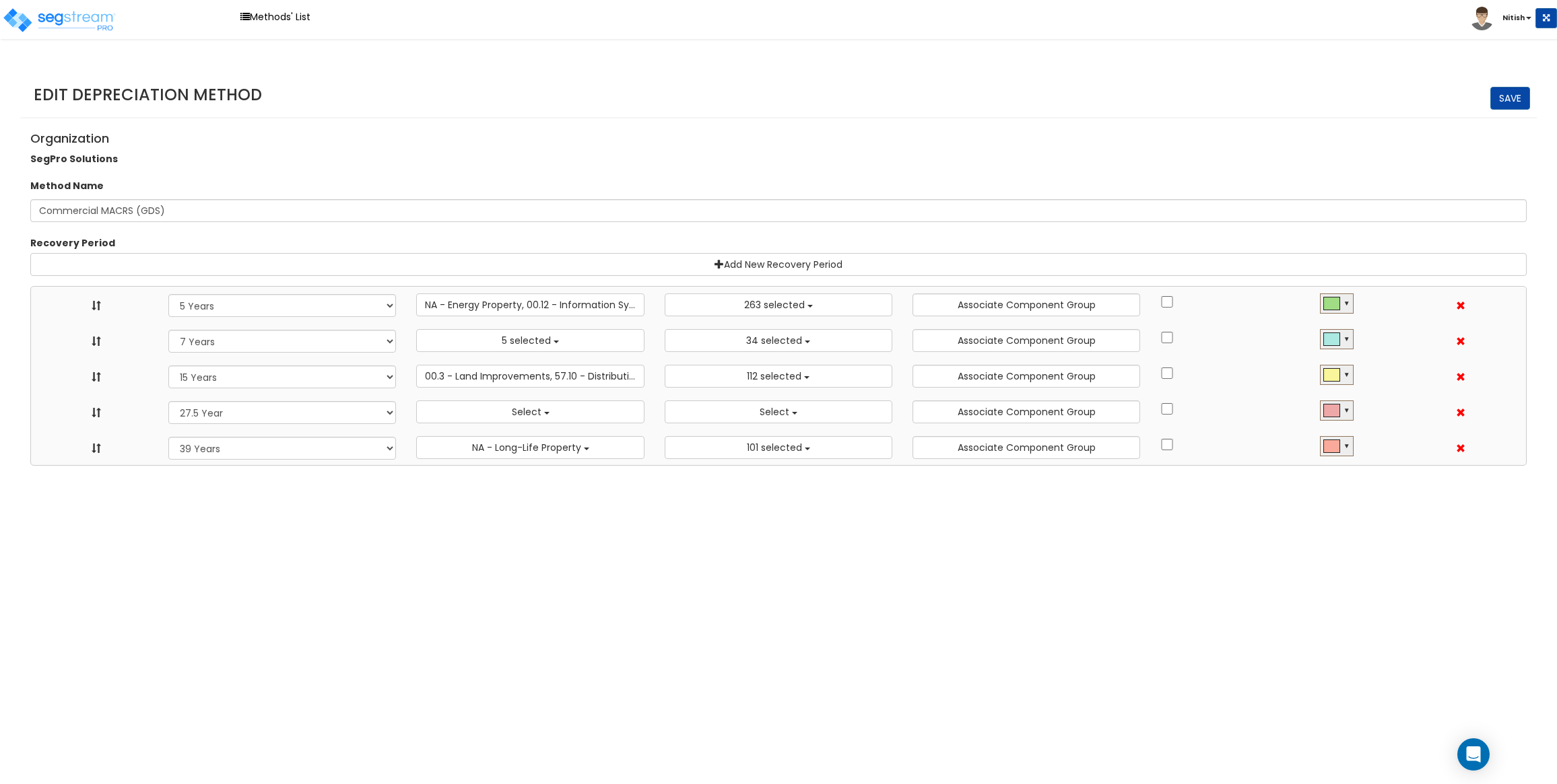
select select "15Y"
select select "3666"
select select "31875"
select select "275Y"
select select
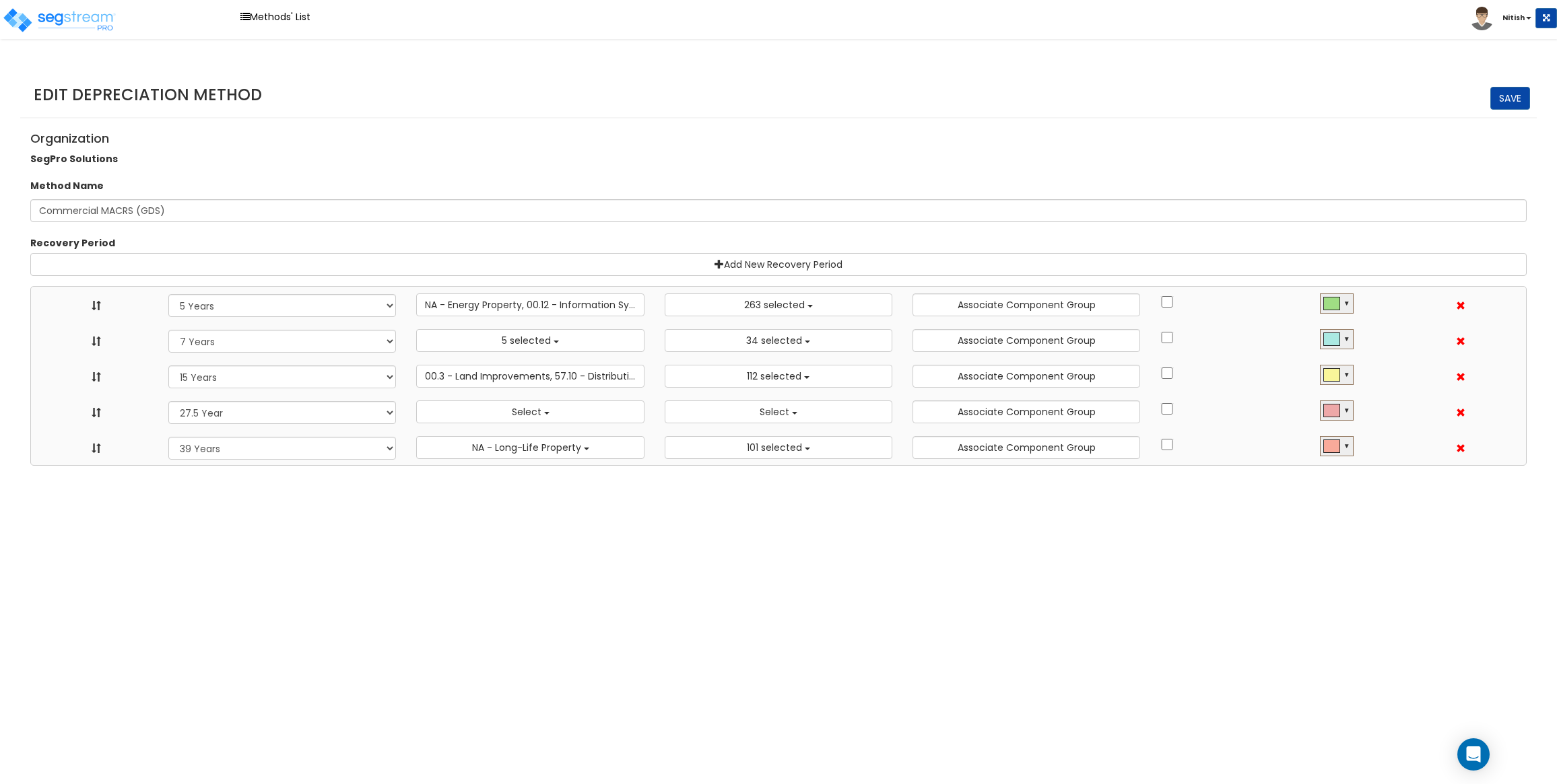
select select
select select "39Y"
select select "31302"
